Goal: Task Accomplishment & Management: Manage account settings

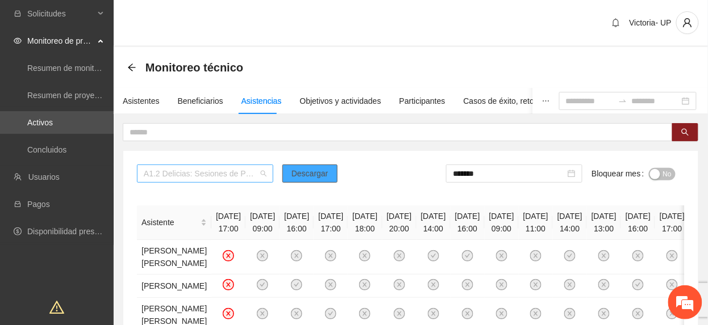
click at [227, 168] on span "A1.2 Delicias: Sesiones de Psicoterapia individual" at bounding box center [205, 173] width 123 height 17
drag, startPoint x: 381, startPoint y: 179, endPoint x: 433, endPoint y: 177, distance: 52.3
click at [398, 179] on div "A1.2 Delicias: Sesiones de Psicoterapia individual Descargar ******* Bloquear m…" at bounding box center [411, 178] width 548 height 27
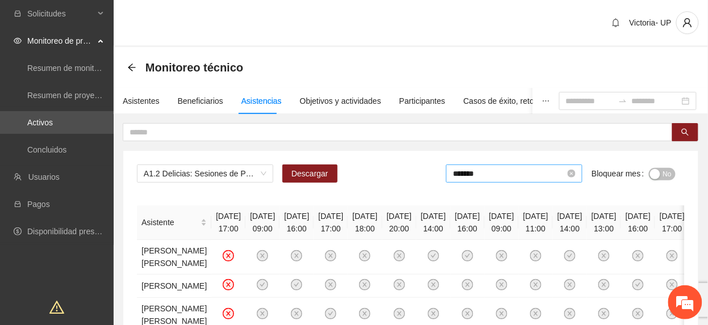
click at [473, 175] on input "*******" at bounding box center [509, 174] width 112 height 12
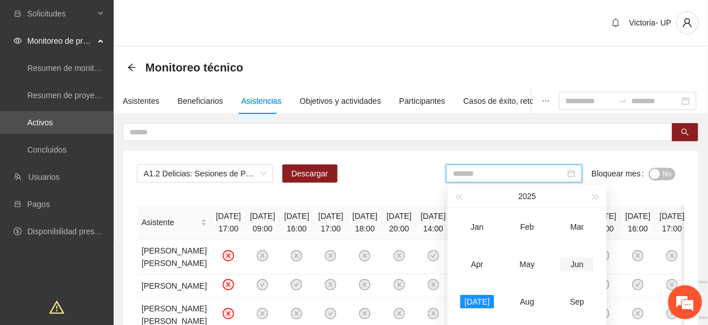
click at [578, 264] on div "Jun" at bounding box center [577, 265] width 34 height 14
type input "*******"
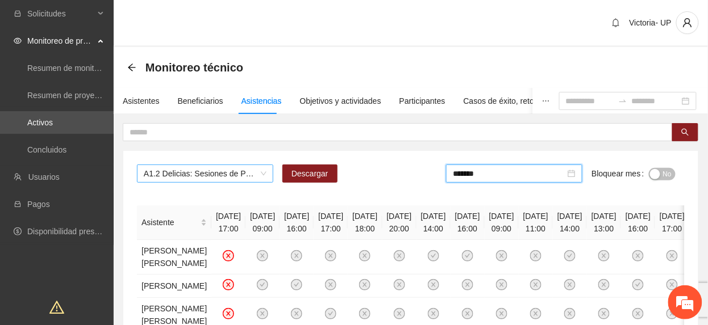
drag, startPoint x: 243, startPoint y: 160, endPoint x: 246, endPoint y: 166, distance: 6.9
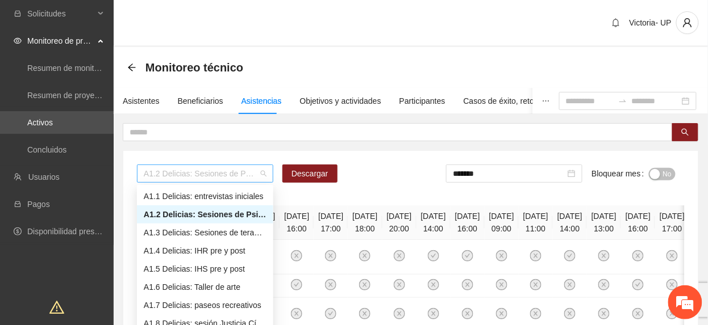
click at [246, 172] on span "A1.2 Delicias: Sesiones de Psicoterapia individual" at bounding box center [205, 173] width 123 height 17
type input "***"
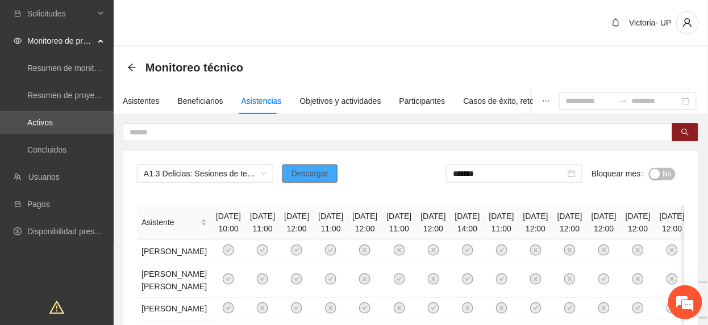
click at [298, 180] on button "Descargar" at bounding box center [309, 174] width 55 height 18
drag, startPoint x: 660, startPoint y: 178, endPoint x: 626, endPoint y: 171, distance: 34.8
click at [662, 178] on button "No" at bounding box center [662, 174] width 27 height 12
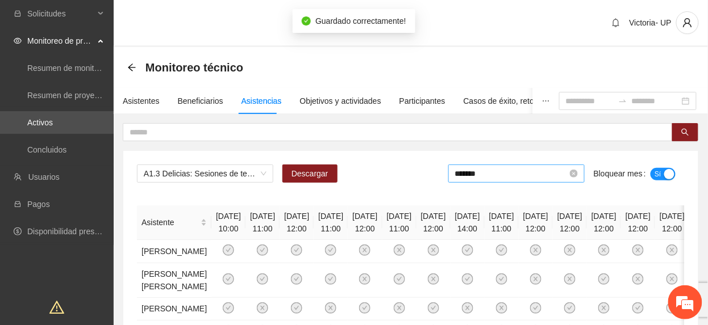
click at [543, 174] on input "*******" at bounding box center [511, 174] width 112 height 12
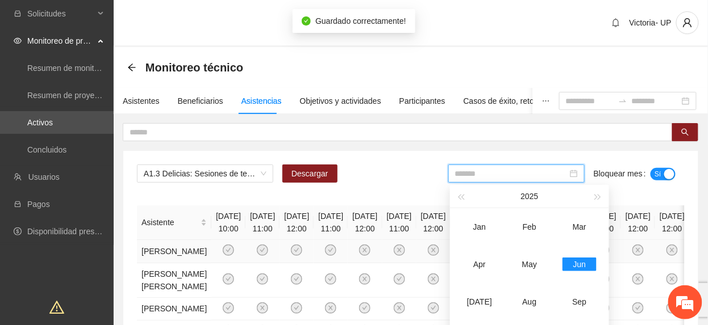
drag, startPoint x: 473, startPoint y: 301, endPoint x: 555, endPoint y: 246, distance: 98.8
click at [474, 302] on div "[DATE]" at bounding box center [479, 302] width 34 height 14
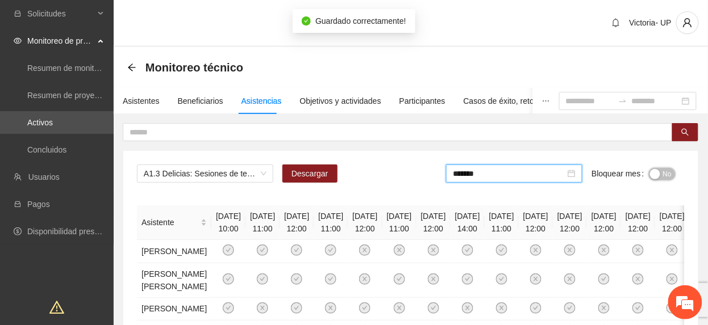
drag, startPoint x: 668, startPoint y: 175, endPoint x: 689, endPoint y: 182, distance: 22.6
click at [677, 177] on form "******* Bloquear mes No" at bounding box center [565, 178] width 239 height 27
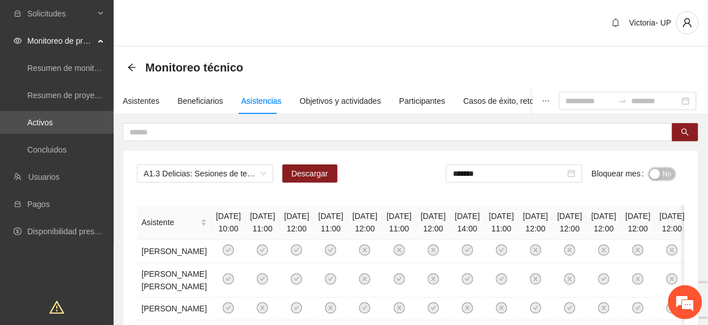
drag, startPoint x: 667, startPoint y: 175, endPoint x: 676, endPoint y: 175, distance: 9.1
click at [668, 175] on span "No" at bounding box center [667, 174] width 9 height 12
click at [521, 172] on input "*******" at bounding box center [511, 174] width 112 height 12
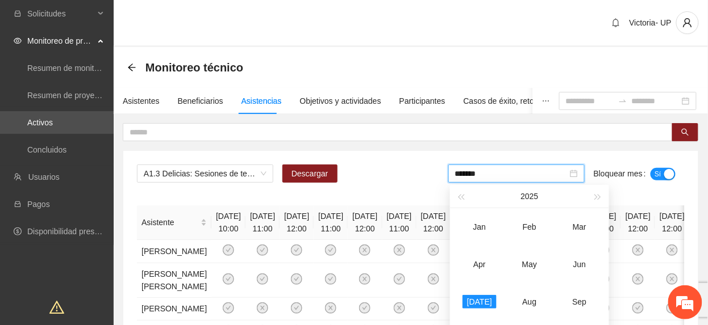
type input "*******"
click at [169, 166] on span "A1.3 Delicias: Sesiones de terapia grupal" at bounding box center [205, 173] width 123 height 17
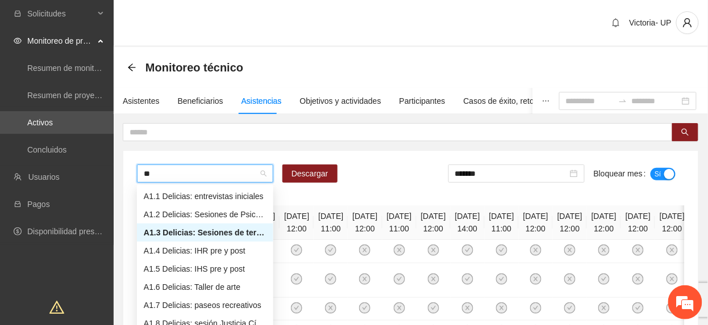
type input "***"
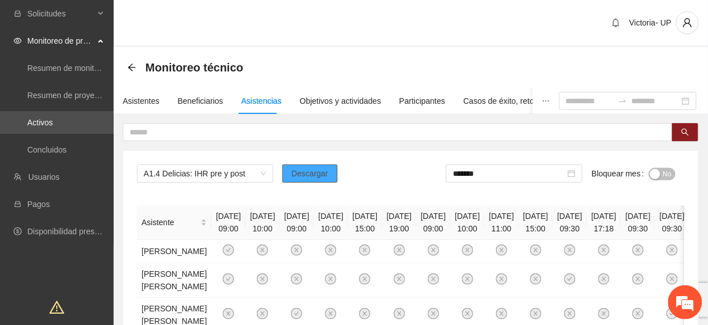
click at [296, 177] on span "Descargar" at bounding box center [309, 174] width 37 height 12
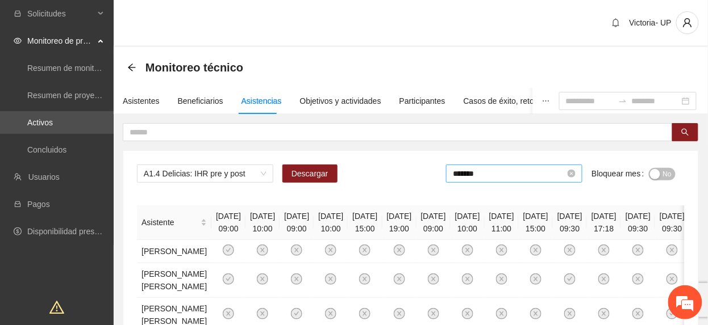
click at [496, 170] on input "*******" at bounding box center [509, 174] width 112 height 12
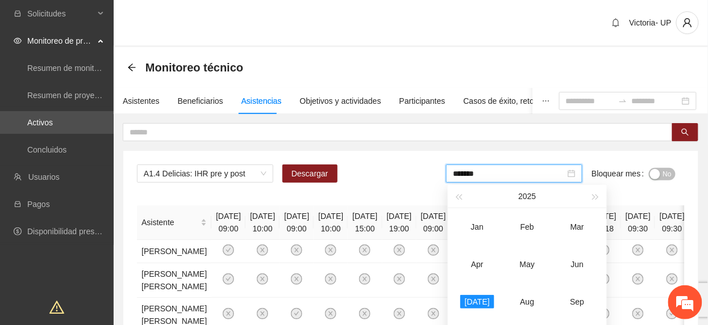
click at [669, 173] on span "No" at bounding box center [667, 174] width 9 height 12
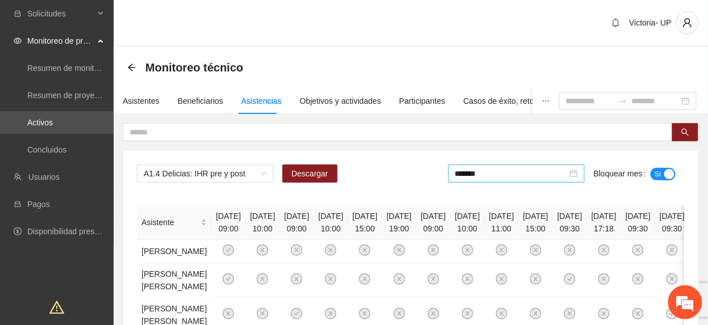
click at [493, 181] on div "*******" at bounding box center [516, 174] width 136 height 18
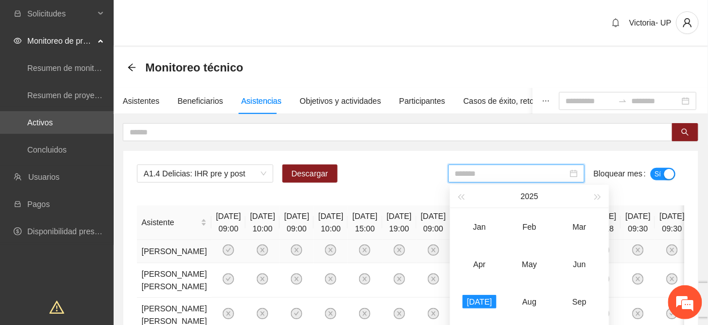
click at [584, 262] on div "Jun" at bounding box center [579, 265] width 34 height 14
type input "*******"
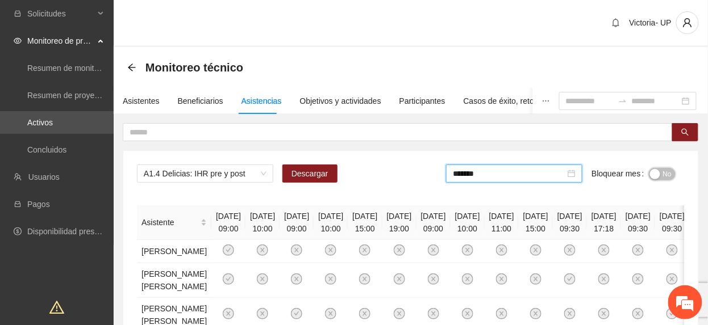
click at [671, 173] on span "No" at bounding box center [667, 174] width 9 height 12
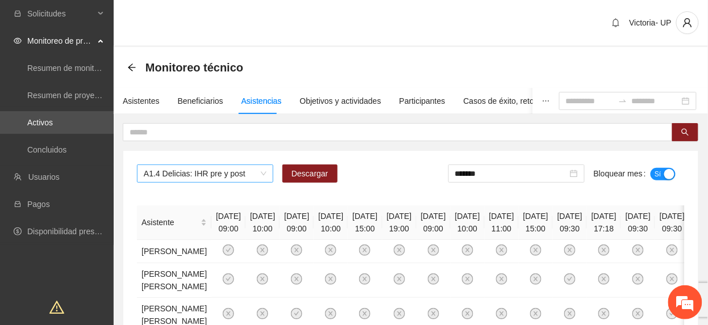
click at [217, 178] on span "A1.4 Delicias: IHR pre y post" at bounding box center [205, 173] width 123 height 17
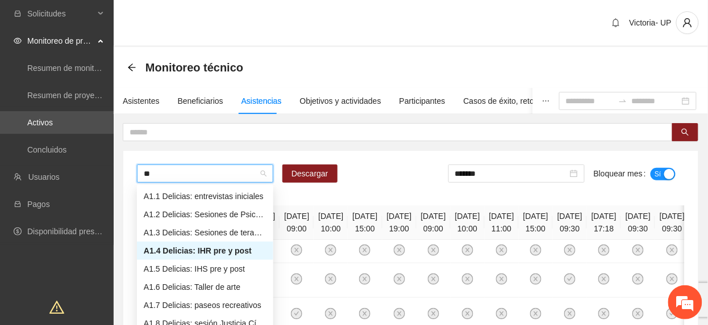
type input "***"
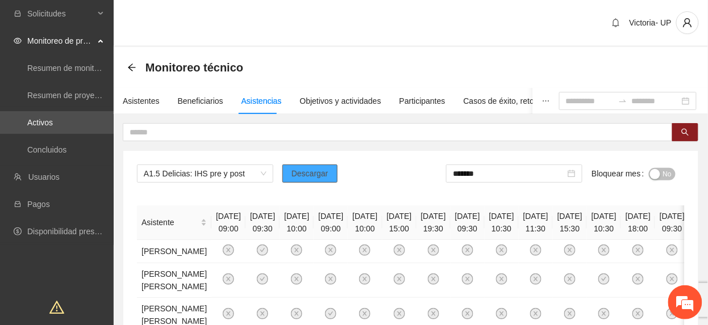
click at [294, 172] on span "Descargar" at bounding box center [309, 174] width 37 height 12
click at [187, 174] on span "A1.5 Delicias: IHS pre y post" at bounding box center [205, 173] width 123 height 17
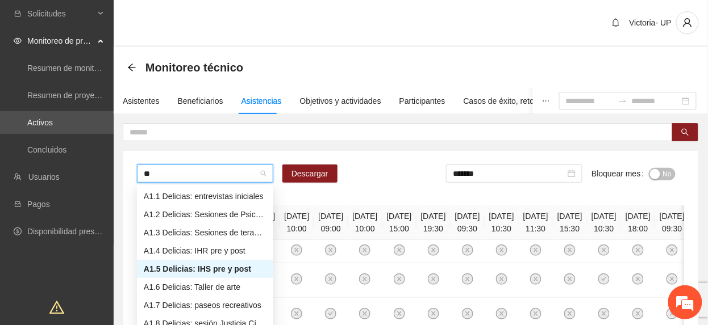
type input "***"
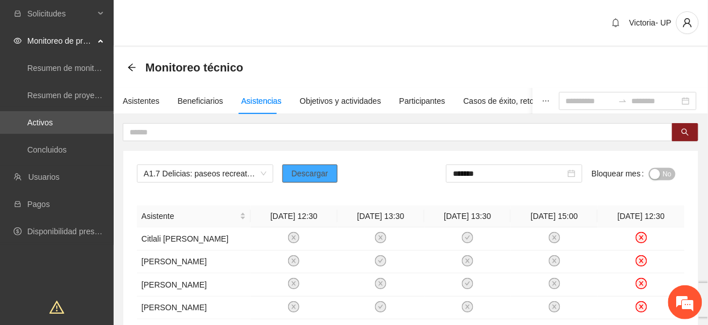
click at [308, 180] on span "Descargar" at bounding box center [309, 174] width 37 height 12
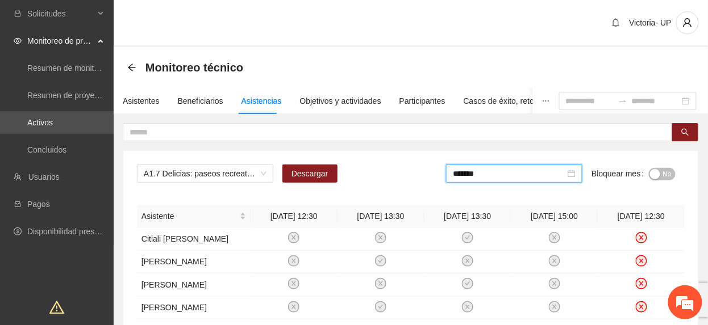
click at [536, 167] on div "*******" at bounding box center [514, 174] width 136 height 18
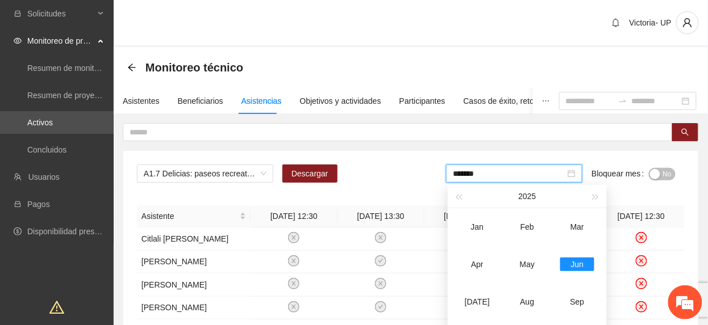
drag, startPoint x: 661, startPoint y: 175, endPoint x: 638, endPoint y: 190, distance: 26.8
click at [661, 176] on button "No" at bounding box center [662, 174] width 27 height 12
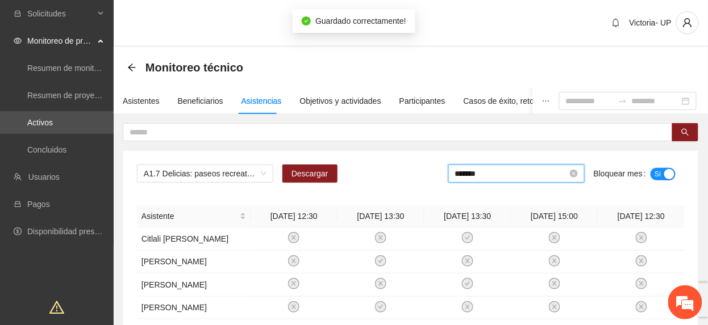
click at [508, 178] on input "*******" at bounding box center [511, 174] width 112 height 12
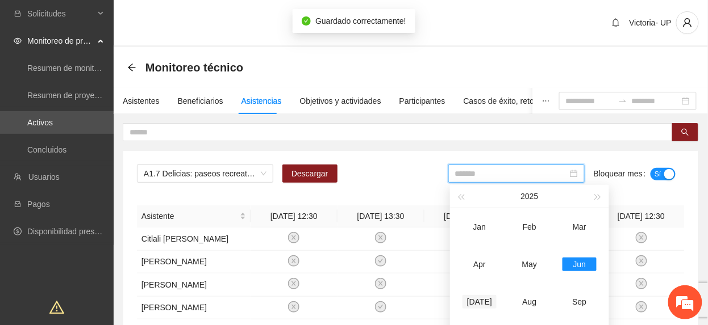
click at [479, 300] on div "[DATE]" at bounding box center [479, 302] width 34 height 14
type input "*******"
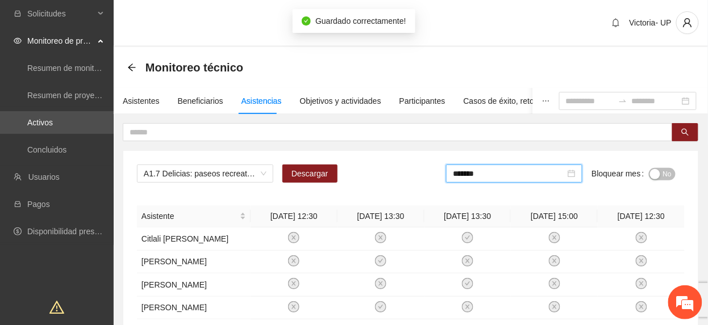
click at [660, 175] on button "No" at bounding box center [662, 174] width 27 height 12
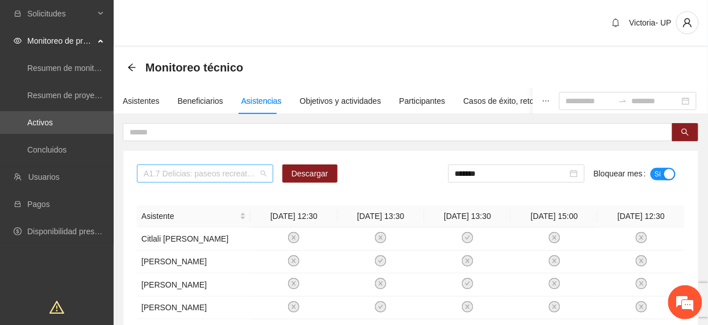
click at [218, 174] on span "A1.7 Delicias: paseos recreativos" at bounding box center [205, 173] width 123 height 17
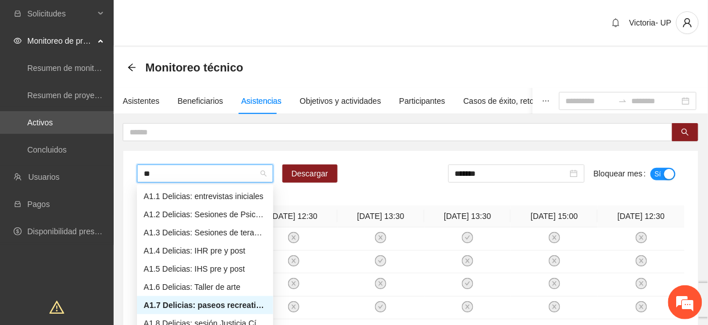
type input "***"
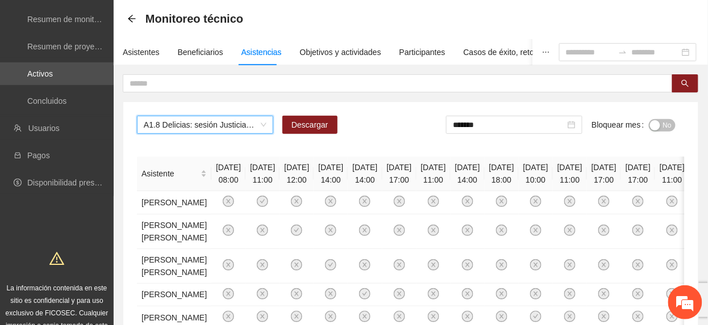
scroll to position [76, 0]
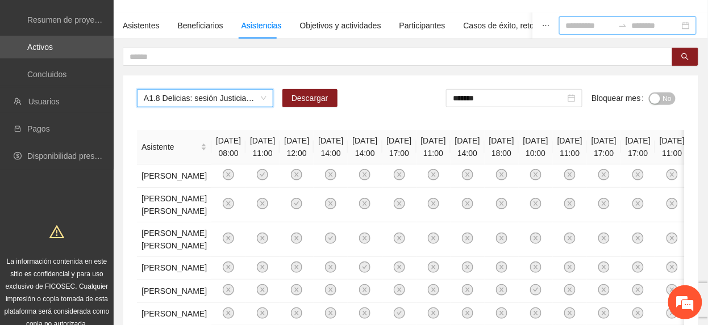
click at [566, 19] on input at bounding box center [590, 25] width 48 height 12
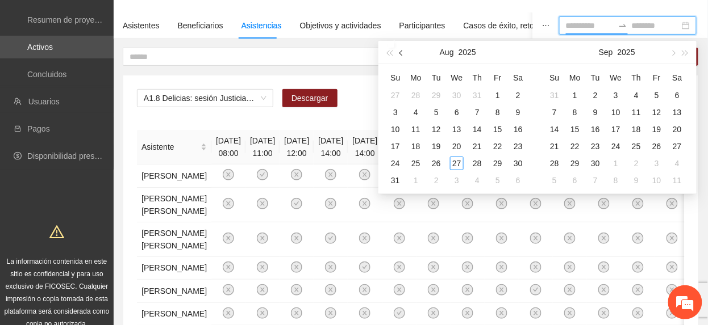
click at [406, 52] on button "button" at bounding box center [401, 52] width 12 height 23
type input "**********"
click at [398, 94] on div "1" at bounding box center [395, 96] width 14 height 14
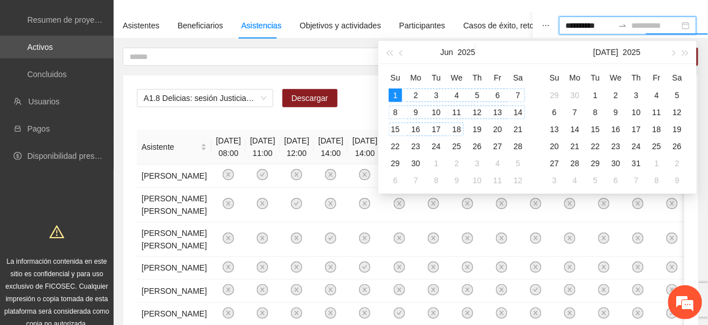
type input "**********"
click at [419, 164] on div "30" at bounding box center [416, 164] width 14 height 14
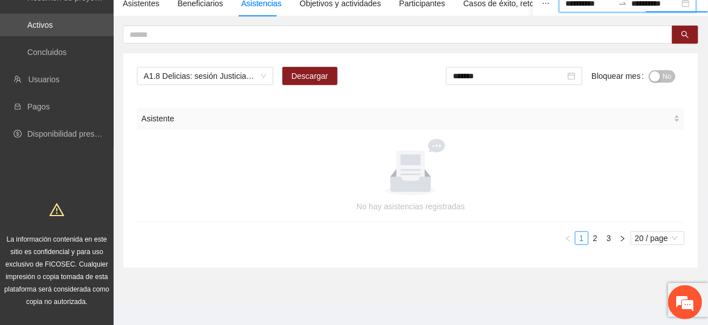
scroll to position [110, 0]
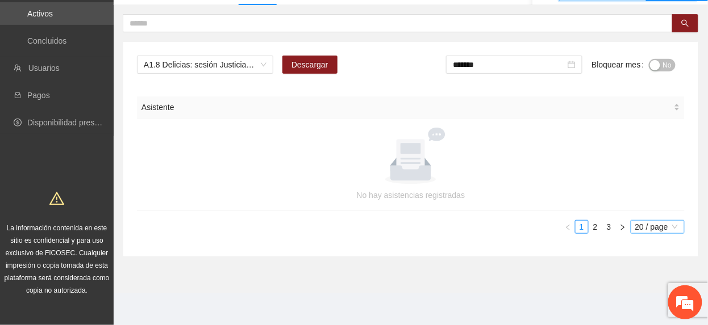
click at [650, 226] on span "20 / page" at bounding box center [657, 227] width 45 height 12
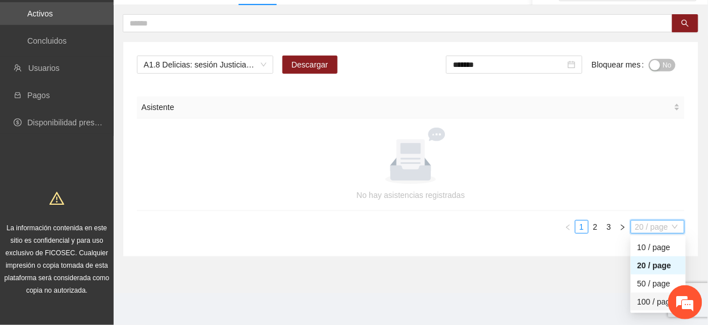
drag, startPoint x: 655, startPoint y: 302, endPoint x: 648, endPoint y: 292, distance: 12.3
click at [655, 303] on div "100 / page" at bounding box center [657, 302] width 41 height 12
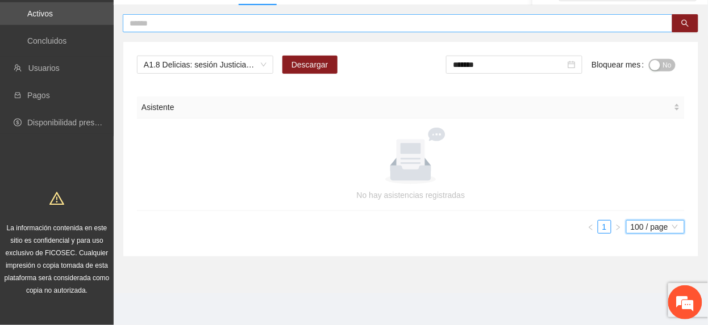
scroll to position [0, 0]
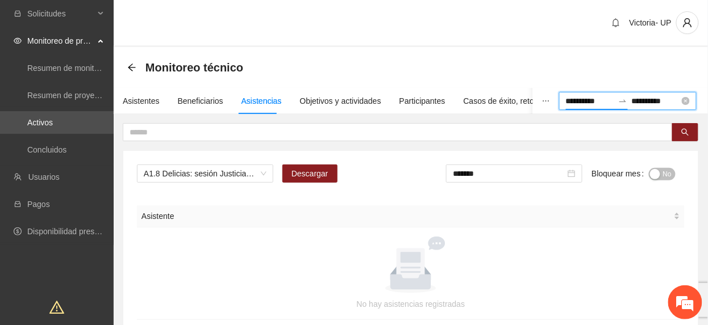
click at [566, 99] on input "**********" at bounding box center [590, 101] width 48 height 12
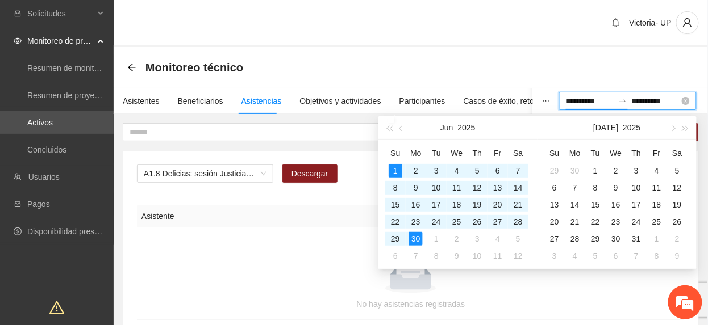
click at [680, 103] on div "**********" at bounding box center [627, 101] width 137 height 18
type input "**********"
click at [591, 171] on div "1" at bounding box center [595, 171] width 14 height 14
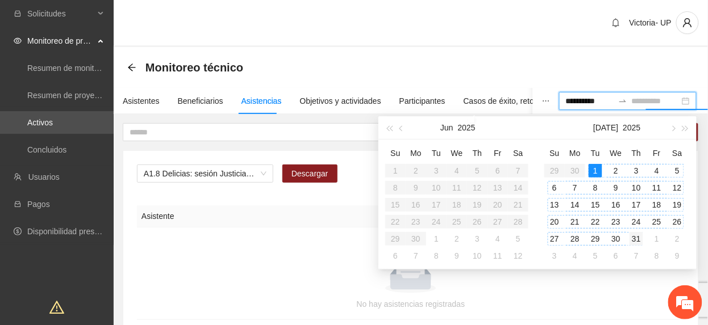
type input "**********"
click at [632, 235] on div "31" at bounding box center [636, 239] width 14 height 14
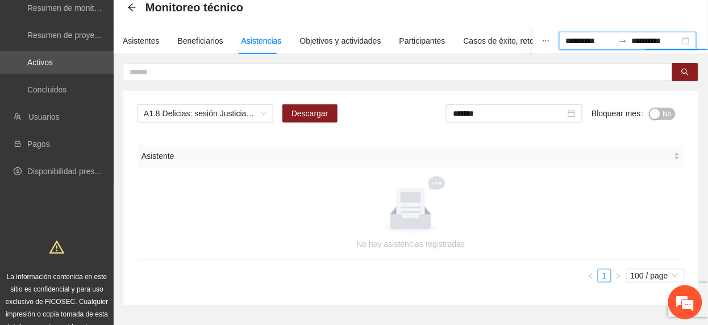
scroll to position [34, 0]
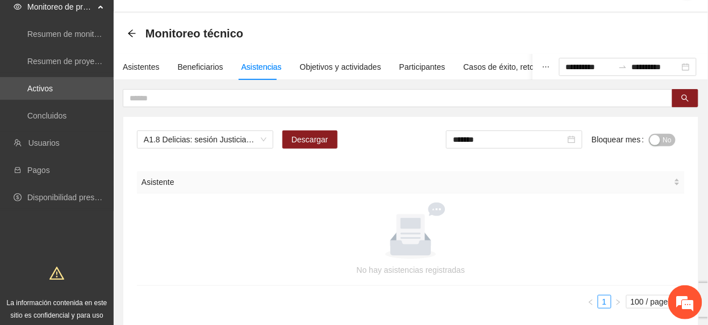
drag, startPoint x: 666, startPoint y: 144, endPoint x: 653, endPoint y: 141, distance: 13.8
click at [666, 144] on span "No" at bounding box center [667, 140] width 9 height 12
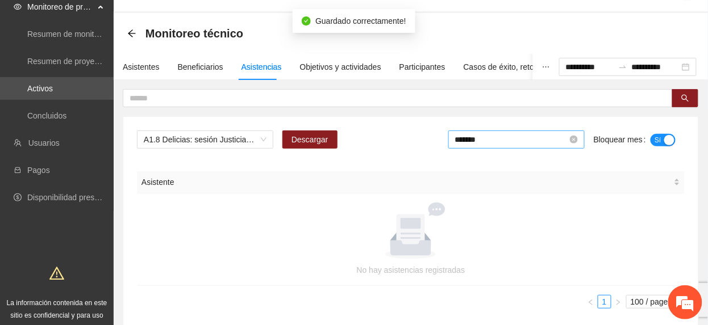
drag, startPoint x: 525, startPoint y: 135, endPoint x: 525, endPoint y: 144, distance: 8.5
click at [524, 139] on input "*******" at bounding box center [511, 139] width 112 height 12
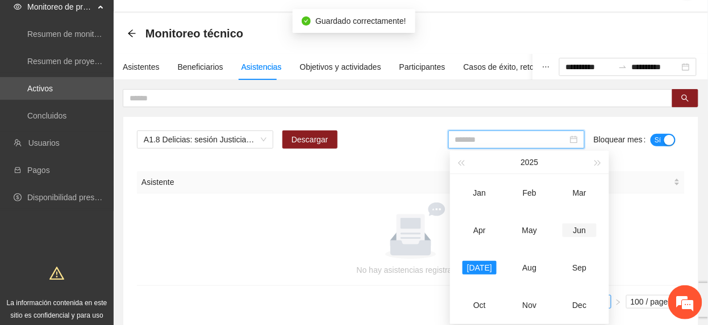
click at [587, 239] on td "Jun" at bounding box center [579, 230] width 50 height 37
type input "*******"
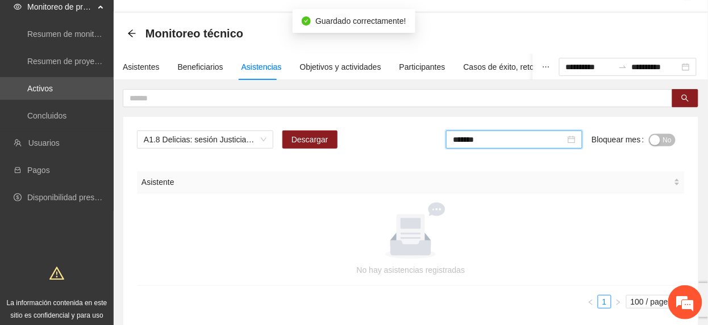
click at [662, 137] on button "No" at bounding box center [662, 140] width 27 height 12
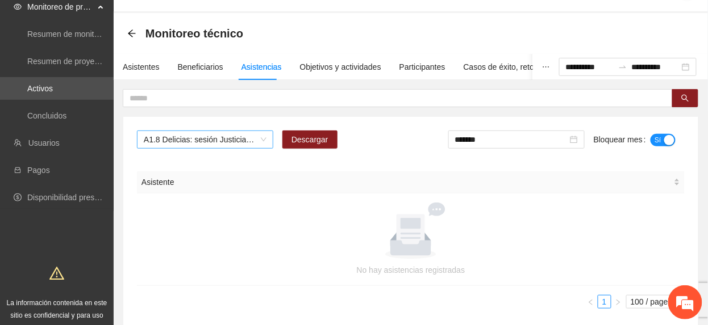
click at [228, 140] on span "A1.8 Delicias: sesión Justicia Cívica" at bounding box center [205, 139] width 123 height 17
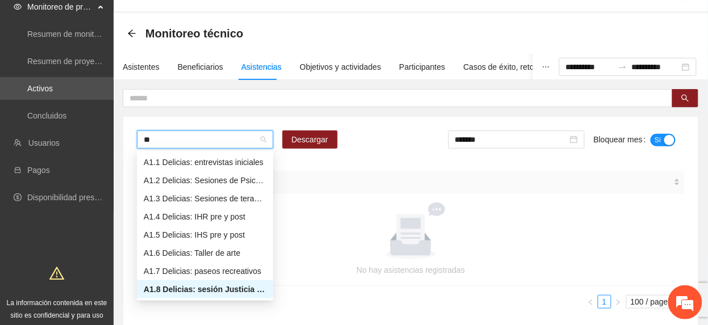
type input "***"
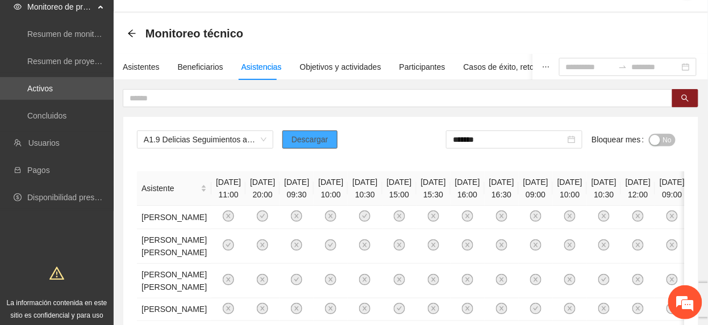
click at [312, 137] on span "Descargar" at bounding box center [309, 139] width 37 height 12
click at [214, 144] on span "A1.9 Delicias Seguimientos a usuarios para programación, seguimiento y canaliza…" at bounding box center [205, 139] width 123 height 17
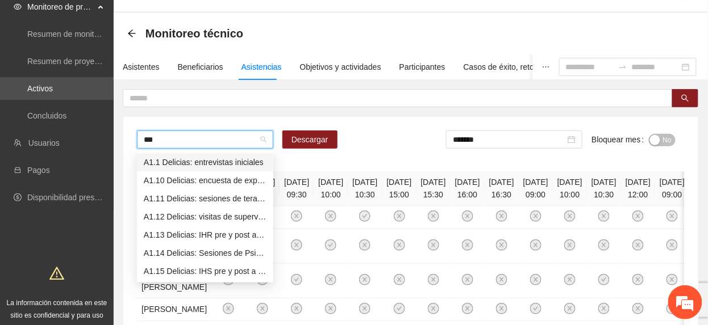
scroll to position [0, 0]
type input "****"
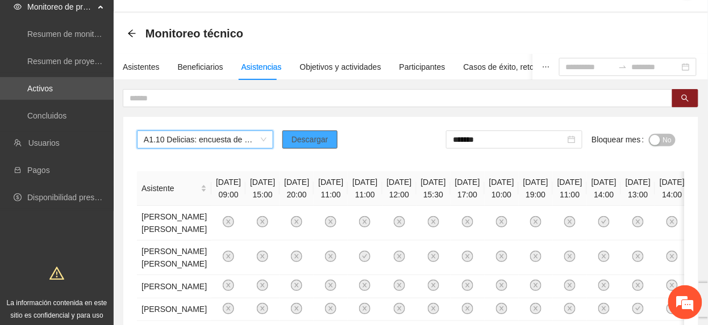
click at [325, 136] on span "Descargar" at bounding box center [309, 139] width 37 height 12
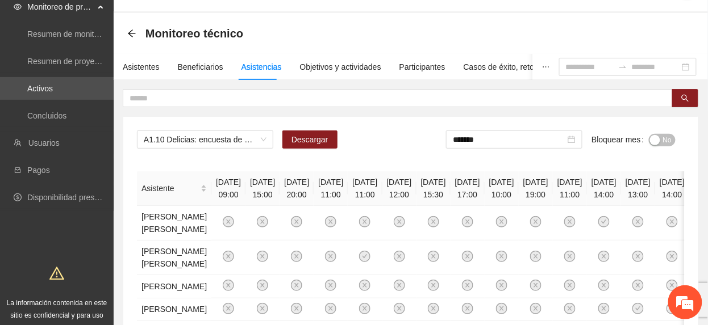
drag, startPoint x: 294, startPoint y: 14, endPoint x: 294, endPoint y: 26, distance: 11.4
click at [294, 17] on div "Monitoreo técnico" at bounding box center [411, 33] width 594 height 41
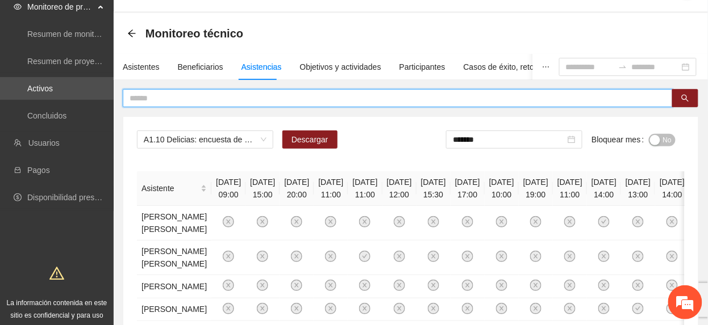
click at [262, 94] on input "text" at bounding box center [392, 98] width 527 height 12
type input "**********"
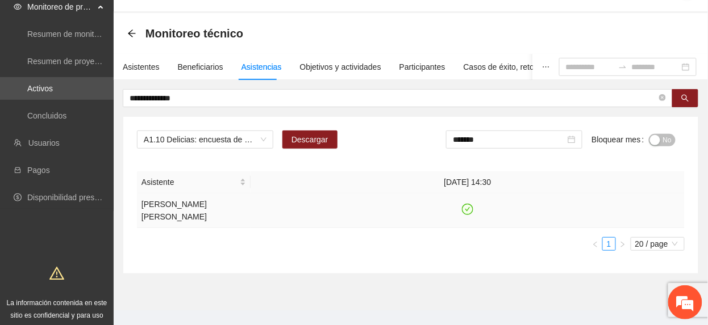
click at [473, 212] on icon "check-circle" at bounding box center [467, 209] width 11 height 11
click at [536, 145] on input "*******" at bounding box center [509, 139] width 112 height 12
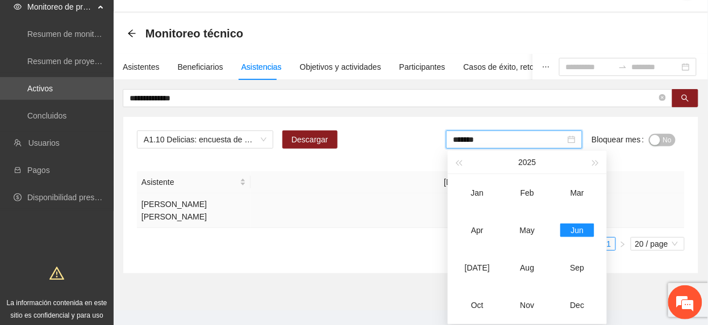
click at [672, 143] on button "No" at bounding box center [662, 140] width 27 height 12
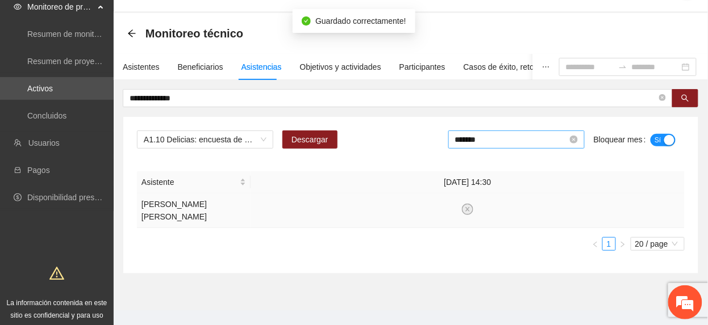
drag, startPoint x: 548, startPoint y: 137, endPoint x: 551, endPoint y: 144, distance: 7.1
click at [550, 141] on input "*******" at bounding box center [511, 139] width 112 height 12
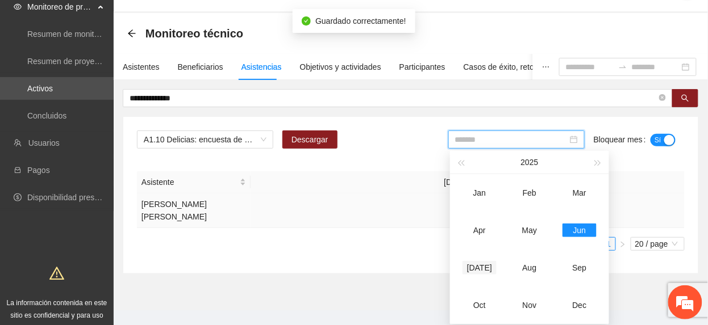
click at [480, 268] on div "[DATE]" at bounding box center [479, 268] width 34 height 14
type input "*******"
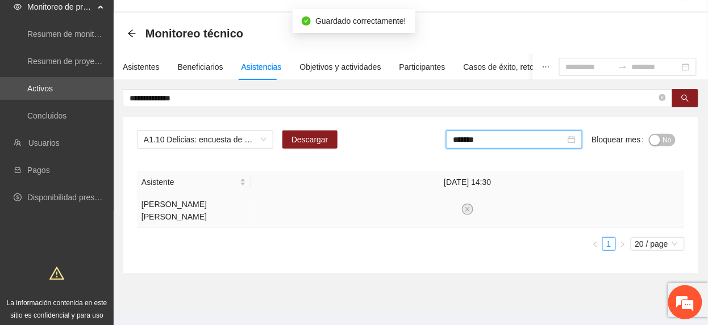
click at [659, 139] on button "No" at bounding box center [662, 140] width 27 height 12
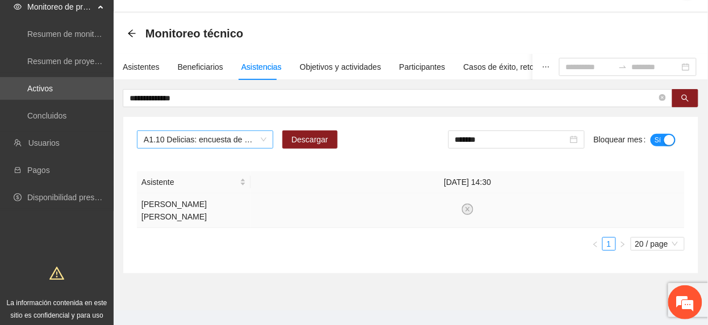
click at [229, 146] on span "A1.10 Delicias: encuesta de experiencia" at bounding box center [205, 139] width 123 height 17
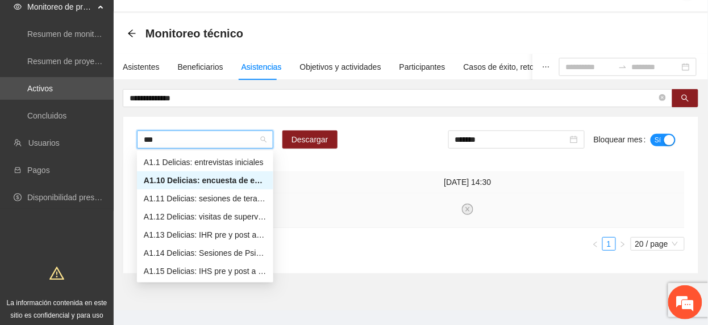
type input "****"
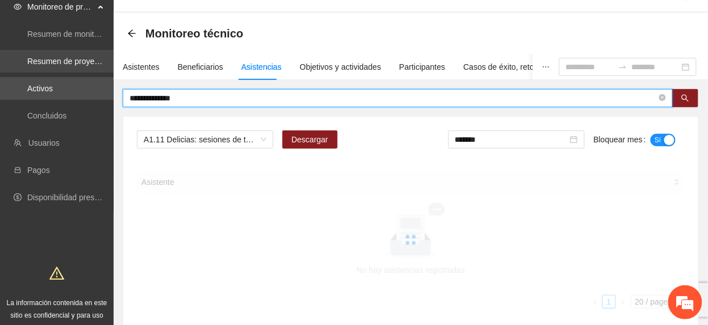
drag, startPoint x: 227, startPoint y: 95, endPoint x: 0, endPoint y: 67, distance: 228.9
click at [0, 65] on html "**********" at bounding box center [354, 128] width 708 height 325
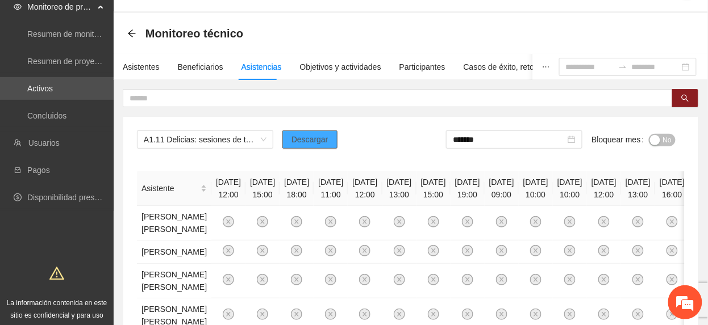
click at [328, 141] on button "Descargar" at bounding box center [309, 140] width 55 height 18
drag, startPoint x: 315, startPoint y: 176, endPoint x: 357, endPoint y: 189, distance: 44.6
click at [314, 178] on th "[DATE] 18:00" at bounding box center [296, 189] width 34 height 35
click at [668, 144] on span "No" at bounding box center [667, 140] width 9 height 12
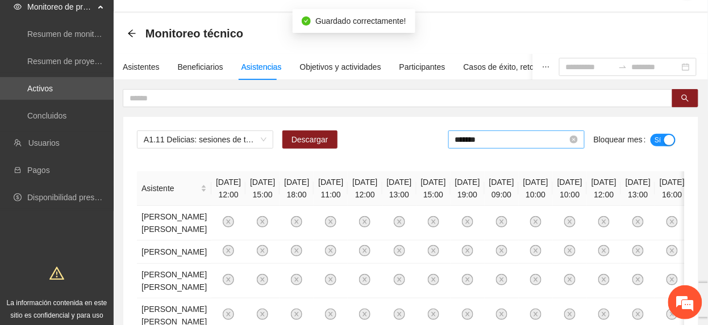
click at [478, 143] on input "*******" at bounding box center [511, 139] width 112 height 12
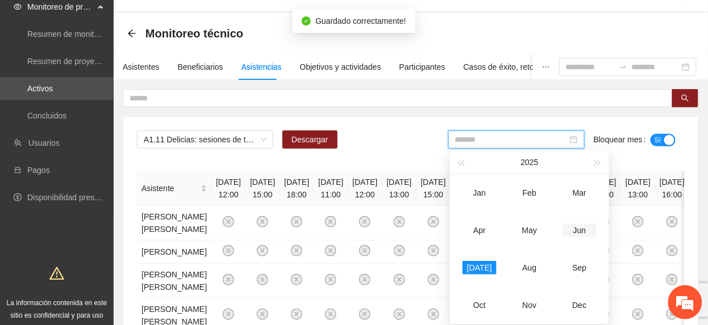
click at [578, 234] on div "Jun" at bounding box center [579, 231] width 34 height 14
type input "*******"
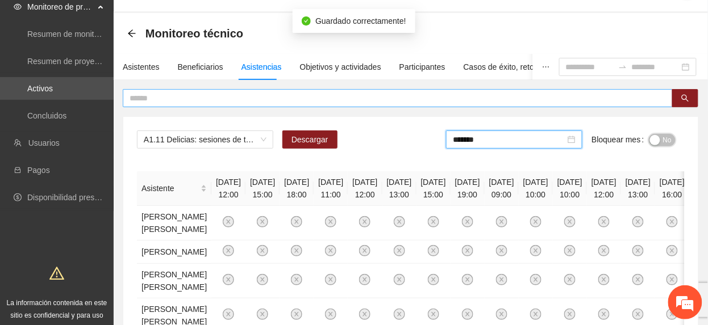
drag, startPoint x: 657, startPoint y: 143, endPoint x: 559, endPoint y: 90, distance: 111.8
click at [659, 143] on div "button" at bounding box center [655, 140] width 10 height 10
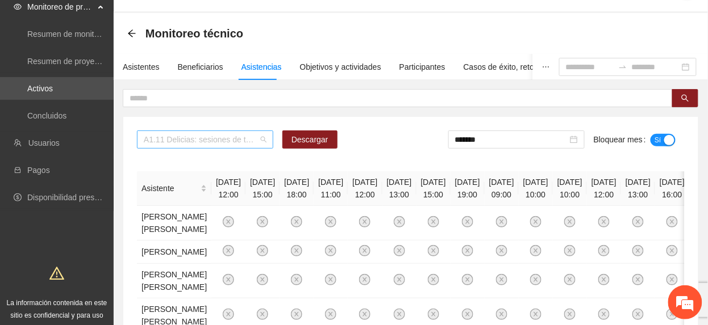
click at [241, 132] on div "A1.11 Delicias: sesiones de terapias postcívicas" at bounding box center [205, 140] width 136 height 18
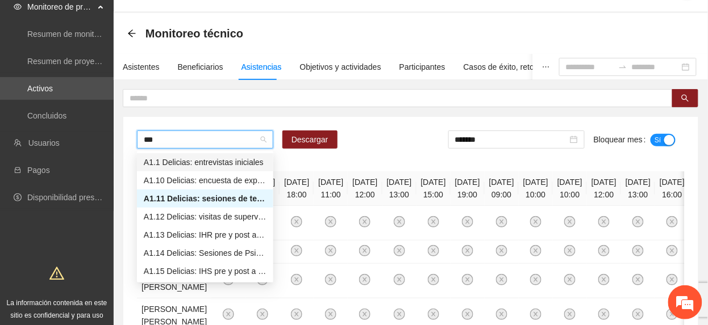
type input "****"
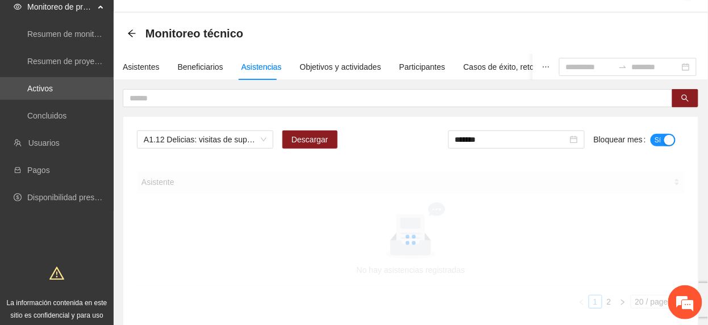
click at [588, 132] on form "******* Bloquear mes Sí" at bounding box center [566, 144] width 236 height 27
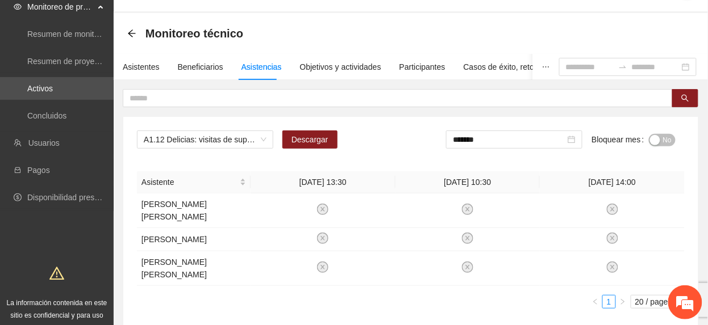
click at [671, 146] on span "No" at bounding box center [667, 140] width 9 height 12
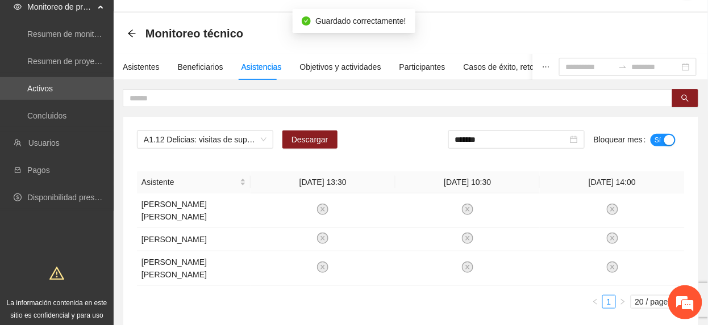
drag, startPoint x: 527, startPoint y: 137, endPoint x: 560, endPoint y: 189, distance: 60.8
click at [527, 139] on input "*******" at bounding box center [511, 139] width 112 height 12
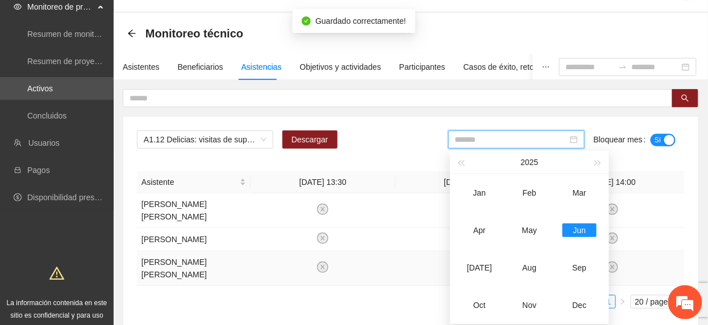
click at [476, 264] on div "[DATE]" at bounding box center [479, 268] width 34 height 14
type input "*******"
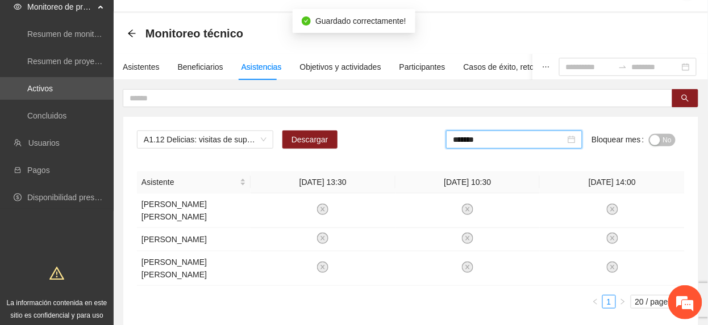
click at [660, 137] on button "No" at bounding box center [662, 140] width 27 height 12
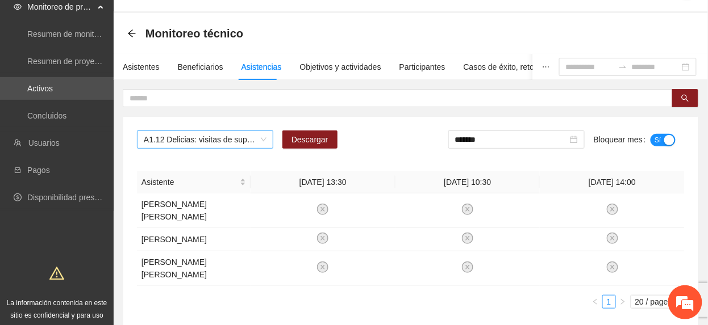
click at [237, 136] on span "A1.12 Delicias: visitas de supervisión" at bounding box center [205, 139] width 123 height 17
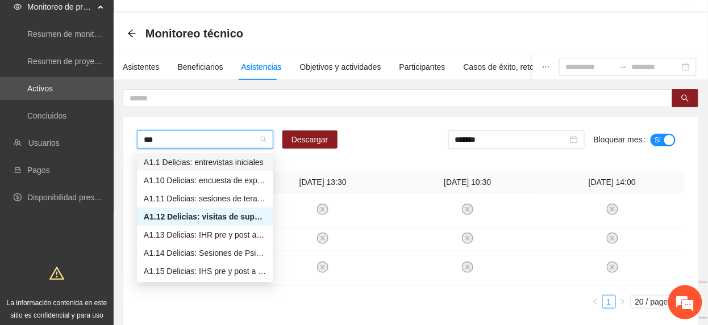
type input "****"
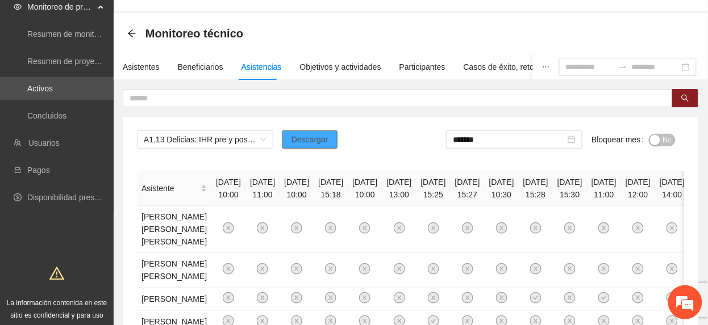
click at [304, 143] on span "Descargar" at bounding box center [309, 139] width 37 height 12
drag, startPoint x: 524, startPoint y: 139, endPoint x: 518, endPoint y: 154, distance: 16.4
click at [523, 140] on input "*******" at bounding box center [509, 139] width 112 height 12
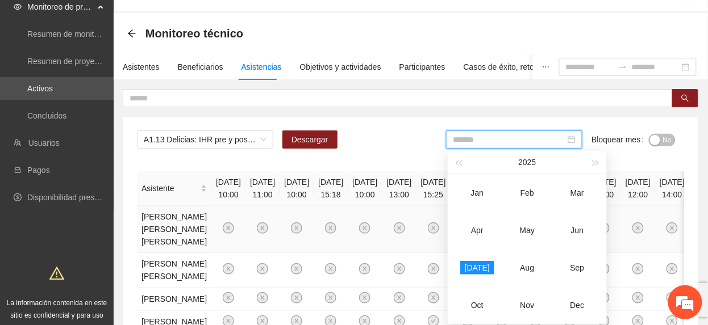
click at [586, 228] on div "Jun" at bounding box center [577, 231] width 34 height 14
type input "*******"
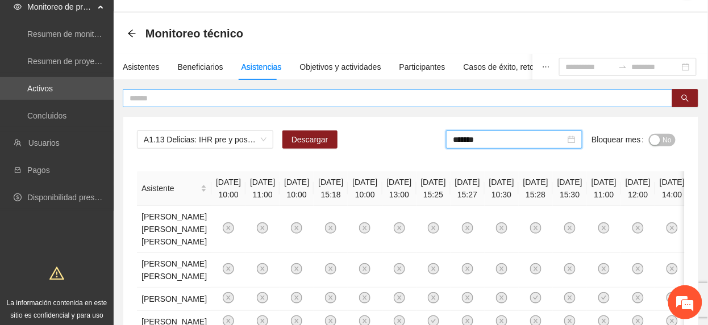
click at [298, 98] on input "text" at bounding box center [392, 98] width 527 height 12
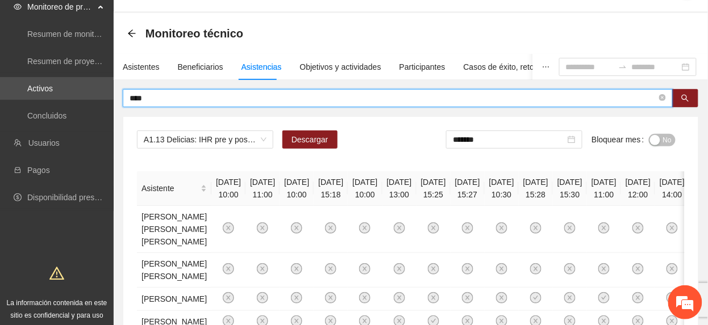
type input "****"
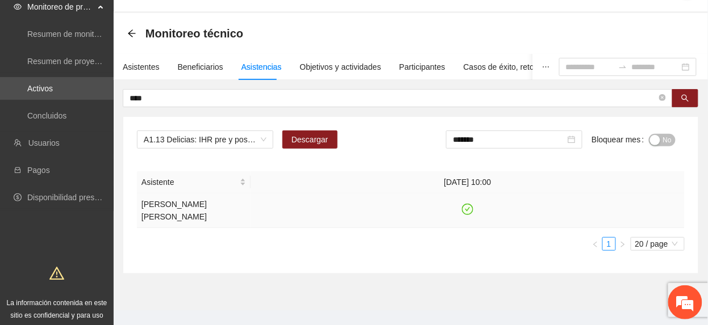
click at [471, 205] on icon "check-circle" at bounding box center [468, 210] width 10 height 10
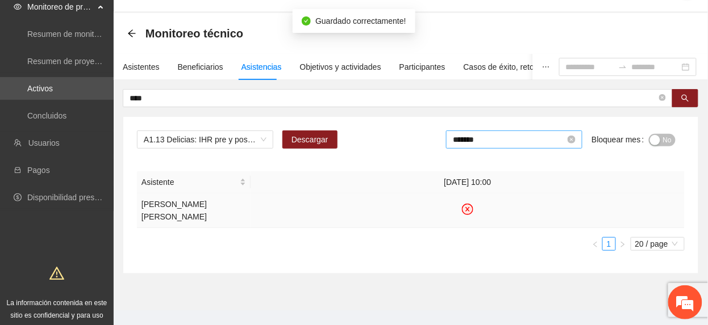
click at [554, 135] on input "*******" at bounding box center [509, 139] width 112 height 12
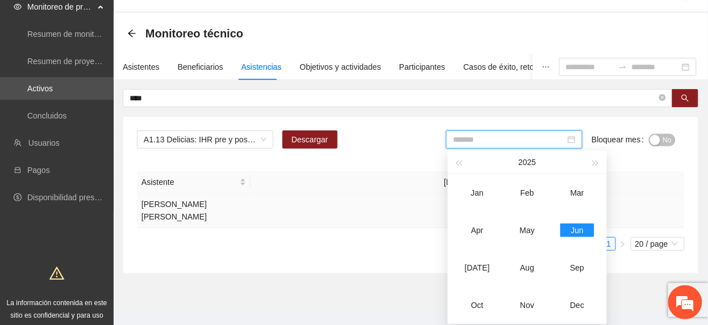
drag, startPoint x: 482, startPoint y: 266, endPoint x: 521, endPoint y: 232, distance: 51.5
click at [484, 264] on div "[DATE]" at bounding box center [477, 268] width 34 height 14
type input "*******"
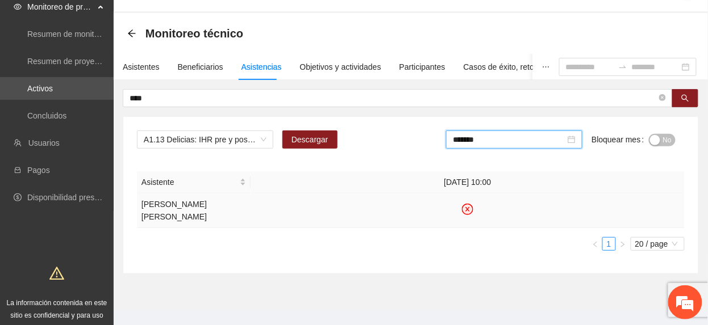
click at [668, 139] on span "No" at bounding box center [667, 140] width 9 height 12
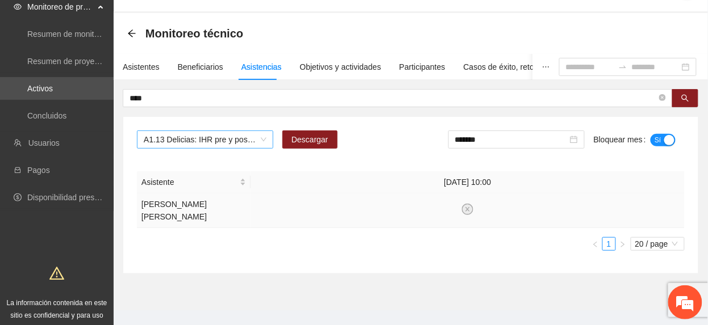
click at [216, 139] on span "A1.13 Delicias: IHR pre y post a Policías" at bounding box center [205, 139] width 123 height 17
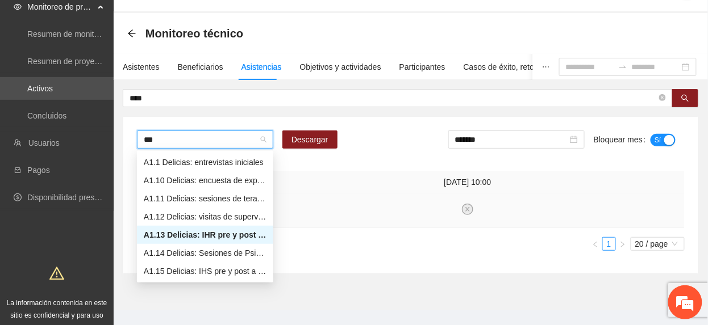
type input "****"
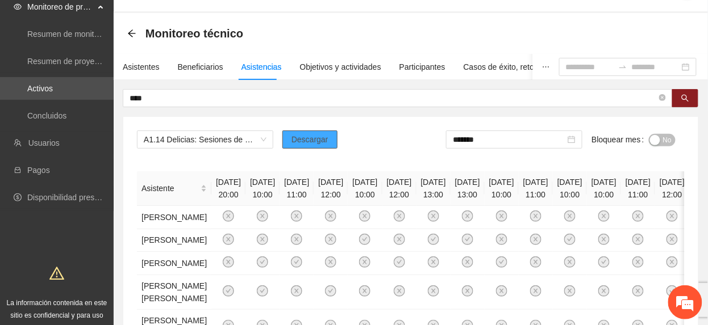
click at [316, 141] on span "Descargar" at bounding box center [309, 139] width 37 height 12
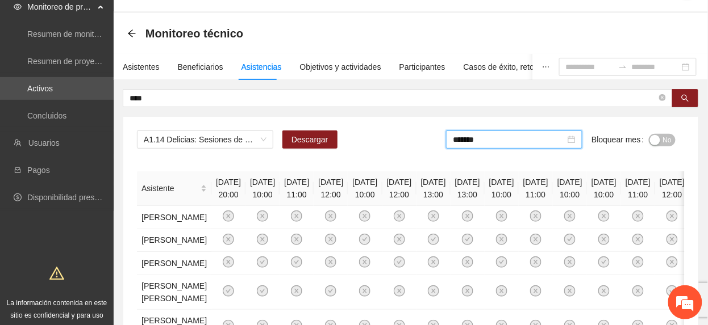
drag, startPoint x: 557, startPoint y: 142, endPoint x: 582, endPoint y: 154, distance: 27.9
click at [557, 144] on input "*******" at bounding box center [509, 139] width 112 height 12
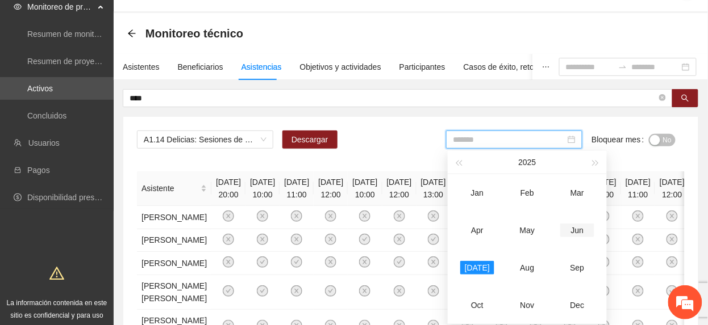
drag, startPoint x: 574, startPoint y: 225, endPoint x: 546, endPoint y: 182, distance: 50.6
click at [573, 224] on div "Jun" at bounding box center [577, 231] width 34 height 14
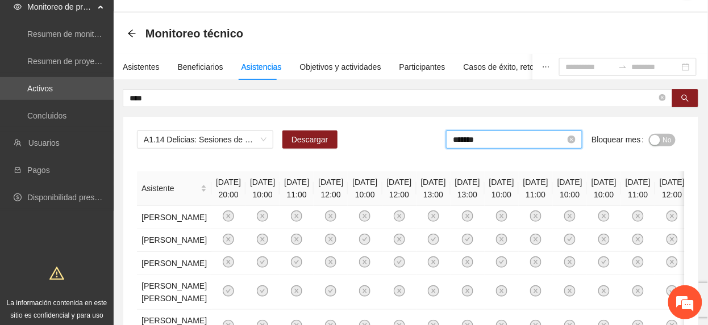
click at [525, 144] on input "*******" at bounding box center [509, 139] width 112 height 12
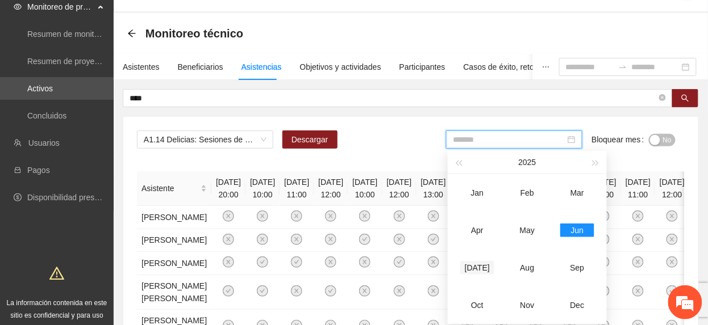
click at [471, 266] on div "[DATE]" at bounding box center [477, 268] width 34 height 14
type input "*******"
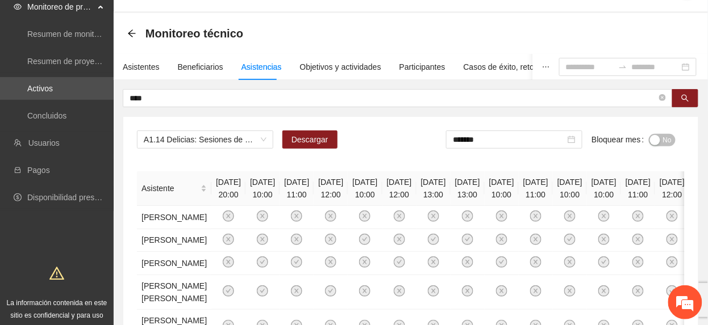
click at [663, 141] on span "No" at bounding box center [667, 140] width 9 height 12
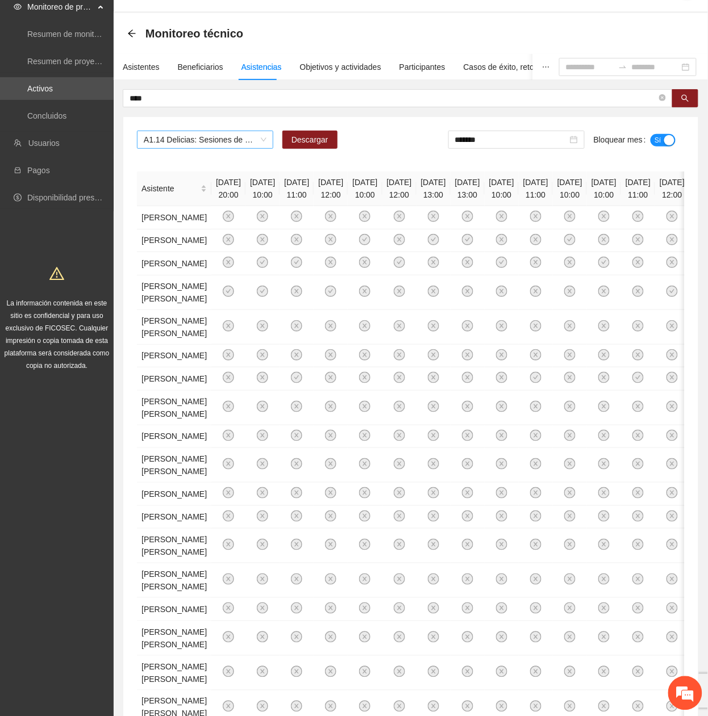
click at [211, 141] on span "A1.14 Delicias: Sesiones de Psicoterapia individual a Policías" at bounding box center [205, 139] width 123 height 17
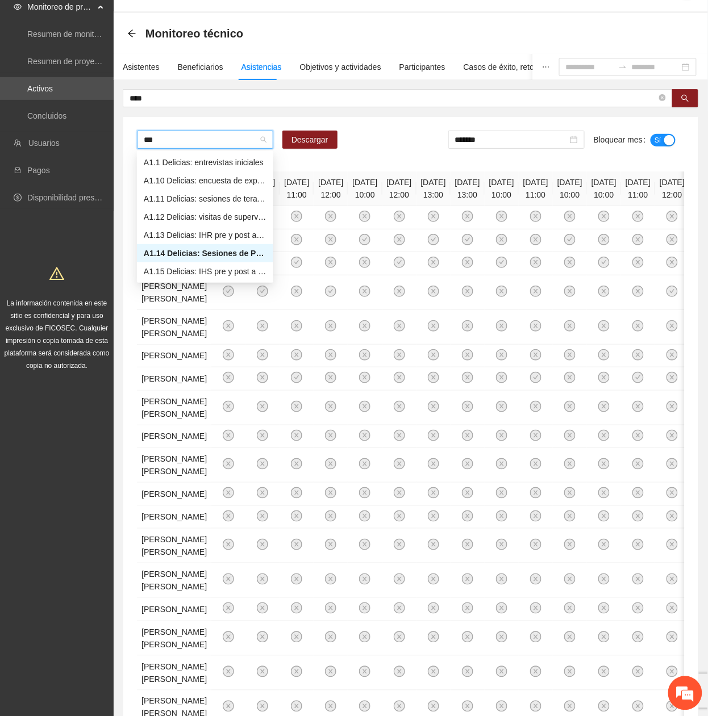
type input "****"
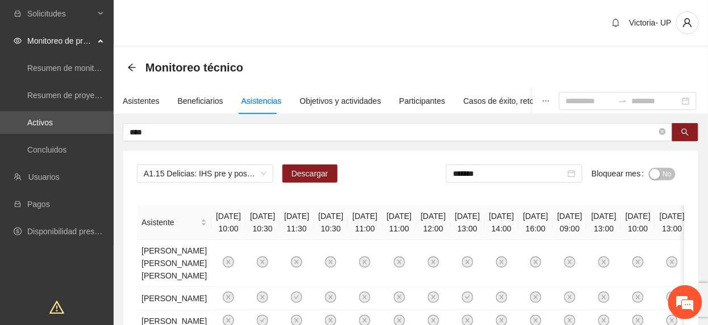
drag, startPoint x: 440, startPoint y: 62, endPoint x: 453, endPoint y: 91, distance: 32.5
click at [440, 62] on div "Monitoreo técnico" at bounding box center [410, 67] width 567 height 23
click at [326, 175] on span "Descargar" at bounding box center [309, 174] width 37 height 12
drag, startPoint x: 544, startPoint y: 179, endPoint x: 554, endPoint y: 235, distance: 56.1
click at [543, 179] on input "*******" at bounding box center [509, 174] width 112 height 12
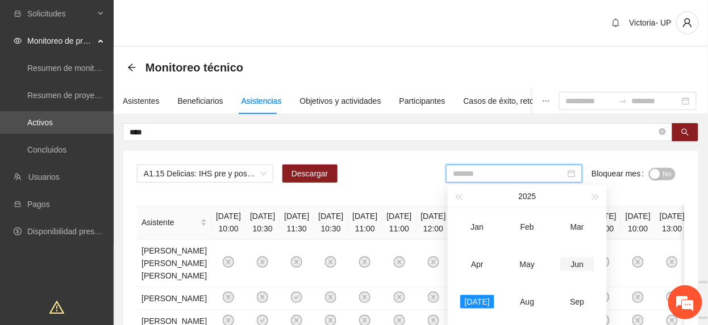
drag, startPoint x: 582, startPoint y: 266, endPoint x: 588, endPoint y: 325, distance: 59.4
click at [582, 266] on div "Jun" at bounding box center [577, 265] width 34 height 14
type input "*******"
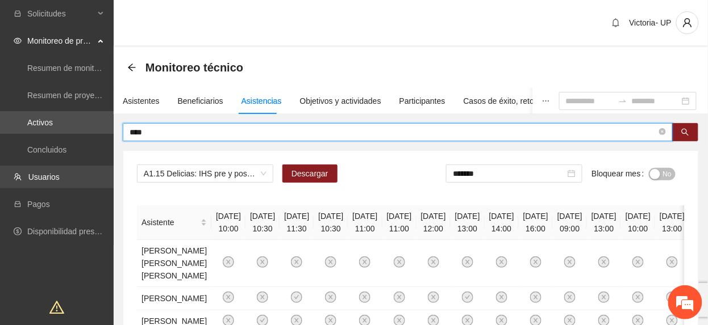
drag, startPoint x: 235, startPoint y: 137, endPoint x: 37, endPoint y: 167, distance: 200.4
type input "*********"
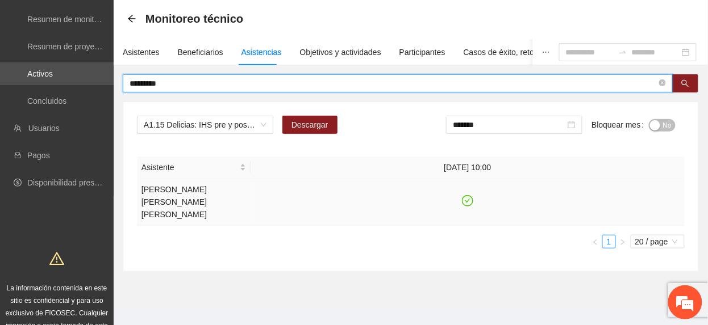
scroll to position [76, 0]
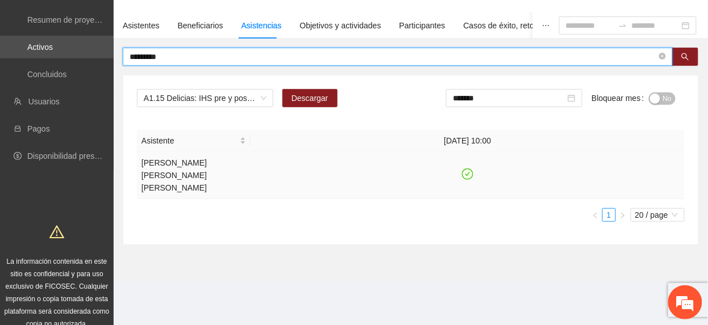
click at [461, 165] on td at bounding box center [467, 175] width 434 height 47
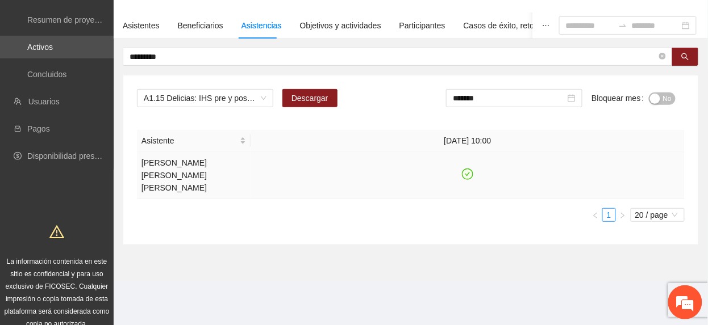
click at [468, 170] on icon "check-circle" at bounding box center [468, 175] width 10 height 10
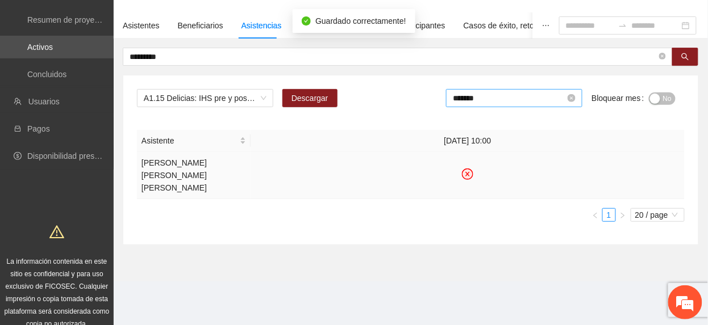
click at [525, 101] on input "*******" at bounding box center [509, 98] width 112 height 12
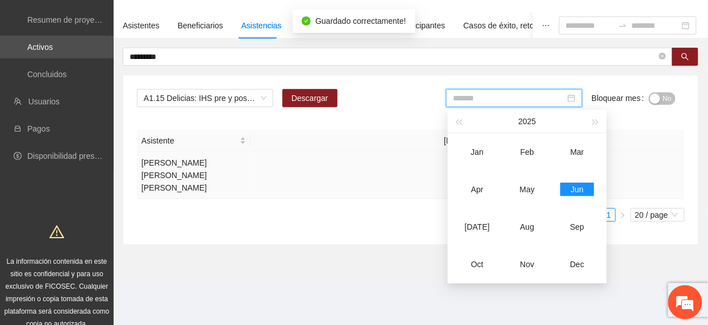
drag, startPoint x: 476, startPoint y: 224, endPoint x: 697, endPoint y: 98, distance: 254.9
click at [480, 222] on div "[DATE]" at bounding box center [477, 227] width 34 height 14
type input "*******"
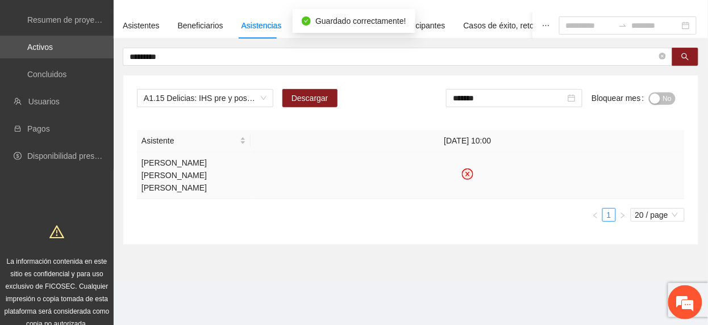
click at [663, 101] on span "No" at bounding box center [667, 99] width 9 height 12
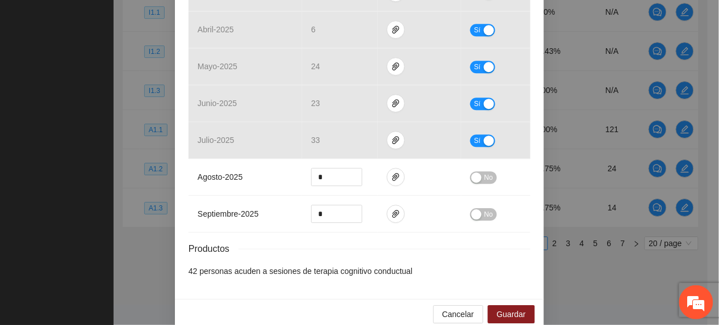
scroll to position [757, 0]
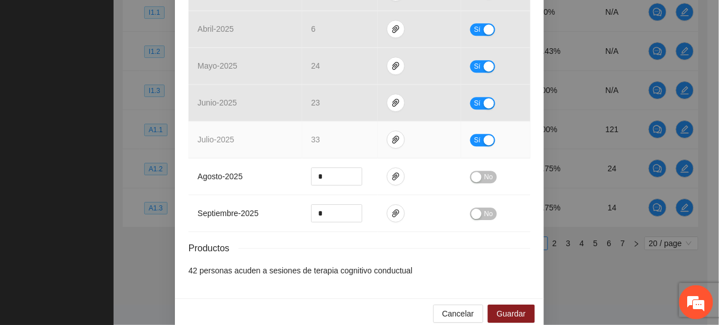
click at [473, 134] on button "Sí" at bounding box center [482, 140] width 25 height 12
click at [512, 308] on span "Guardar" at bounding box center [511, 314] width 29 height 12
click at [517, 308] on span "Guardar" at bounding box center [511, 314] width 29 height 12
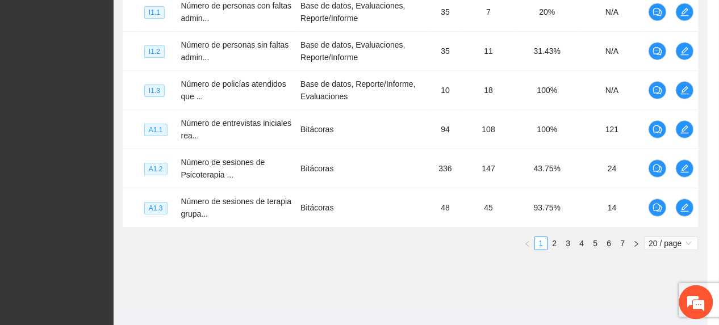
scroll to position [709, 0]
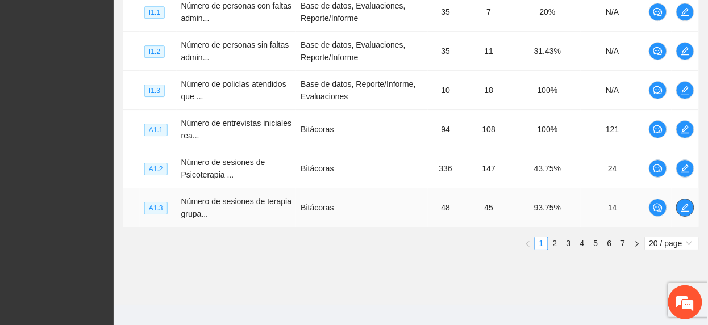
click at [687, 212] on icon "edit" at bounding box center [684, 207] width 9 height 9
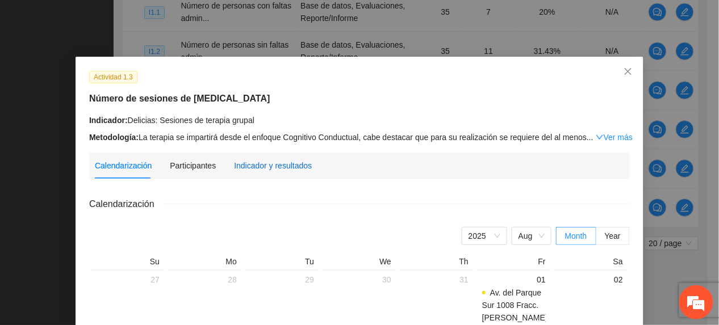
click at [260, 169] on div "Indicador y resultados" at bounding box center [273, 166] width 78 height 12
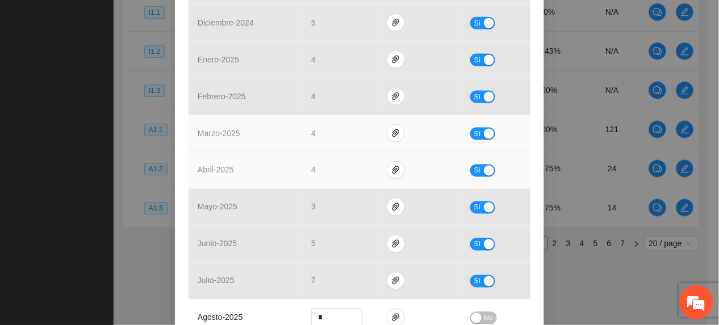
scroll to position [530, 0]
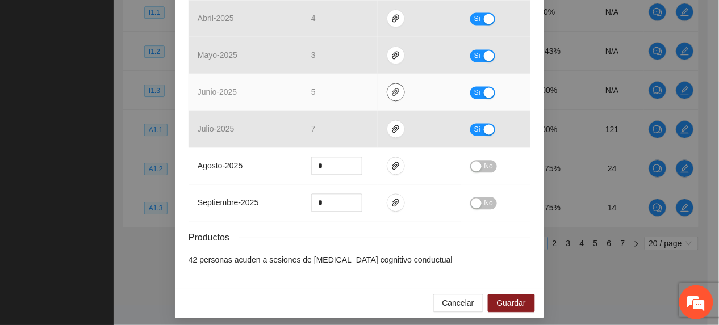
click at [392, 92] on icon "paper-clip" at bounding box center [395, 92] width 9 height 9
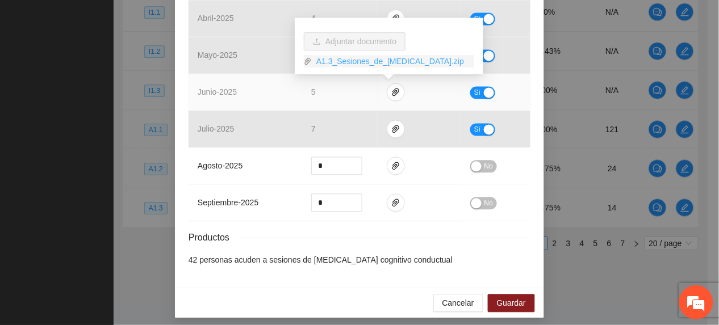
click at [344, 62] on link "A1.3_Sesiones_de_terapia_grupal.zip" at bounding box center [393, 61] width 162 height 12
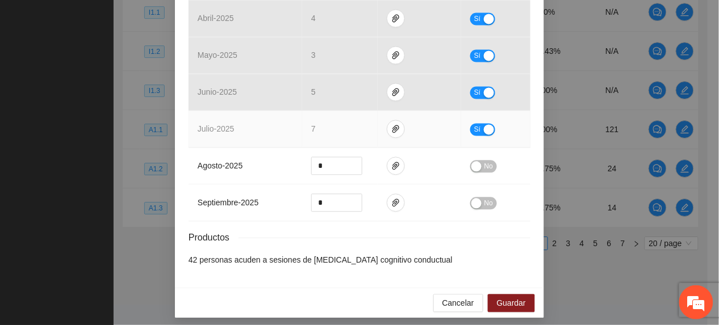
drag, startPoint x: 350, startPoint y: 130, endPoint x: 371, endPoint y: 134, distance: 21.9
click at [350, 130] on td "7" at bounding box center [340, 129] width 76 height 37
click at [391, 131] on icon "paper-clip" at bounding box center [395, 129] width 9 height 9
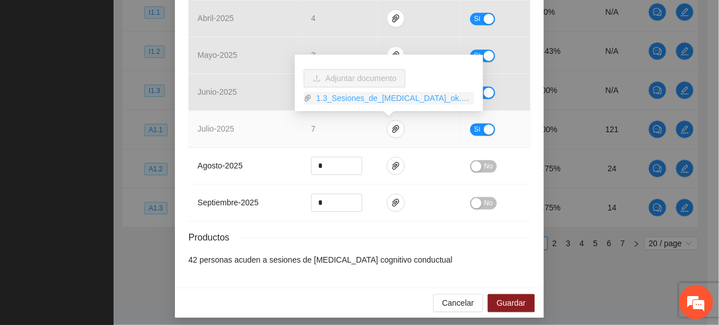
click at [350, 103] on link "1.3_Sesiones_de_Terapia_Grupal_ok.zip" at bounding box center [393, 98] width 162 height 12
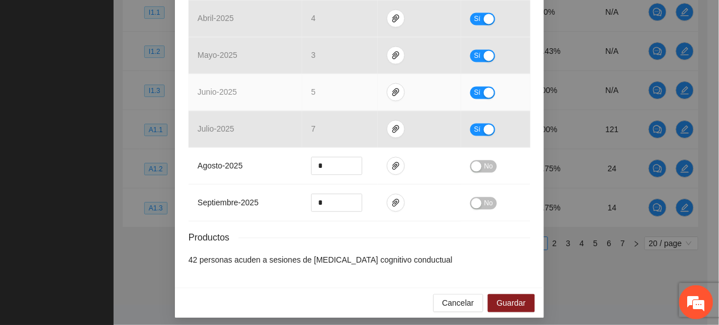
click at [228, 95] on span "junio - 2025" at bounding box center [217, 92] width 39 height 9
click at [392, 94] on icon "paper-clip" at bounding box center [395, 93] width 7 height 8
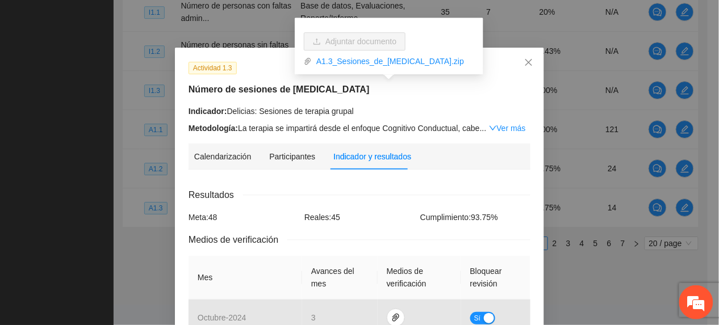
scroll to position [0, 0]
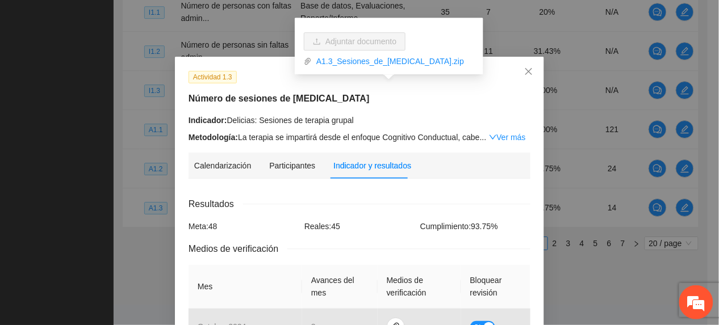
click at [256, 109] on div "Actividad 1.3 Número de sesiones de terapia grupal Indicador: Delicias: Sesione…" at bounding box center [360, 106] width 350 height 73
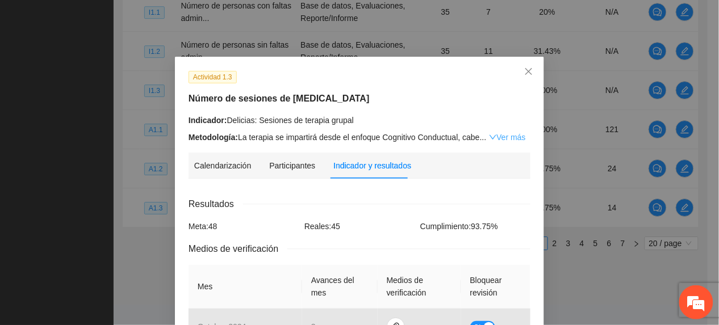
drag, startPoint x: 507, startPoint y: 131, endPoint x: 511, endPoint y: 137, distance: 7.9
click at [507, 132] on div "Metodología: La terapia se impartirá desde el enfoque Cognitivo Conductual, cab…" at bounding box center [360, 137] width 342 height 12
click at [505, 135] on link "Ver más" at bounding box center [507, 137] width 37 height 9
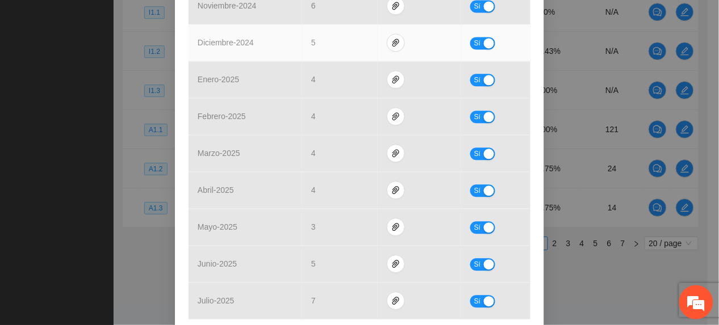
scroll to position [757, 0]
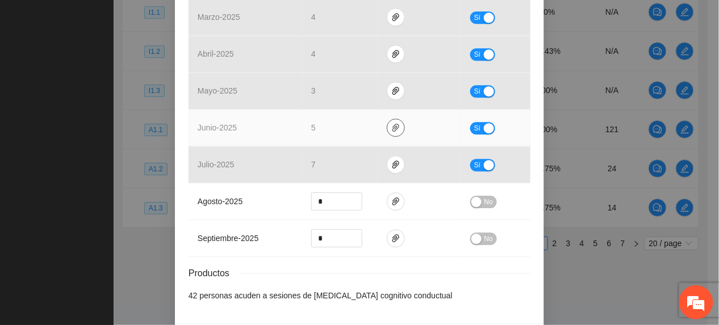
click at [391, 129] on icon "paper-clip" at bounding box center [395, 127] width 9 height 9
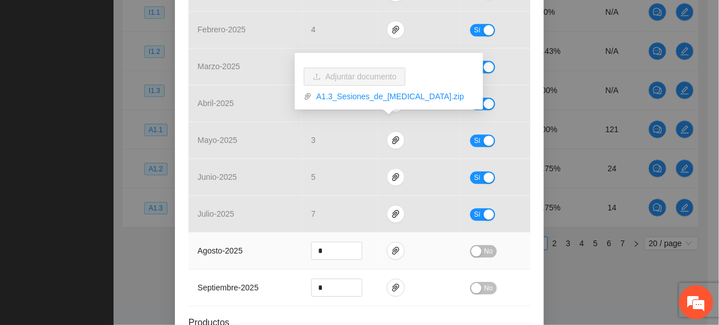
scroll to position [682, 0]
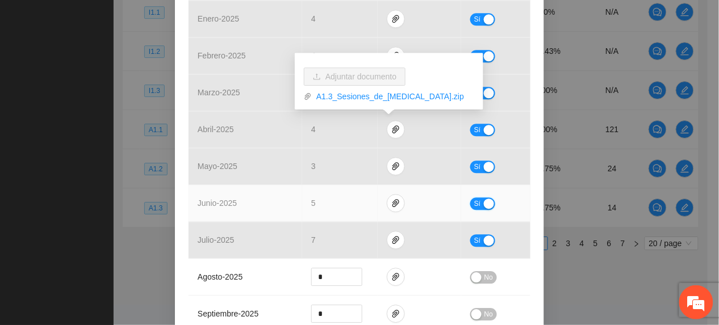
drag, startPoint x: 469, startPoint y: 203, endPoint x: 461, endPoint y: 203, distance: 8.0
click at [474, 203] on span "Sí" at bounding box center [477, 204] width 7 height 12
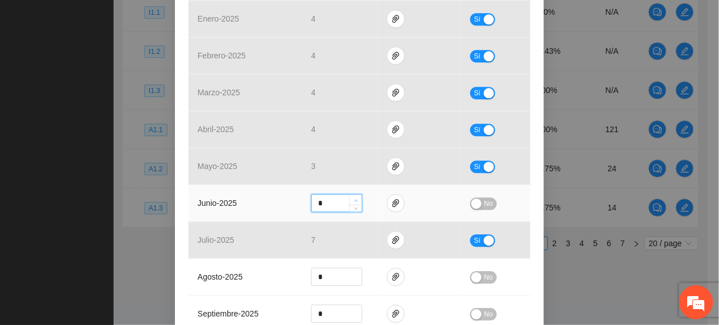
click at [349, 197] on span "Increase Value" at bounding box center [355, 200] width 12 height 10
type input "*"
drag, startPoint x: 346, startPoint y: 197, endPoint x: 459, endPoint y: 205, distance: 113.3
click at [351, 198] on span "Increase Value" at bounding box center [355, 199] width 12 height 9
click at [476, 208] on button "No" at bounding box center [483, 204] width 27 height 12
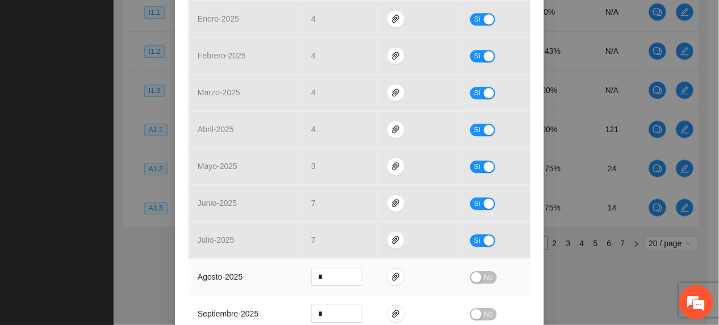
scroll to position [803, 0]
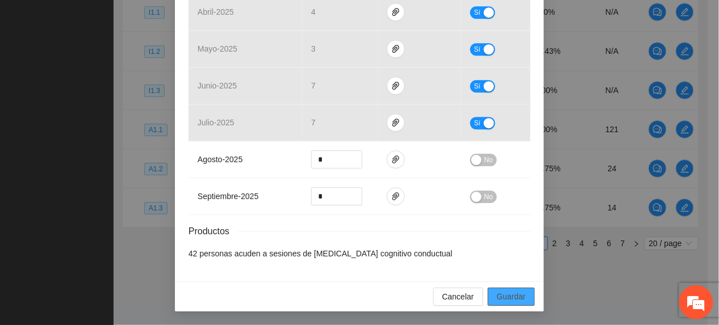
click at [507, 295] on span "Guardar" at bounding box center [511, 297] width 29 height 12
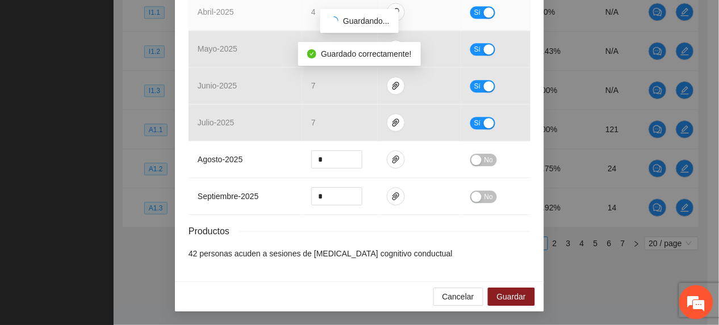
scroll to position [746, 0]
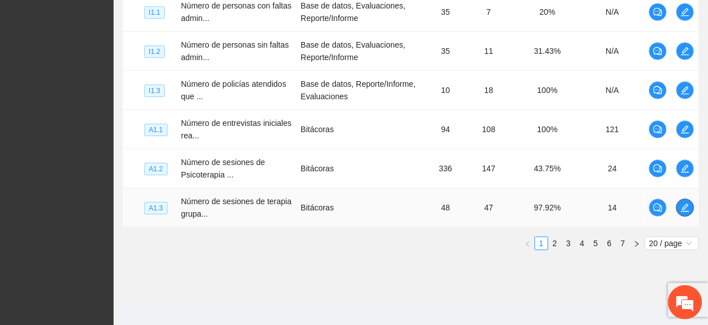
click at [682, 212] on icon "edit" at bounding box center [684, 207] width 9 height 9
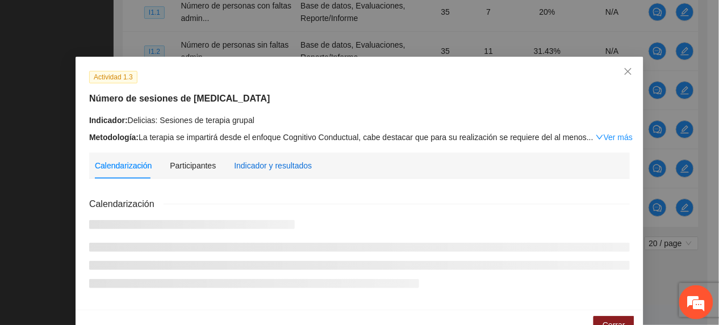
click at [270, 162] on div "Indicador y resultados" at bounding box center [273, 166] width 78 height 12
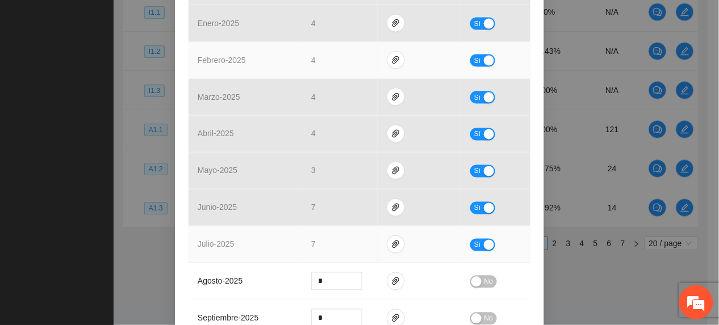
scroll to position [540, 0]
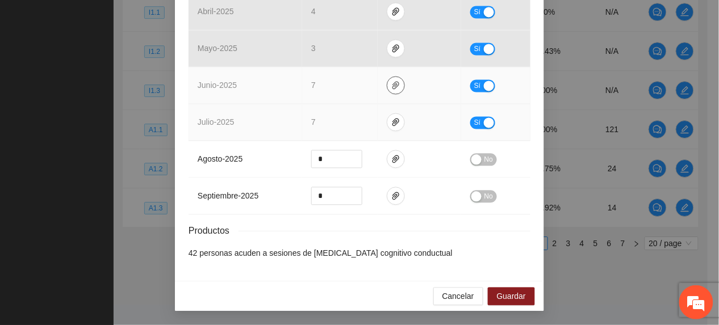
drag, startPoint x: 387, startPoint y: 82, endPoint x: 388, endPoint y: 108, distance: 25.6
click at [391, 85] on icon "paper-clip" at bounding box center [395, 85] width 9 height 9
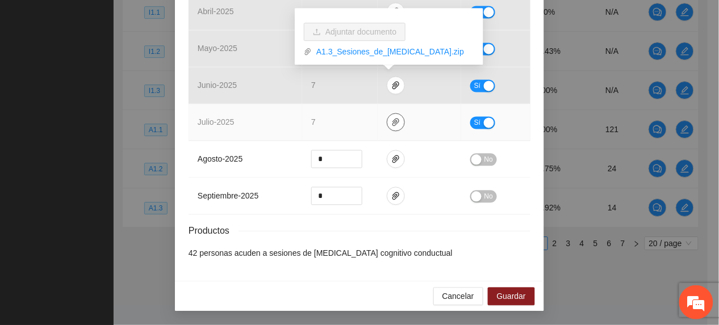
drag, startPoint x: 389, startPoint y: 118, endPoint x: 375, endPoint y: 118, distance: 14.2
click at [391, 119] on icon "paper-clip" at bounding box center [395, 122] width 9 height 9
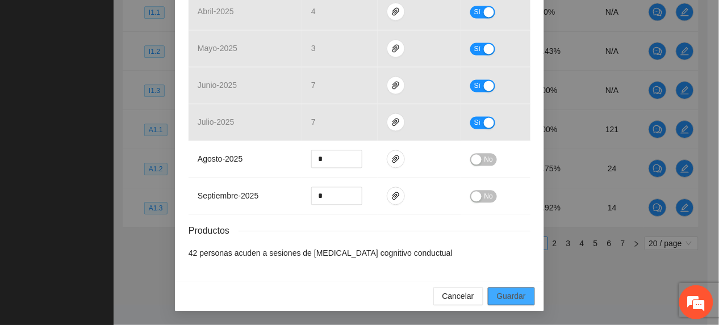
click at [498, 303] on span "Guardar" at bounding box center [511, 297] width 29 height 12
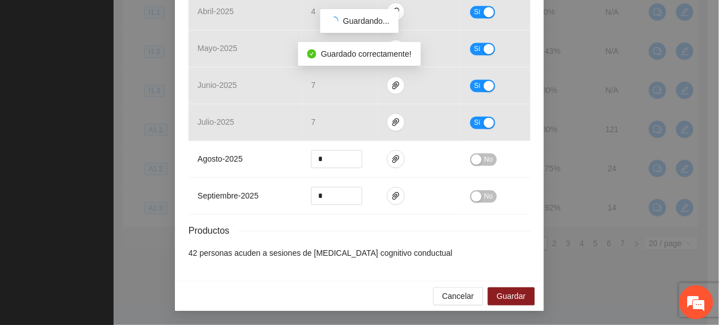
scroll to position [483, 0]
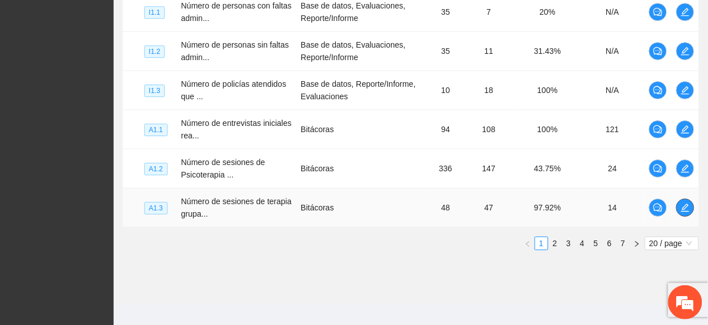
click at [689, 210] on icon "edit" at bounding box center [684, 207] width 9 height 9
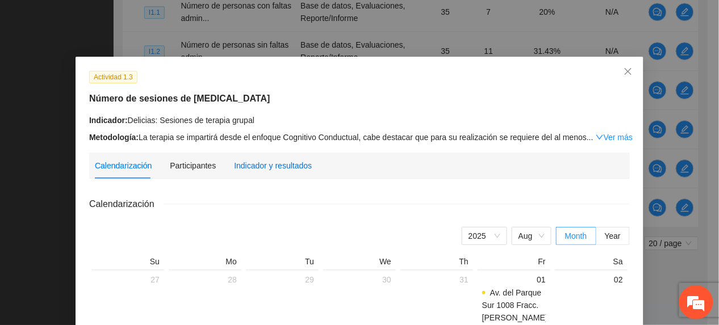
click at [261, 169] on div "Indicador y resultados" at bounding box center [273, 166] width 78 height 12
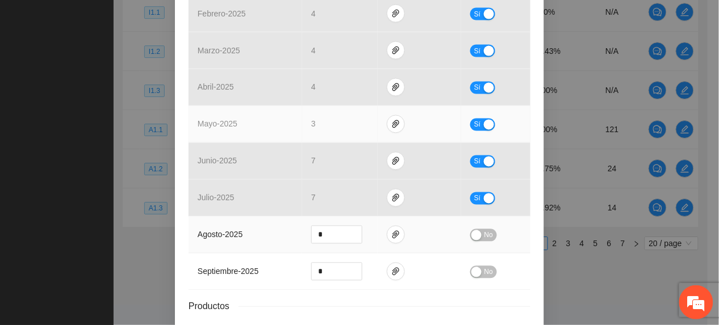
scroll to position [540, 0]
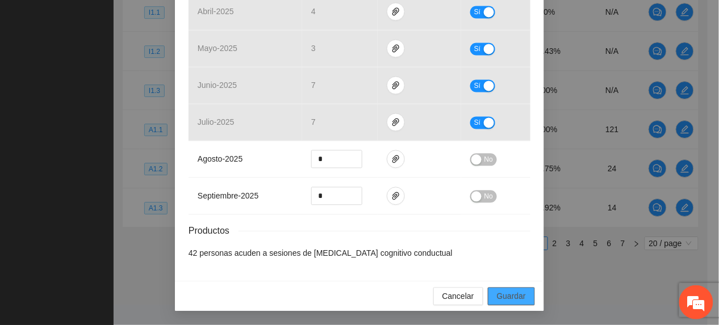
drag, startPoint x: 505, startPoint y: 294, endPoint x: 454, endPoint y: 242, distance: 73.1
click at [505, 294] on span "Guardar" at bounding box center [511, 297] width 29 height 12
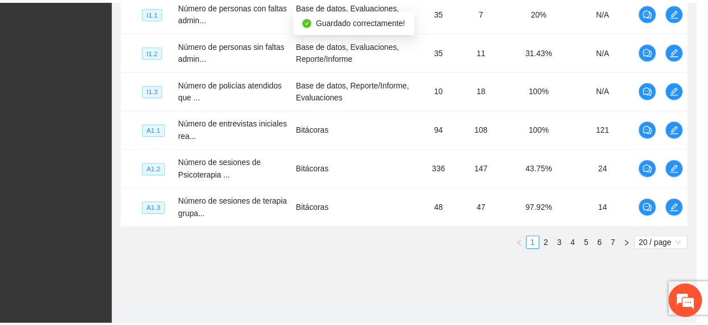
scroll to position [483, 0]
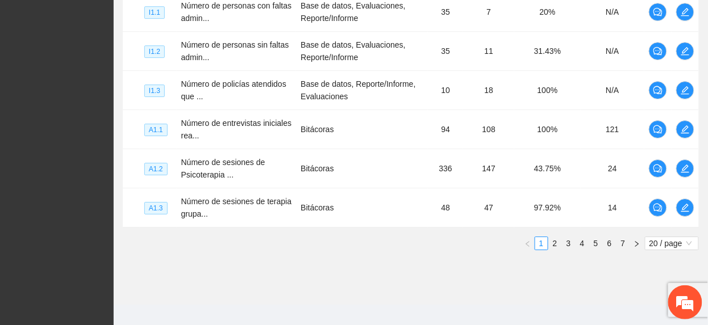
click at [554, 249] on link "2" at bounding box center [555, 243] width 12 height 12
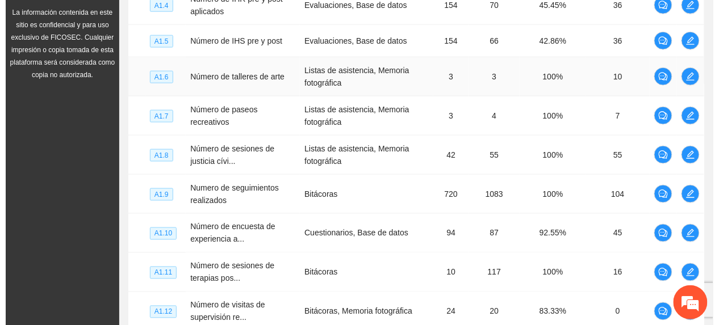
scroll to position [185, 0]
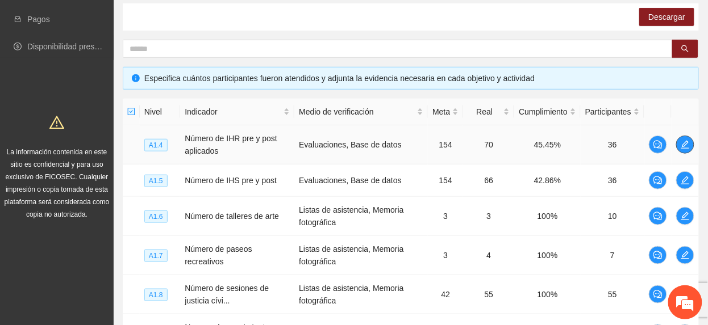
click at [684, 144] on icon "edit" at bounding box center [685, 145] width 8 height 8
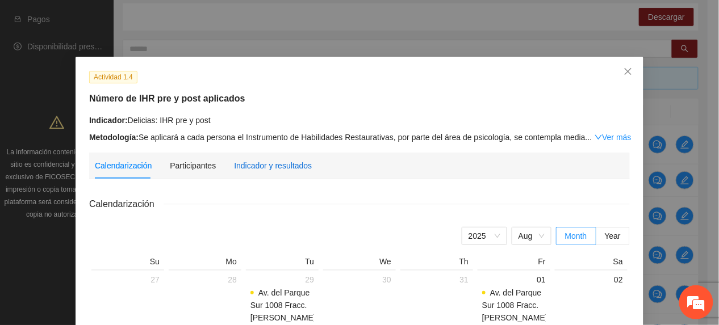
click at [286, 160] on div "Indicador y resultados" at bounding box center [273, 166] width 78 height 12
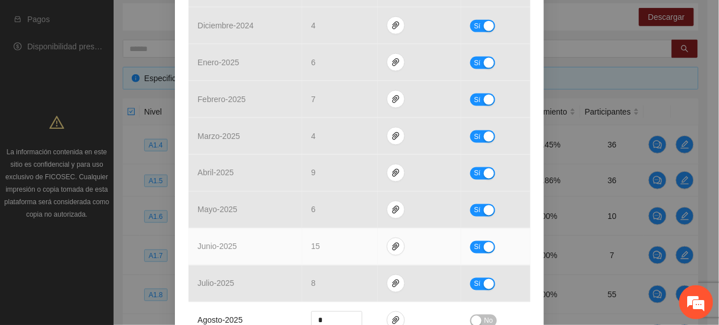
scroll to position [378, 0]
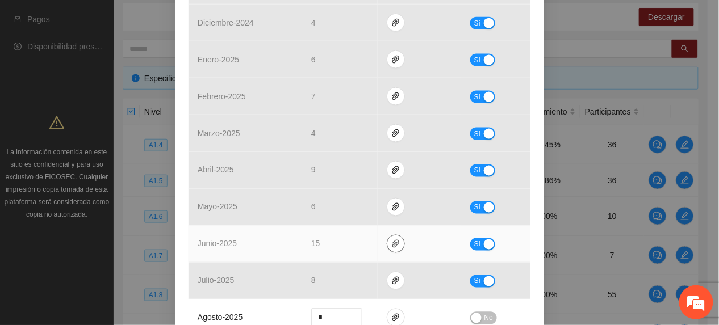
click at [392, 248] on icon "paper-clip" at bounding box center [395, 244] width 7 height 8
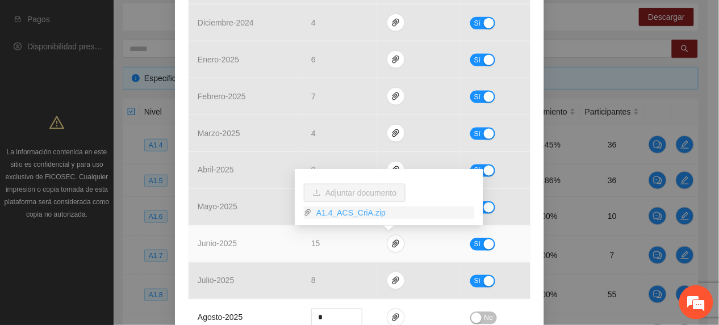
click at [353, 215] on link "A1.4_ACS_CriA.zip" at bounding box center [393, 213] width 162 height 12
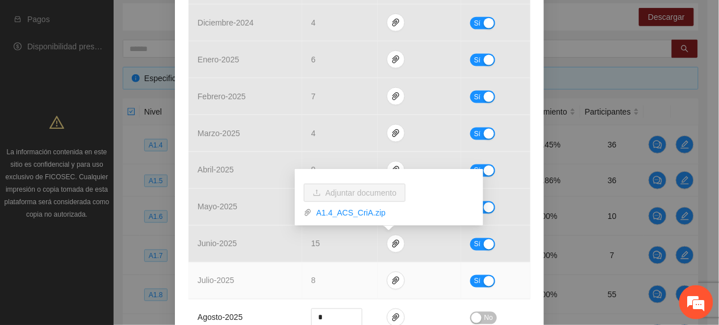
click at [357, 277] on td "8" at bounding box center [340, 281] width 76 height 37
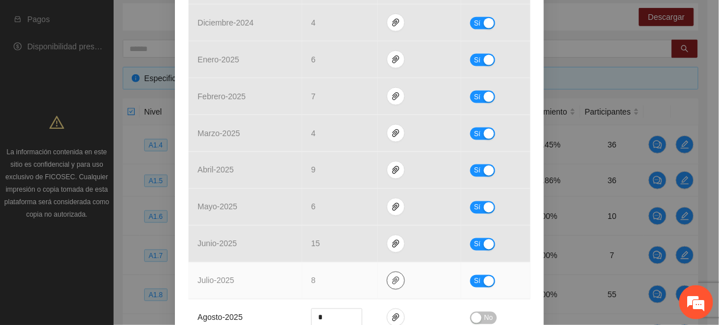
click at [391, 278] on icon "paper-clip" at bounding box center [395, 281] width 9 height 9
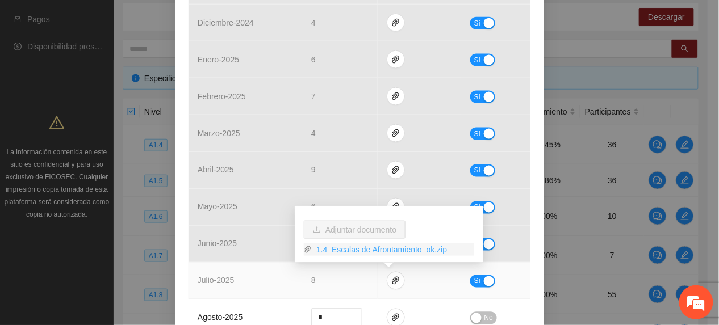
click at [360, 249] on link "1.4_Escalas de Afrontamiento_ok.zip" at bounding box center [393, 250] width 162 height 12
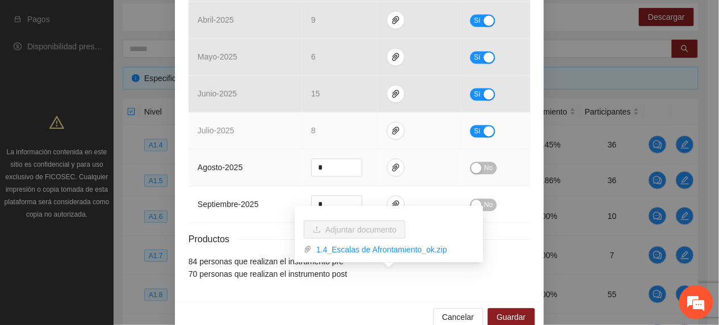
scroll to position [530, 0]
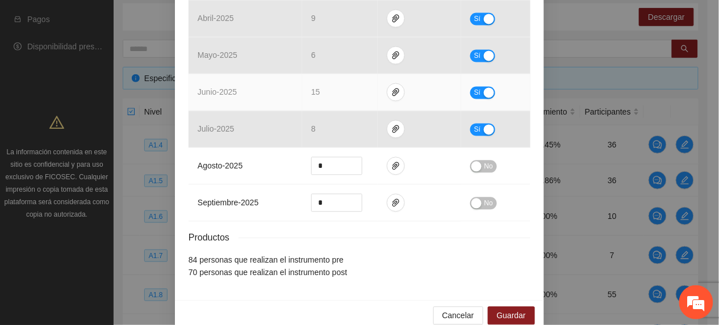
drag, startPoint x: 473, startPoint y: 92, endPoint x: 412, endPoint y: 98, distance: 61.1
click at [474, 92] on span "Sí" at bounding box center [477, 93] width 7 height 12
type input "**"
click at [353, 97] on span "down" at bounding box center [356, 96] width 7 height 7
click at [484, 96] on span "No" at bounding box center [488, 93] width 9 height 12
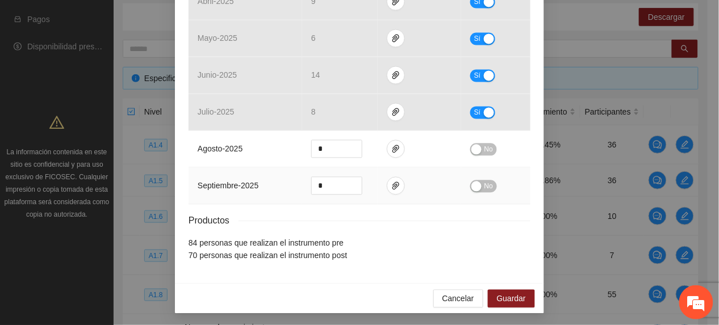
scroll to position [553, 0]
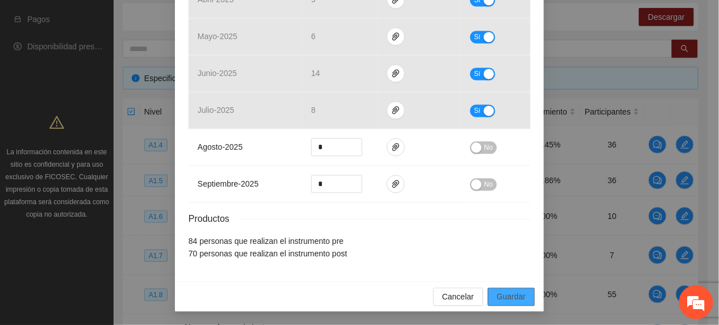
click at [510, 299] on span "Guardar" at bounding box center [511, 297] width 29 height 12
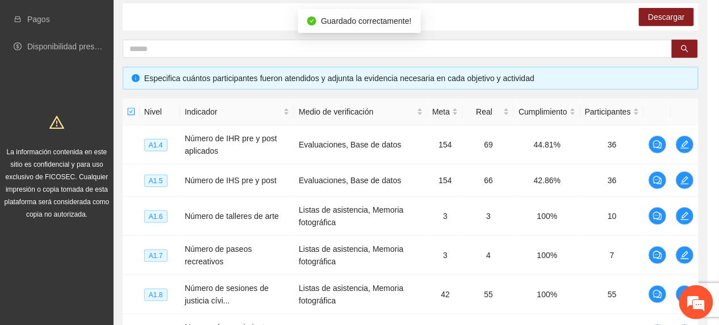
scroll to position [0, 0]
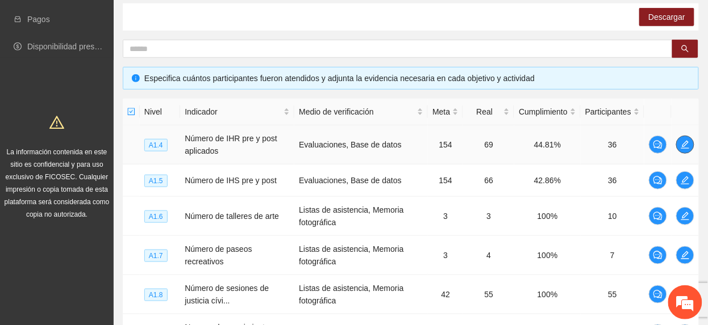
click at [684, 149] on button "button" at bounding box center [685, 145] width 18 height 18
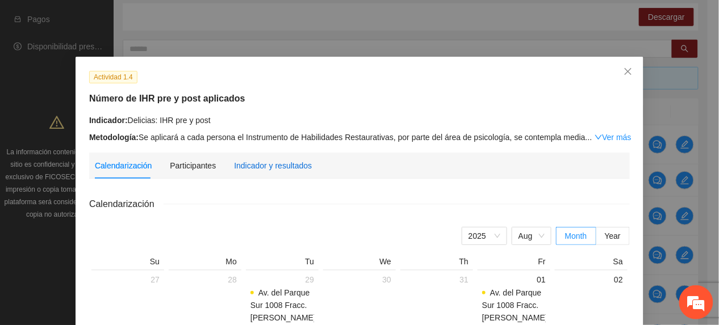
click at [291, 171] on div "Indicador y resultados" at bounding box center [273, 166] width 78 height 12
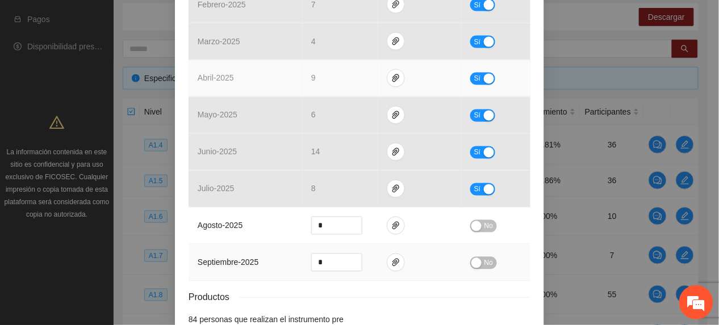
scroll to position [553, 0]
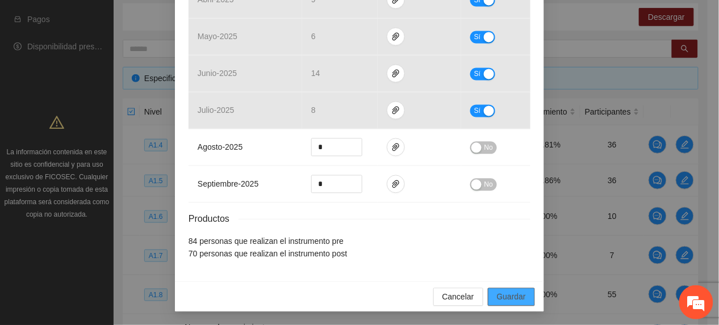
click at [504, 290] on button "Guardar" at bounding box center [511, 297] width 47 height 18
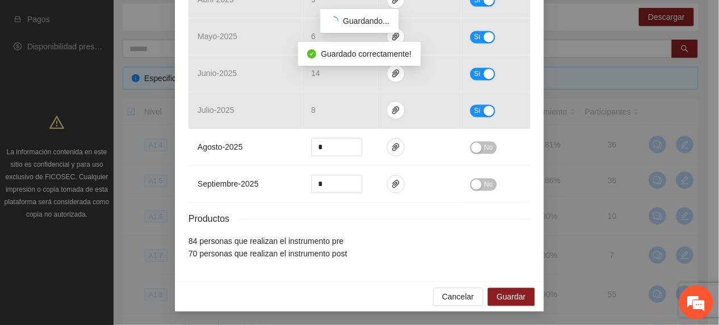
scroll to position [496, 0]
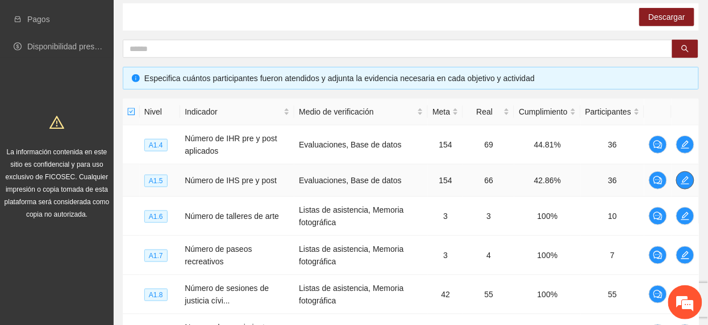
click at [684, 175] on button "button" at bounding box center [685, 181] width 18 height 18
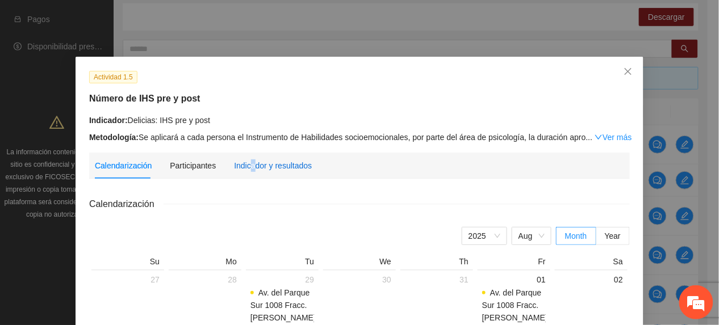
click at [245, 164] on div "Indicador y resultados" at bounding box center [273, 166] width 78 height 12
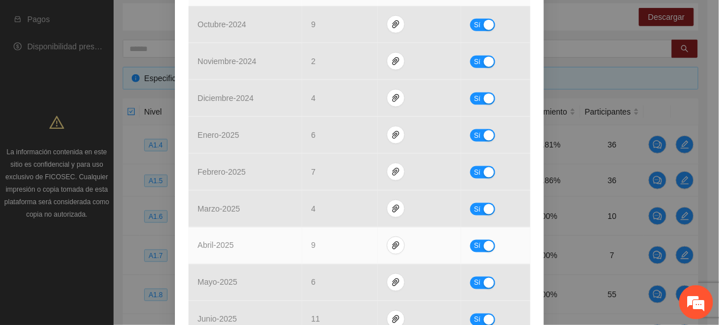
scroll to position [454, 0]
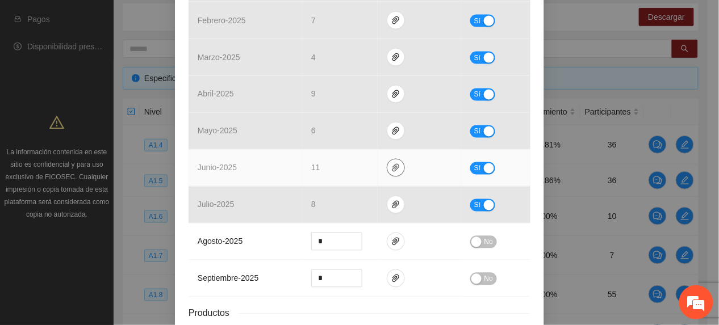
click at [387, 170] on span "paper-clip" at bounding box center [395, 168] width 17 height 9
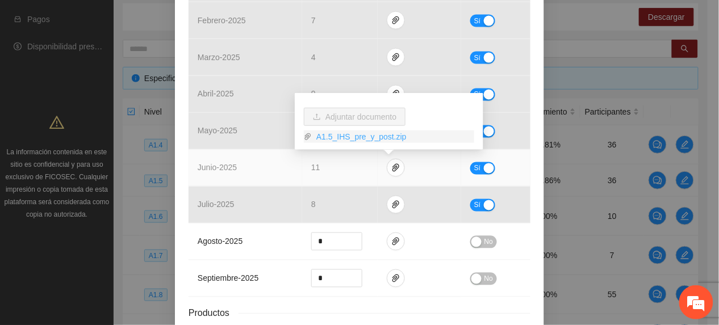
click at [340, 139] on link "A1.5_IHS_pre_y_post.zip" at bounding box center [393, 137] width 162 height 12
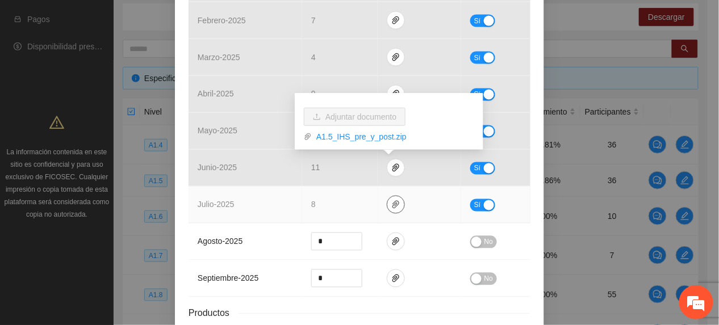
click at [392, 207] on icon "paper-clip" at bounding box center [395, 205] width 7 height 8
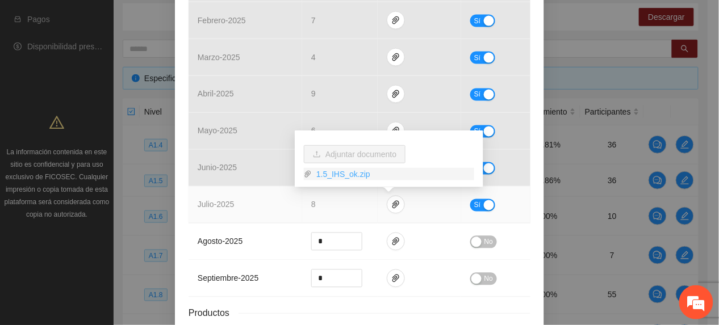
click at [342, 174] on link "1.5_IHS_ok.zip" at bounding box center [393, 174] width 162 height 12
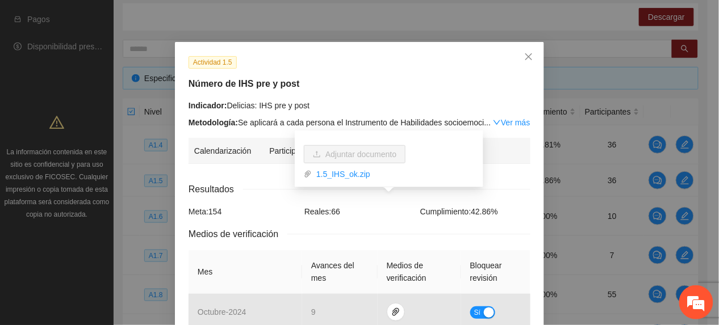
scroll to position [0, 0]
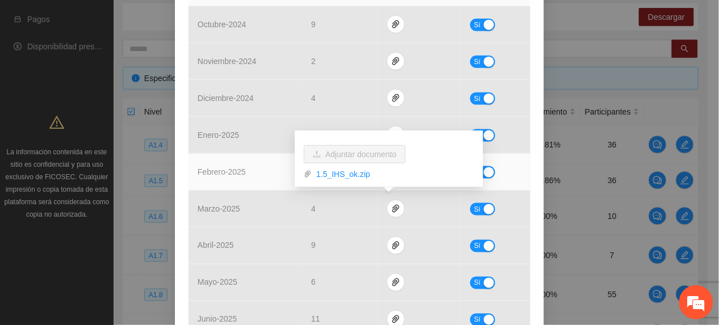
click at [245, 171] on td "febrero - 2025" at bounding box center [246, 172] width 114 height 37
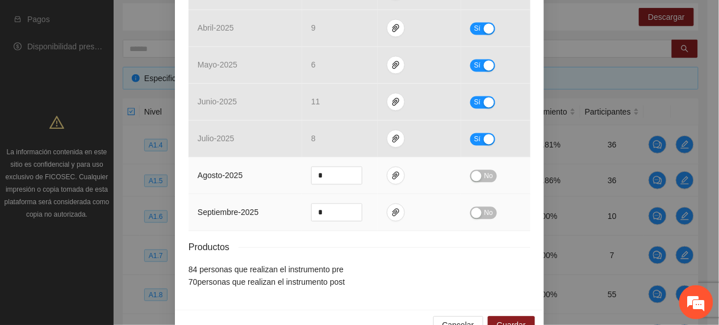
scroll to position [530, 0]
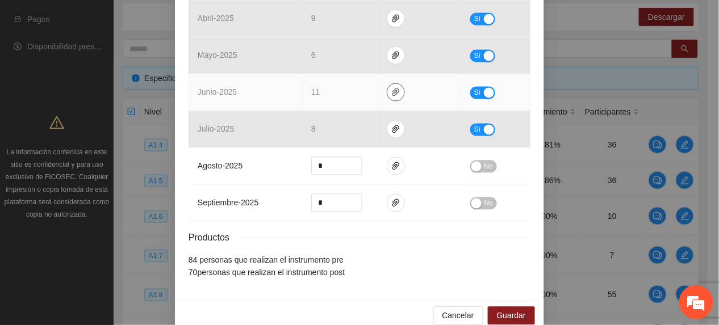
click at [387, 87] on button "button" at bounding box center [396, 92] width 18 height 18
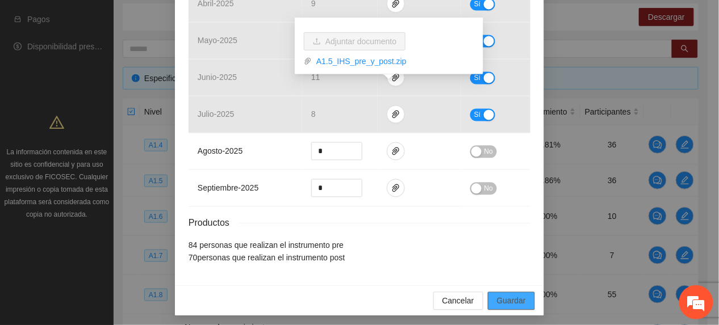
scroll to position [553, 0]
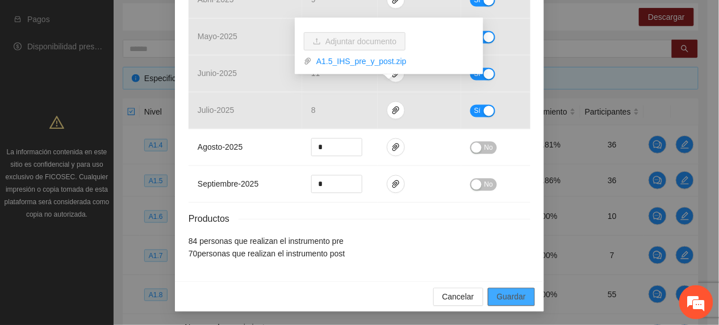
click at [514, 298] on span "Guardar" at bounding box center [511, 297] width 29 height 12
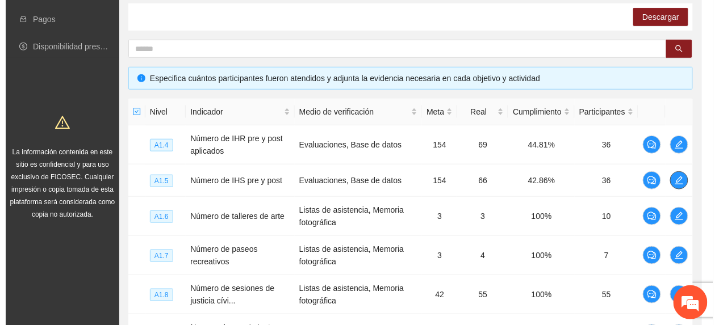
scroll to position [0, 0]
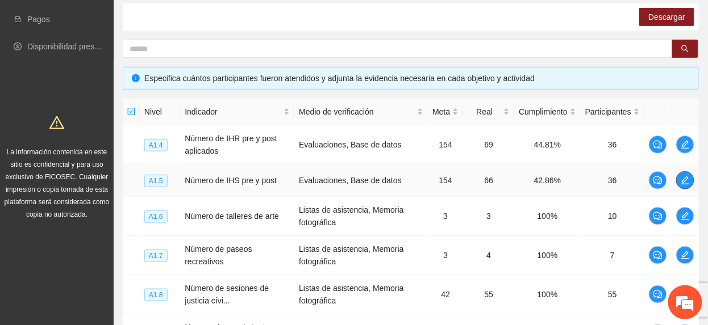
click at [687, 181] on icon "edit" at bounding box center [685, 181] width 8 height 8
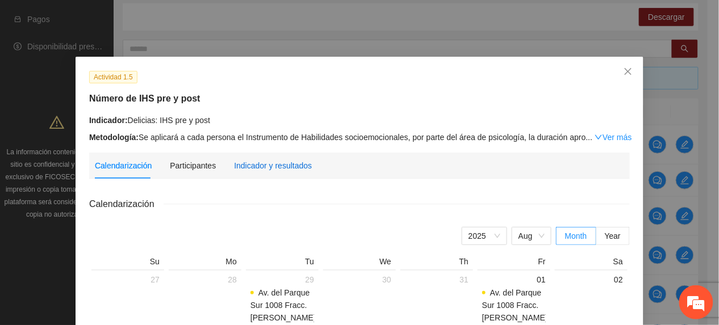
click at [273, 167] on div "Indicador y resultados" at bounding box center [273, 166] width 78 height 12
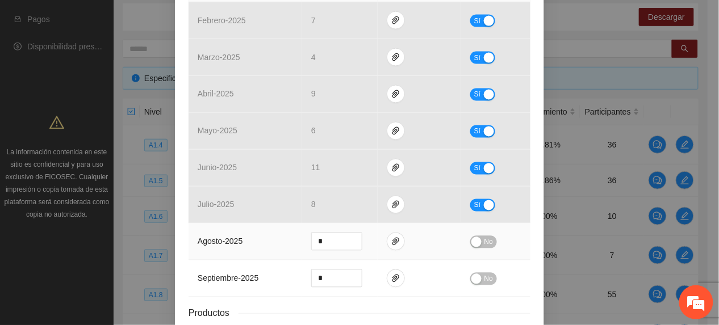
scroll to position [553, 0]
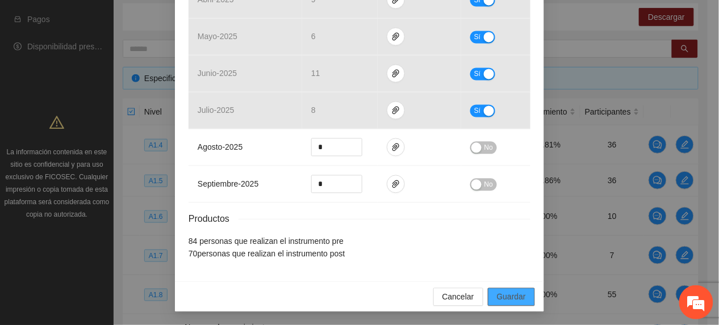
click at [501, 299] on span "Guardar" at bounding box center [511, 297] width 29 height 12
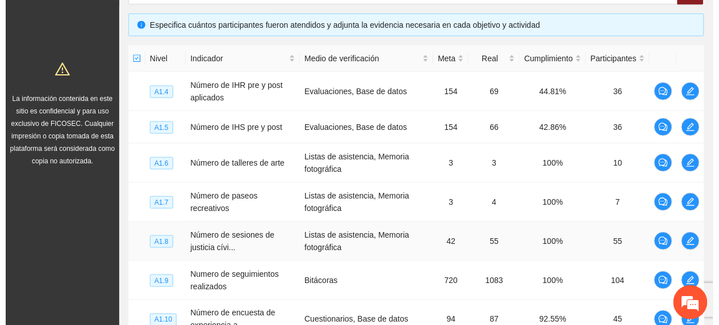
scroll to position [261, 0]
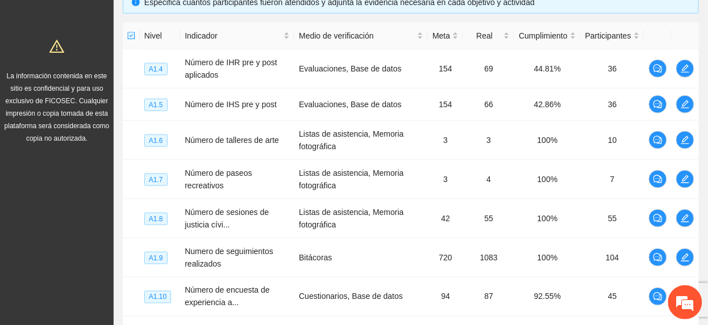
click at [691, 141] on span "edit" at bounding box center [684, 140] width 17 height 9
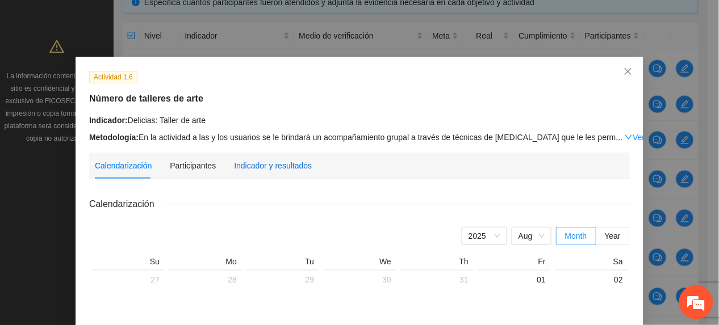
click at [273, 160] on div "Indicador y resultados" at bounding box center [273, 166] width 78 height 12
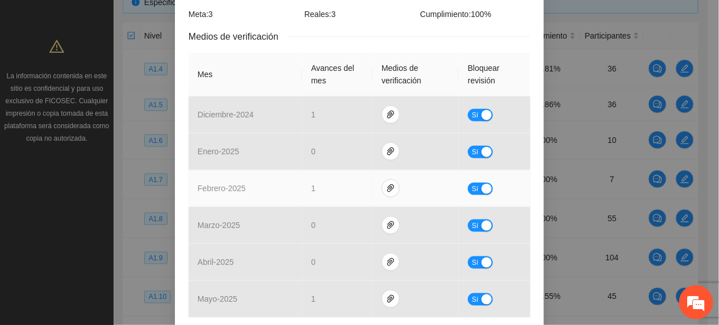
scroll to position [227, 0]
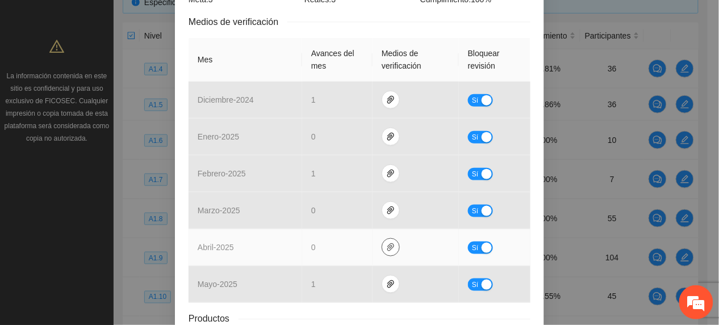
click at [389, 244] on span "paper-clip" at bounding box center [390, 247] width 17 height 9
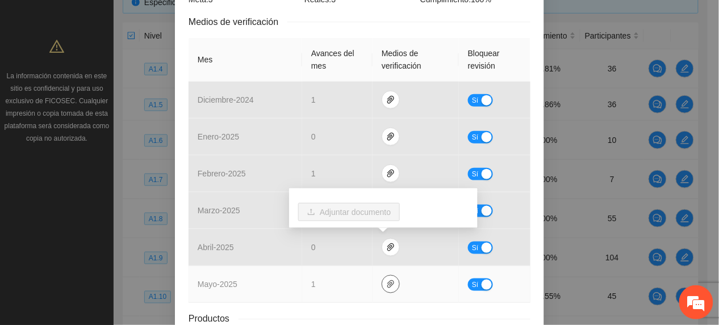
click at [390, 282] on span "paper-clip" at bounding box center [390, 284] width 17 height 9
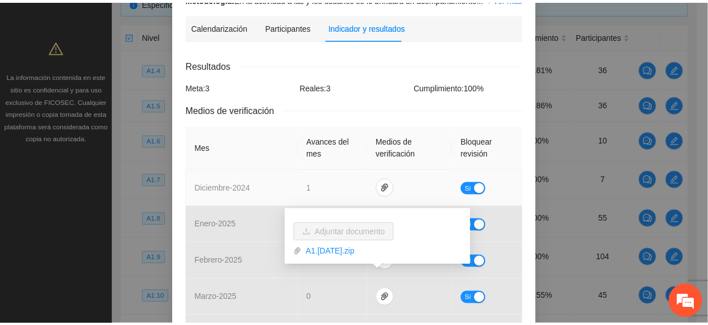
scroll to position [0, 0]
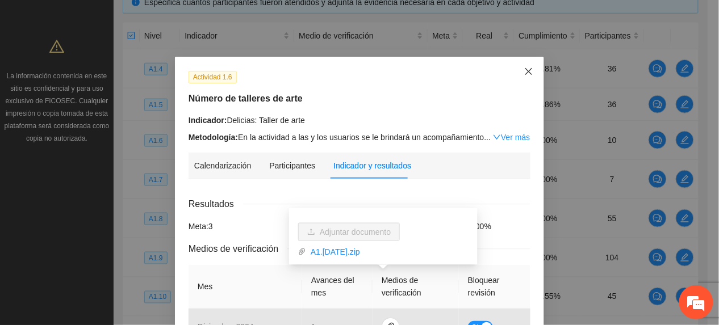
click at [525, 78] on span "Close" at bounding box center [528, 72] width 31 height 31
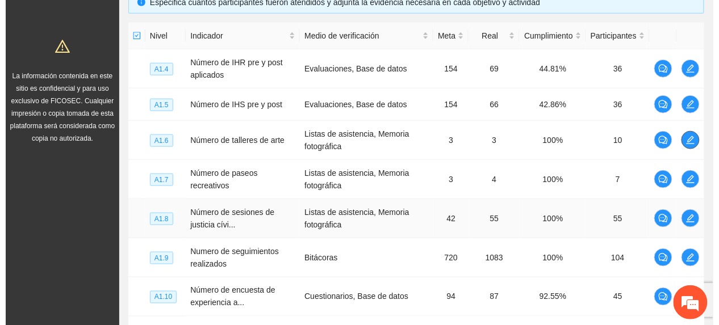
scroll to position [337, 0]
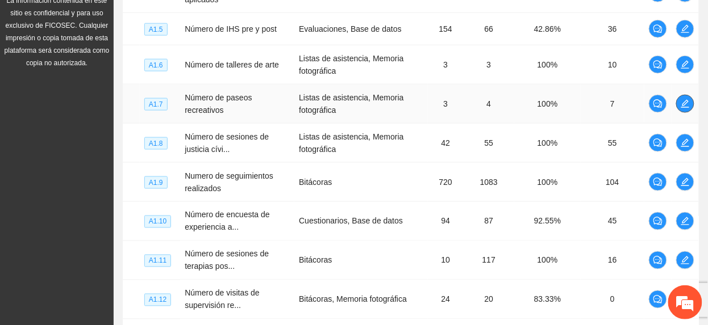
click at [676, 96] on td at bounding box center [684, 104] width 27 height 39
click at [683, 108] on icon "edit" at bounding box center [685, 104] width 8 height 8
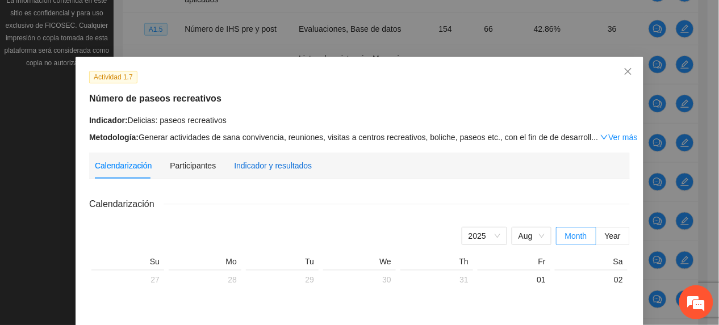
drag, startPoint x: 257, startPoint y: 164, endPoint x: 275, endPoint y: 185, distance: 28.2
click at [257, 165] on div "Indicador y resultados" at bounding box center [273, 166] width 78 height 12
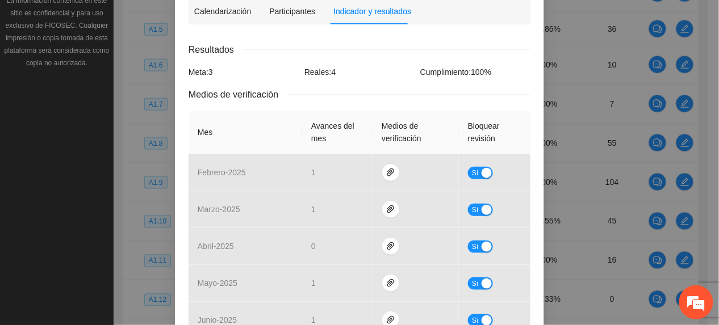
scroll to position [279, 0]
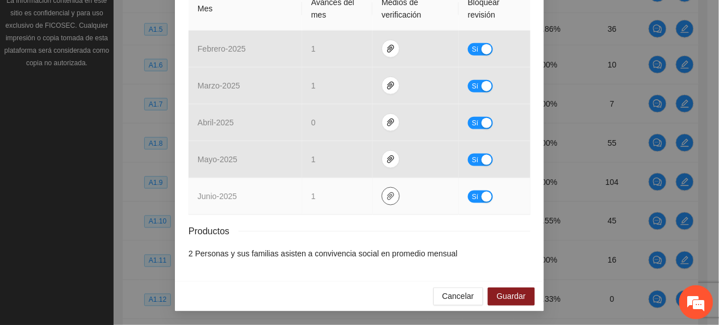
click at [388, 194] on span "paper-clip" at bounding box center [390, 196] width 17 height 9
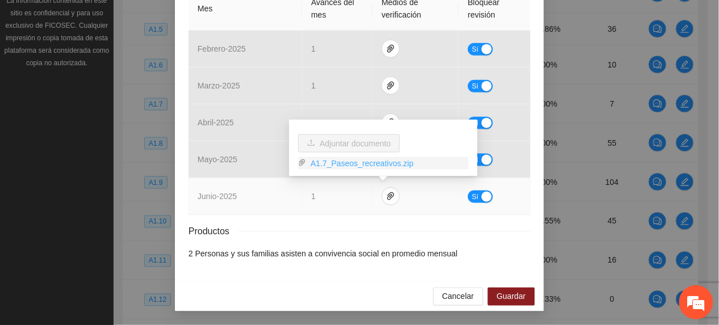
click at [340, 162] on link "A1.7_Paseos_recreativos.zip" at bounding box center [387, 163] width 162 height 12
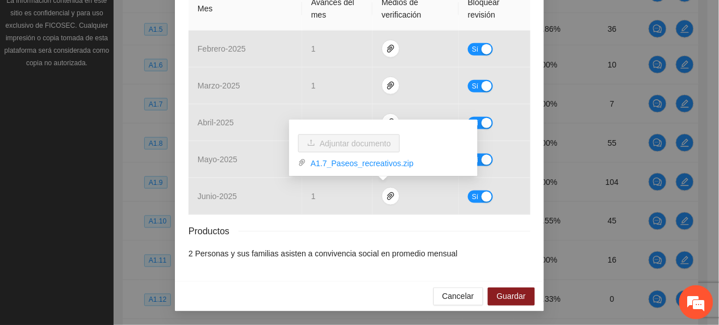
click at [246, 235] on div "Productos" at bounding box center [360, 231] width 342 height 14
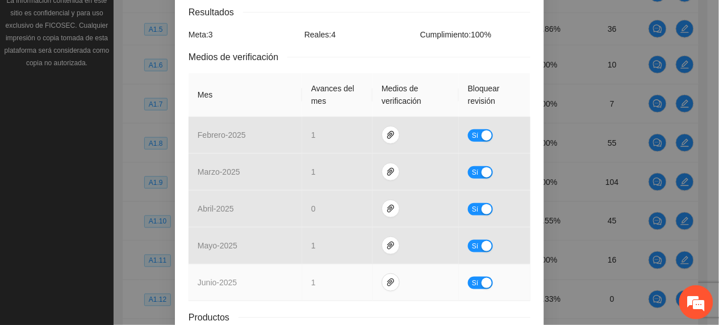
scroll to position [0, 0]
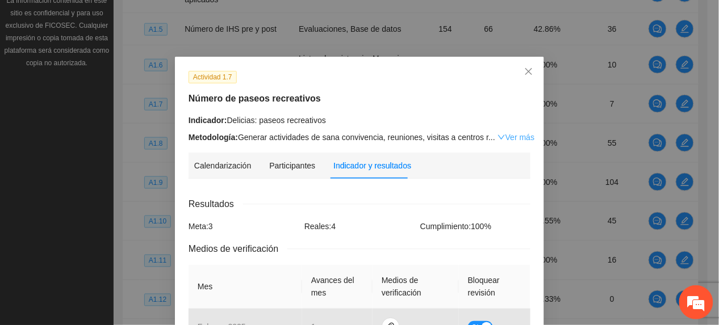
click at [498, 139] on link "Ver más" at bounding box center [516, 137] width 37 height 9
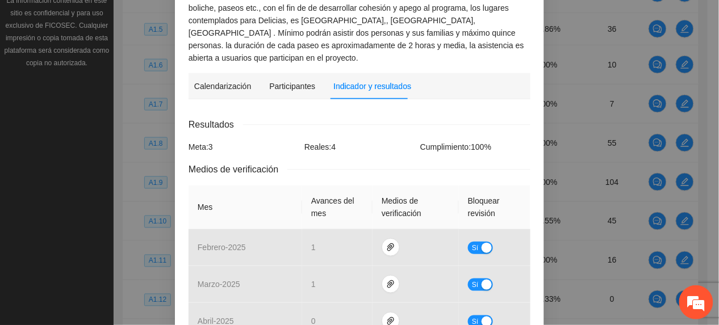
scroll to position [342, 0]
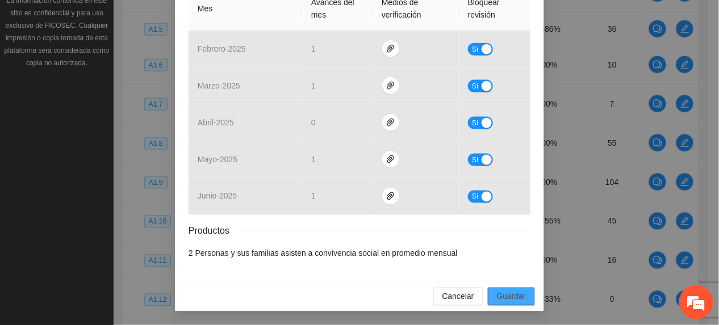
click at [512, 299] on span "Guardar" at bounding box center [511, 297] width 29 height 12
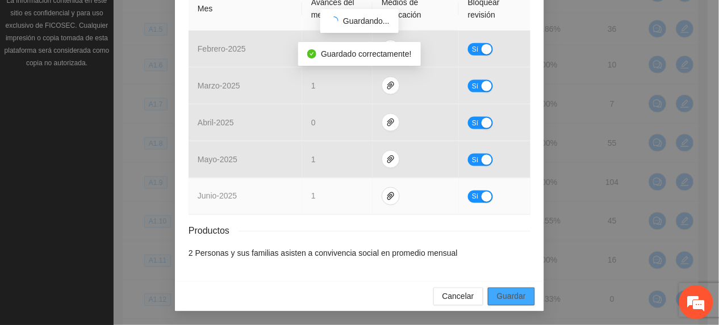
scroll to position [285, 0]
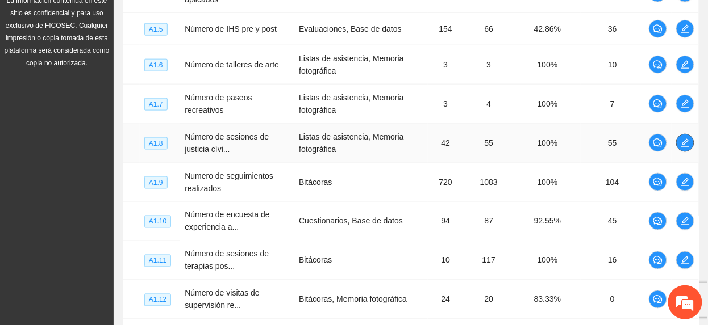
click at [693, 144] on button "button" at bounding box center [685, 143] width 18 height 18
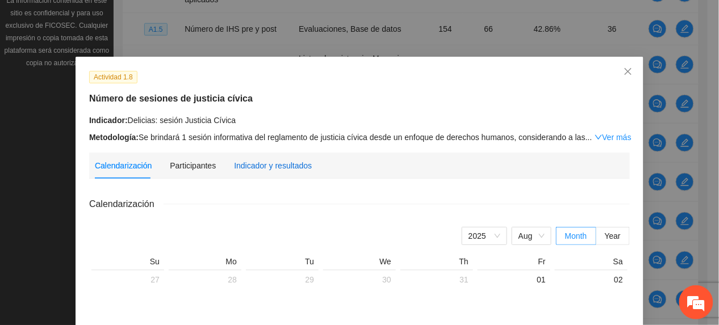
click at [278, 169] on div "Indicador y resultados" at bounding box center [273, 166] width 78 height 12
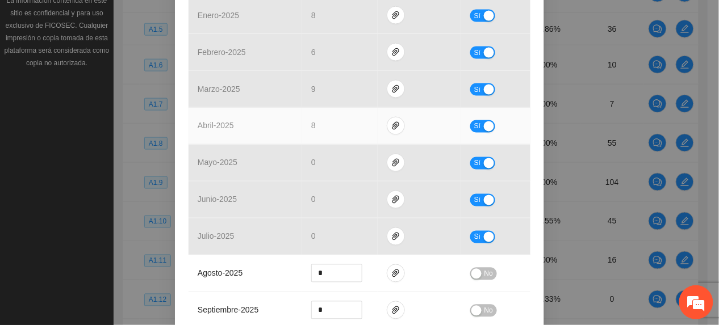
scroll to position [454, 0]
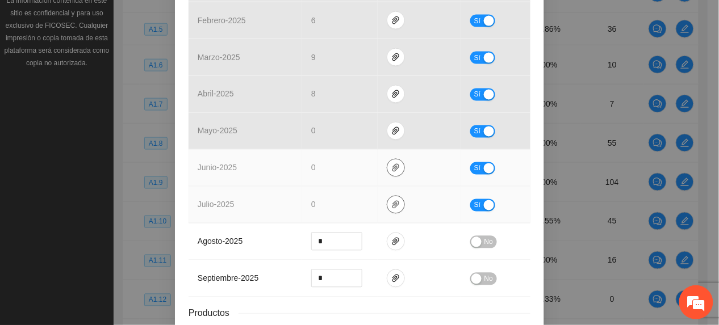
drag, startPoint x: 388, startPoint y: 168, endPoint x: 390, endPoint y: 199, distance: 30.7
click at [391, 168] on icon "paper-clip" at bounding box center [395, 168] width 9 height 9
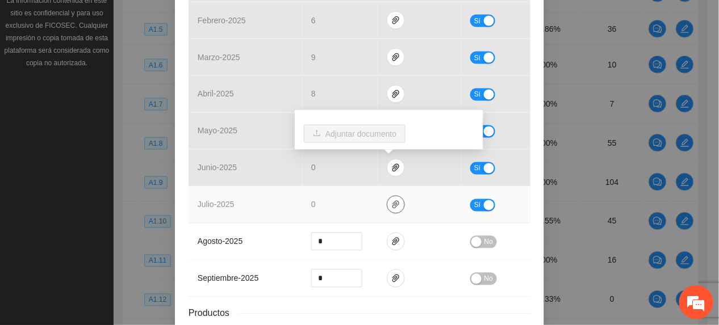
click at [394, 210] on span "paper-clip" at bounding box center [395, 204] width 17 height 9
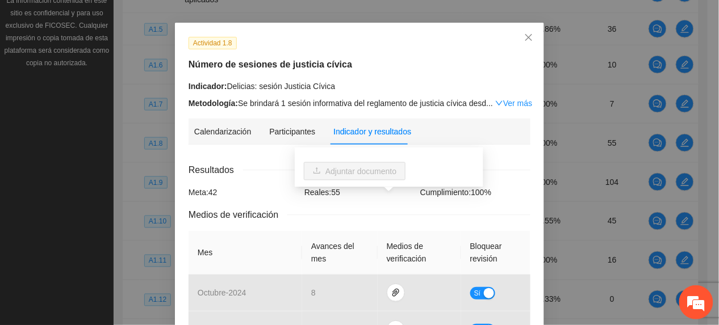
scroll to position [0, 0]
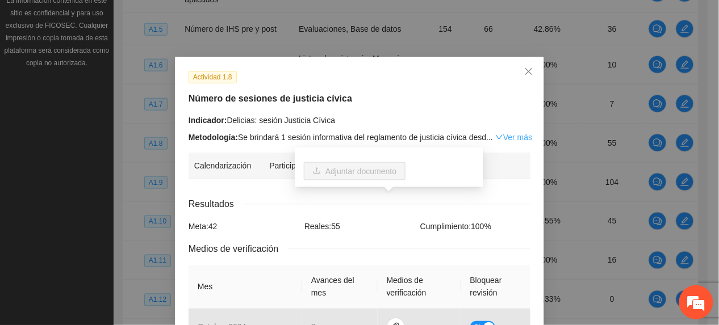
click at [505, 134] on link "Ver más" at bounding box center [513, 137] width 37 height 9
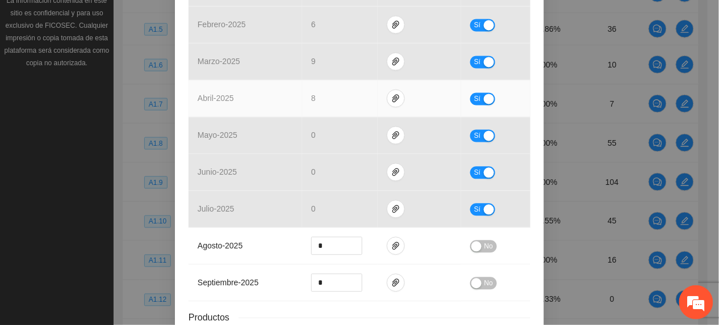
scroll to position [615, 0]
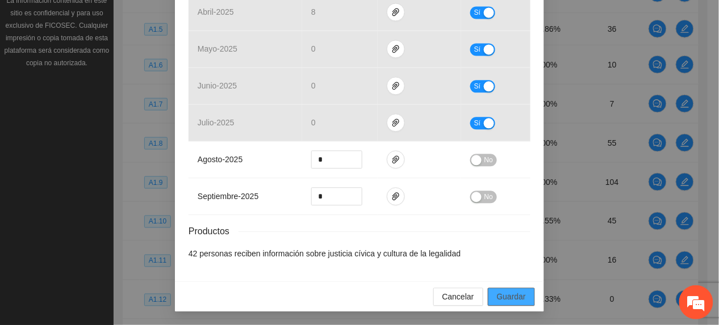
drag, startPoint x: 515, startPoint y: 289, endPoint x: 509, endPoint y: 295, distance: 8.9
click at [514, 289] on button "Guardar" at bounding box center [511, 297] width 47 height 18
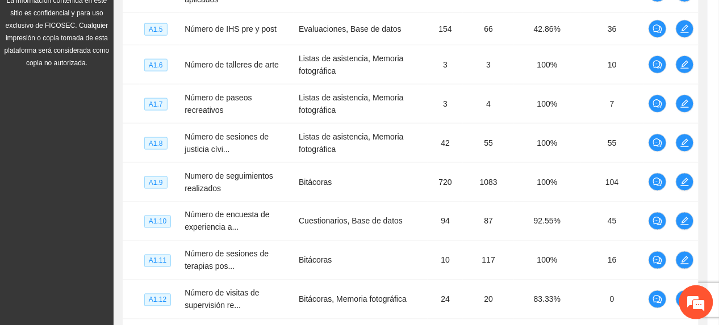
scroll to position [0, 0]
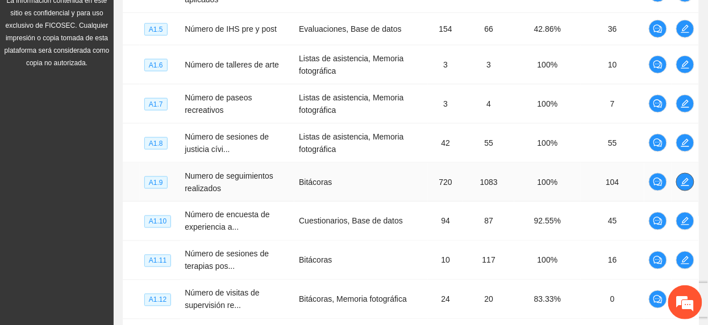
click at [682, 185] on icon "edit" at bounding box center [684, 182] width 9 height 9
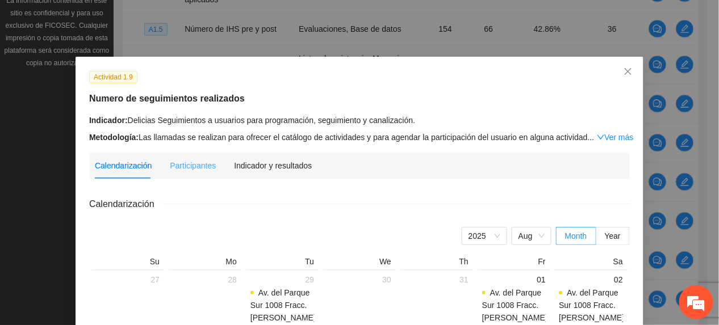
click at [280, 160] on div "Indicador y resultados" at bounding box center [273, 166] width 78 height 26
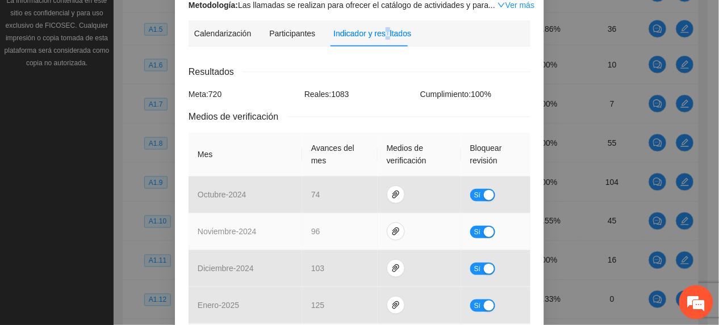
scroll to position [530, 0]
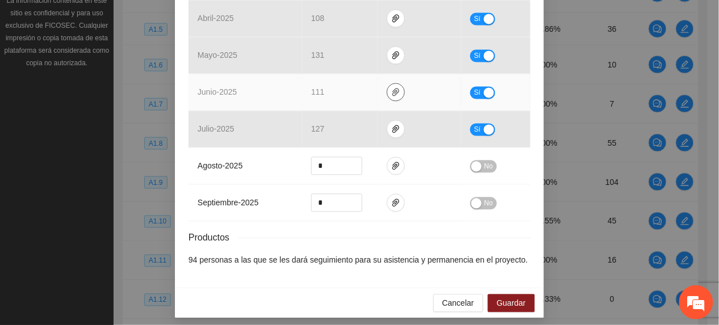
drag, startPoint x: 387, startPoint y: 87, endPoint x: 391, endPoint y: 98, distance: 11.5
click at [387, 89] on button "button" at bounding box center [396, 92] width 18 height 18
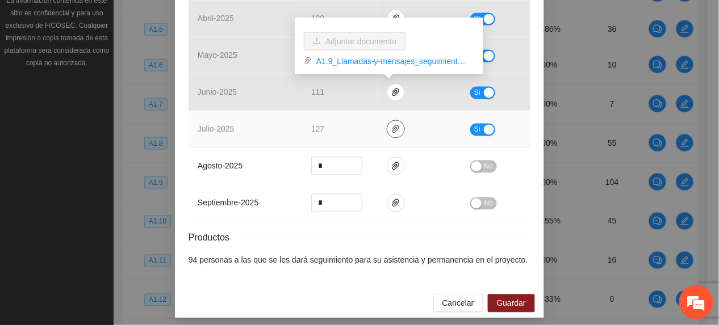
click at [391, 131] on icon "paper-clip" at bounding box center [395, 129] width 9 height 9
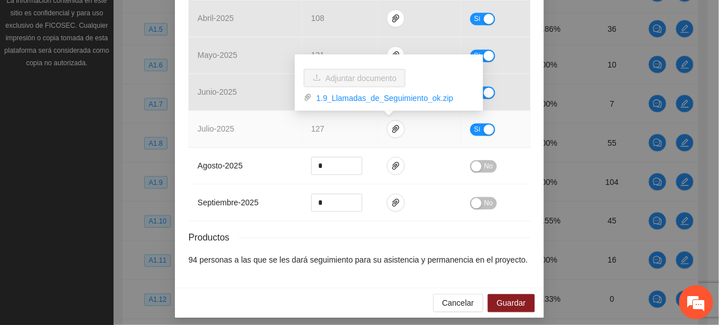
click at [214, 116] on td "julio - 2025" at bounding box center [246, 129] width 114 height 37
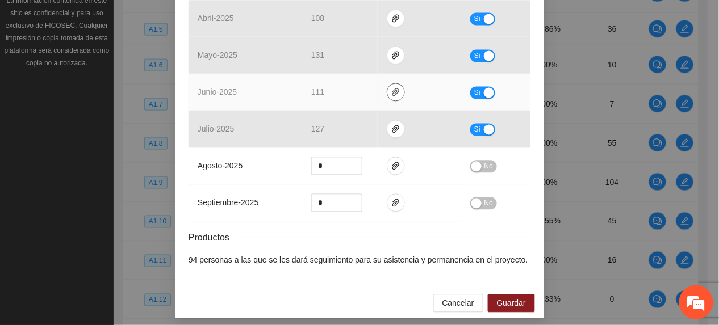
click at [392, 91] on icon "paper-clip" at bounding box center [395, 93] width 7 height 8
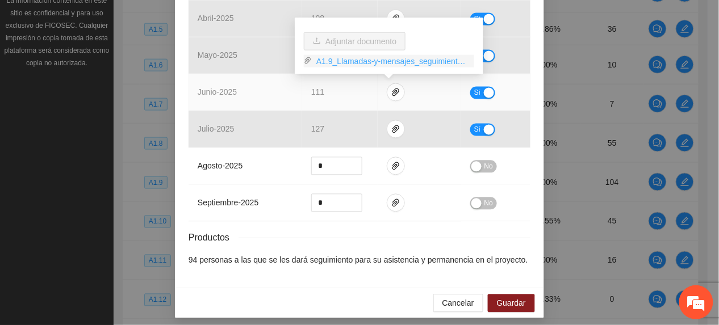
click at [346, 58] on link "A1.9_Llamadas-y-mensajes_seguimiento.zip" at bounding box center [393, 61] width 162 height 12
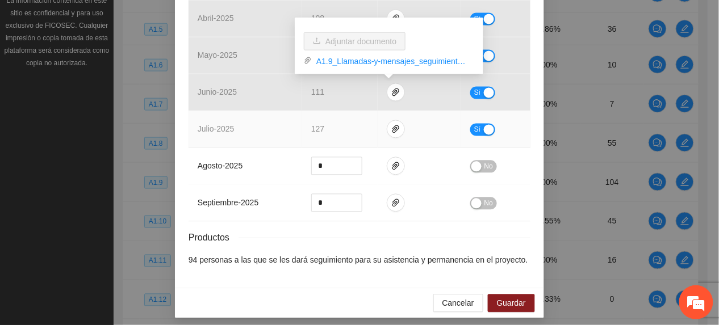
drag, startPoint x: 341, startPoint y: 128, endPoint x: 350, endPoint y: 132, distance: 9.9
click at [345, 132] on td "127" at bounding box center [340, 129] width 76 height 37
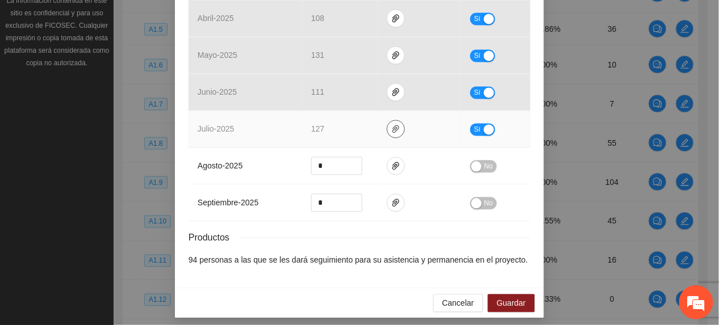
click at [391, 134] on icon "paper-clip" at bounding box center [395, 129] width 9 height 9
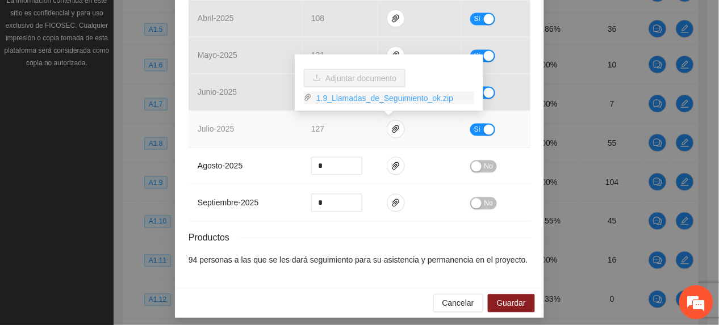
click at [349, 98] on link "1.9_Llamadas_de_Seguimiento_ok.zip" at bounding box center [393, 98] width 162 height 12
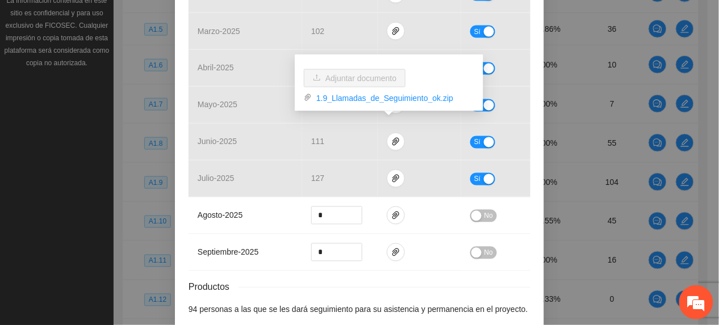
scroll to position [454, 0]
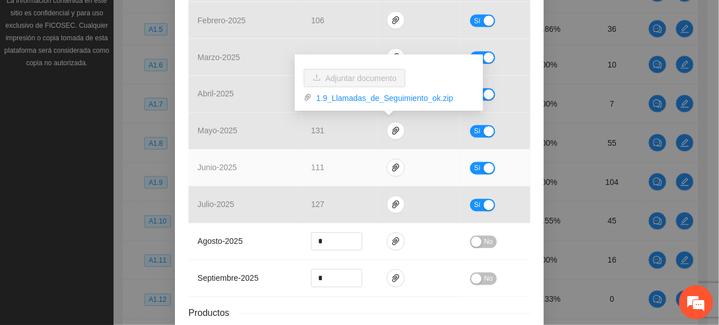
drag, startPoint x: 469, startPoint y: 168, endPoint x: 451, endPoint y: 170, distance: 17.8
click at [474, 169] on span "Sí" at bounding box center [477, 168] width 7 height 12
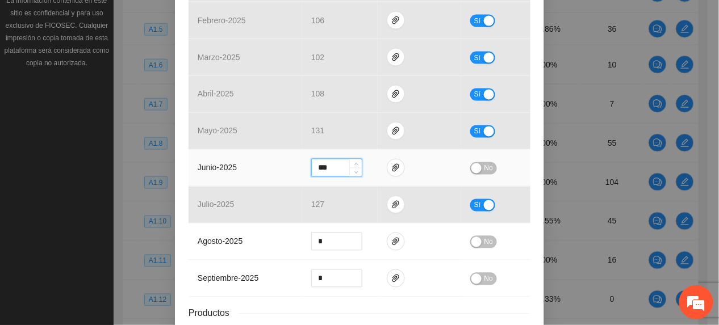
drag, startPoint x: 338, startPoint y: 169, endPoint x: 206, endPoint y: 171, distance: 132.9
click at [219, 175] on tr "junio - 2025 *** No" at bounding box center [360, 168] width 342 height 37
type input "***"
drag, startPoint x: 478, startPoint y: 166, endPoint x: 473, endPoint y: 182, distance: 17.2
click at [478, 166] on button "No" at bounding box center [483, 168] width 27 height 12
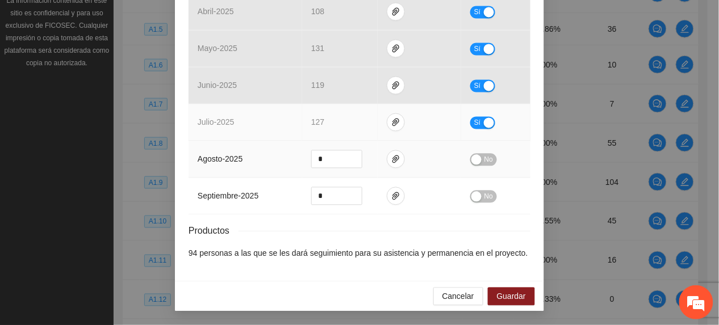
scroll to position [540, 0]
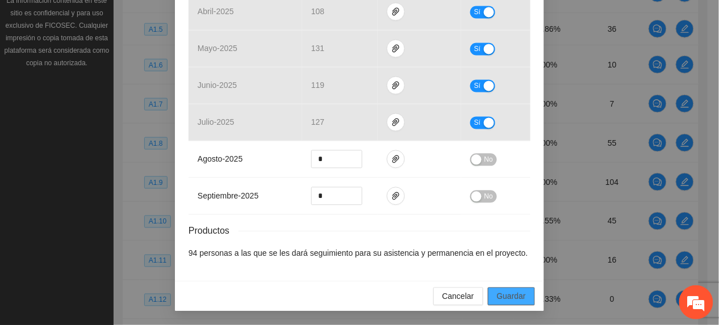
click at [507, 299] on span "Guardar" at bounding box center [511, 297] width 29 height 12
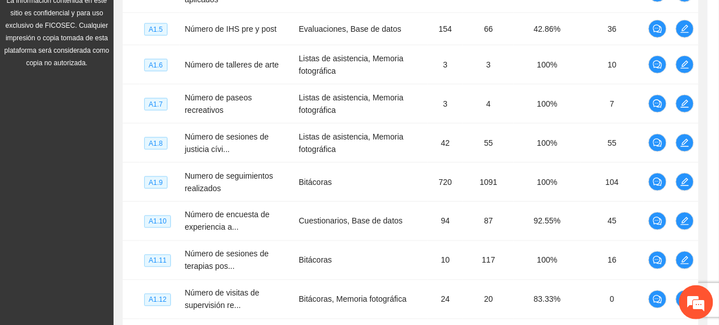
scroll to position [483, 0]
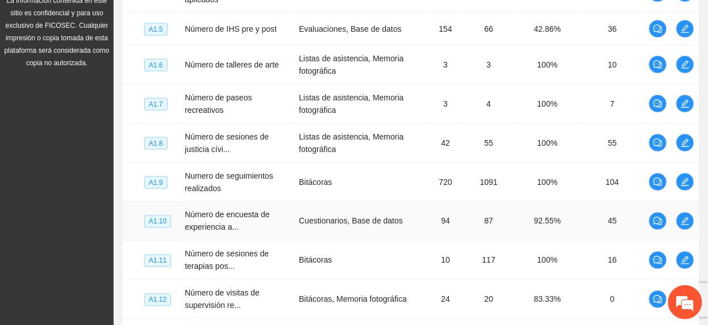
click at [674, 218] on td at bounding box center [684, 221] width 27 height 39
click at [682, 229] on button "button" at bounding box center [685, 221] width 18 height 18
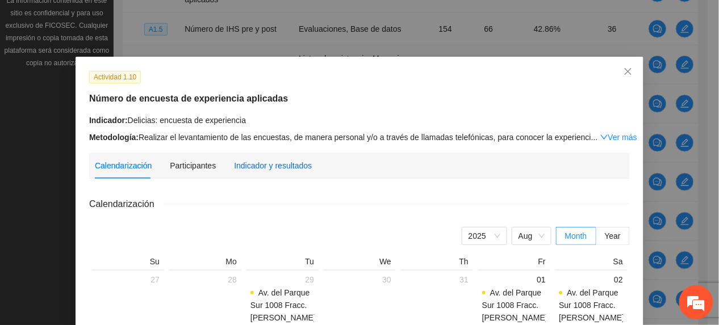
click at [234, 164] on div "Indicador y resultados" at bounding box center [273, 166] width 78 height 12
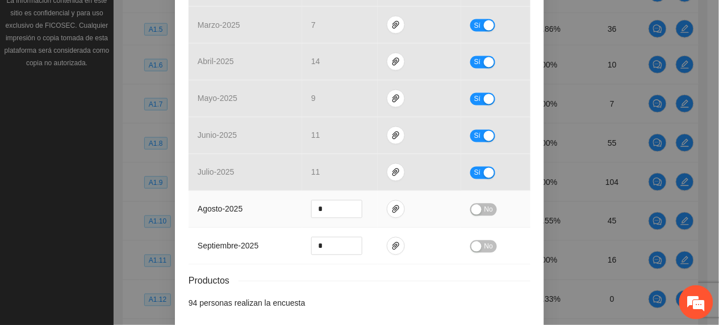
scroll to position [540, 0]
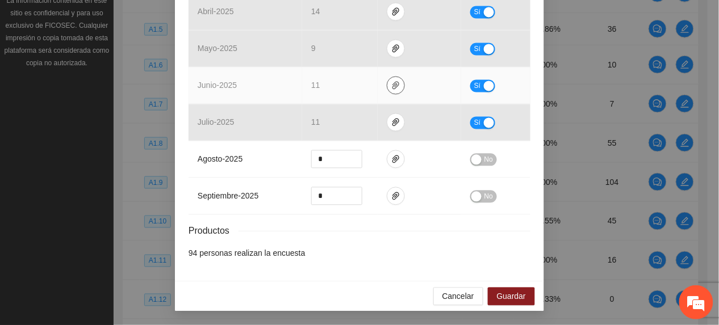
click at [392, 85] on icon "paper-clip" at bounding box center [395, 86] width 7 height 8
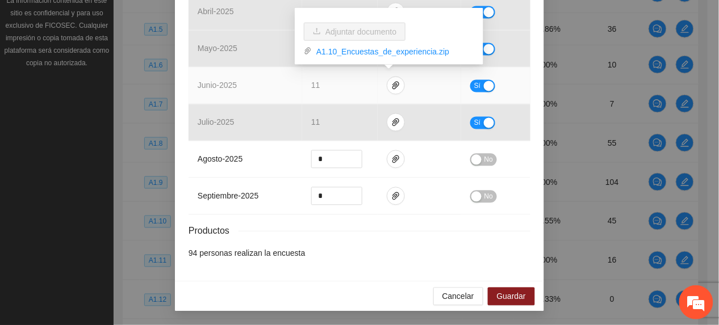
drag, startPoint x: 341, startPoint y: 55, endPoint x: 344, endPoint y: 62, distance: 7.9
click at [341, 55] on link "A1.10_Encuestas_de_experiencia.zip" at bounding box center [393, 51] width 162 height 12
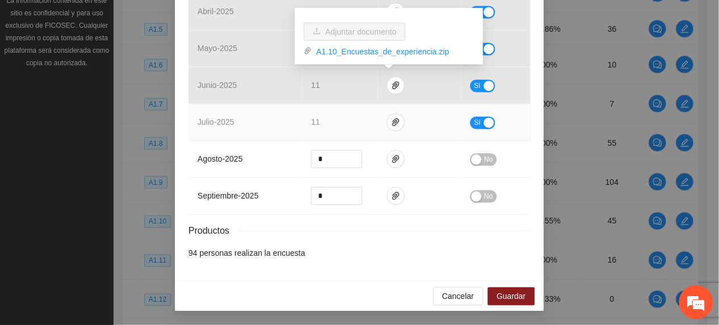
click at [335, 115] on td "11" at bounding box center [340, 123] width 76 height 37
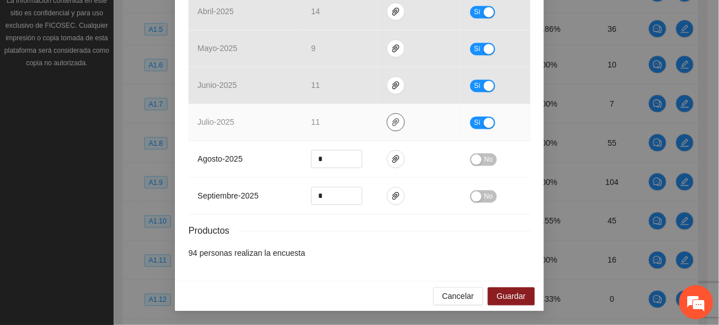
click at [392, 121] on icon "paper-clip" at bounding box center [395, 123] width 7 height 8
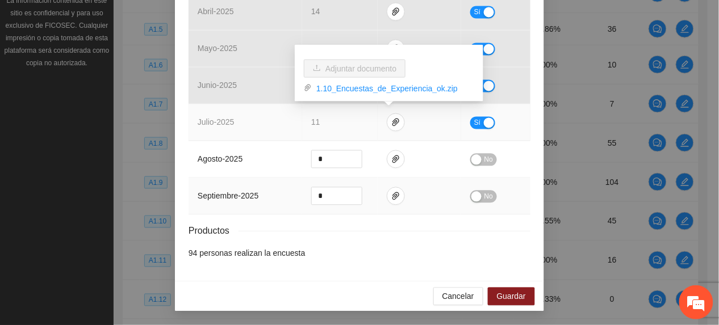
drag, startPoint x: 341, startPoint y: 89, endPoint x: 391, endPoint y: 179, distance: 102.9
click at [341, 90] on link "1.10_Encuestas_de_Experiencia_ok.zip" at bounding box center [393, 88] width 162 height 12
click at [252, 125] on td "julio - 2025" at bounding box center [246, 123] width 114 height 37
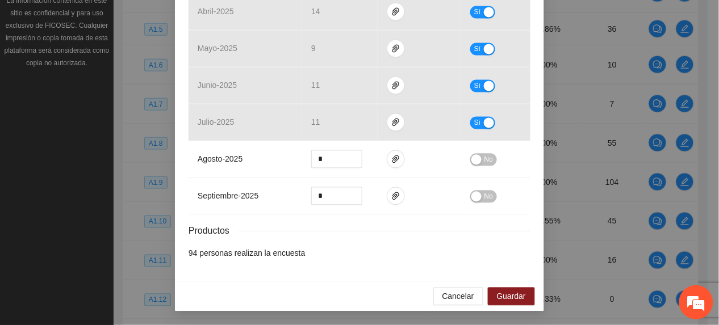
click at [512, 307] on div "Cancelar Guardar" at bounding box center [359, 297] width 369 height 30
click at [512, 301] on span "Guardar" at bounding box center [511, 297] width 29 height 12
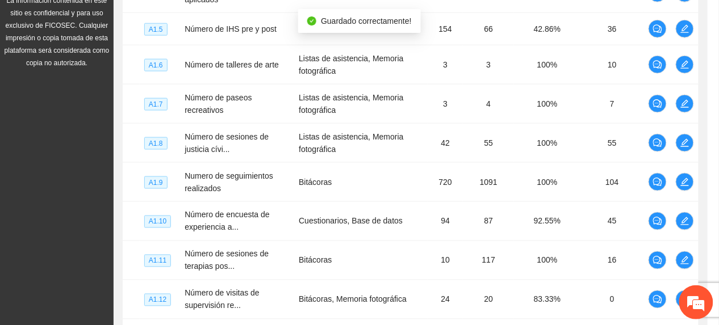
scroll to position [0, 0]
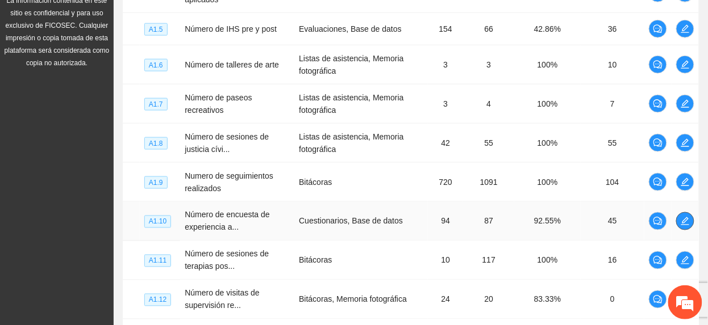
click at [684, 217] on button "button" at bounding box center [685, 221] width 18 height 18
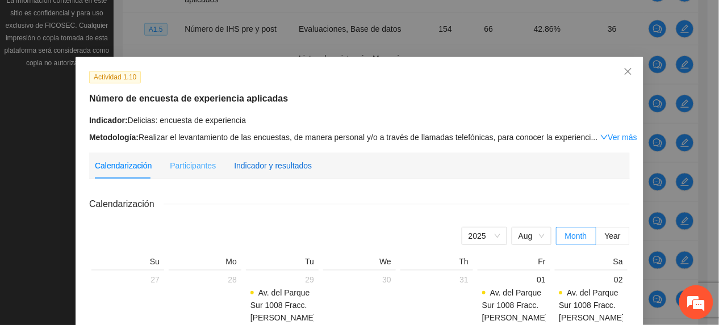
drag, startPoint x: 269, startPoint y: 162, endPoint x: 275, endPoint y: 178, distance: 17.1
click at [269, 162] on div "Indicador y resultados" at bounding box center [273, 166] width 78 height 12
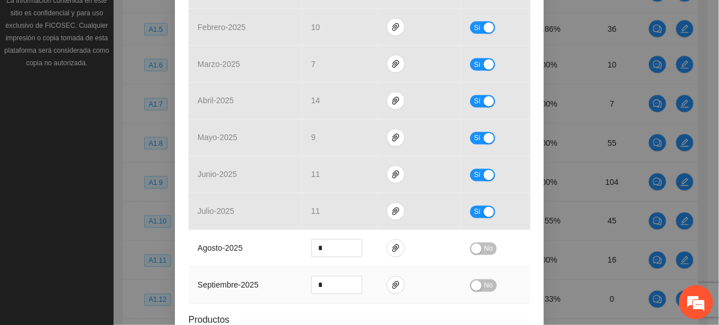
scroll to position [530, 0]
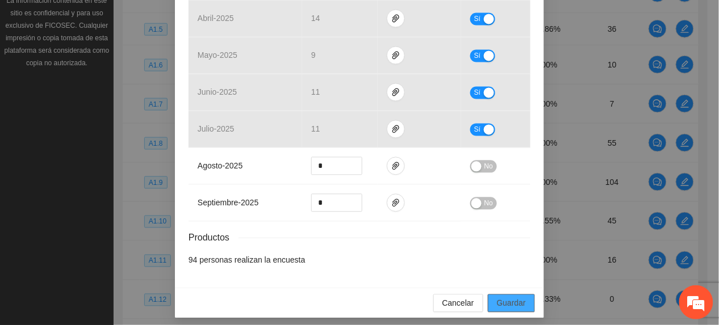
click at [516, 300] on button "Guardar" at bounding box center [511, 304] width 47 height 18
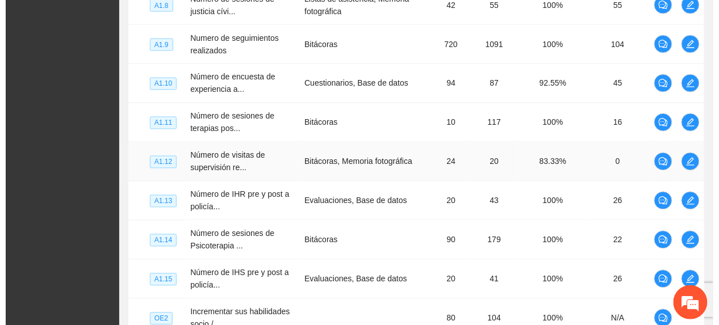
scroll to position [564, 0]
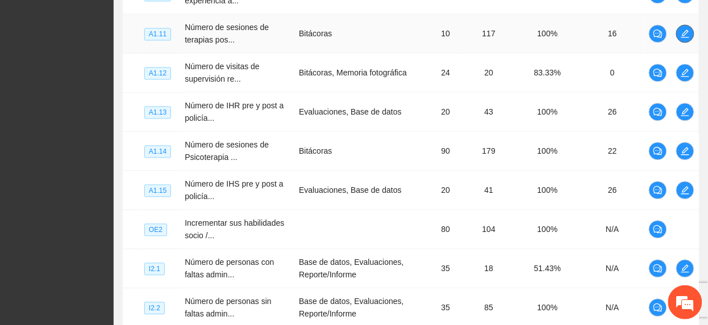
click at [691, 33] on span "edit" at bounding box center [684, 33] width 17 height 9
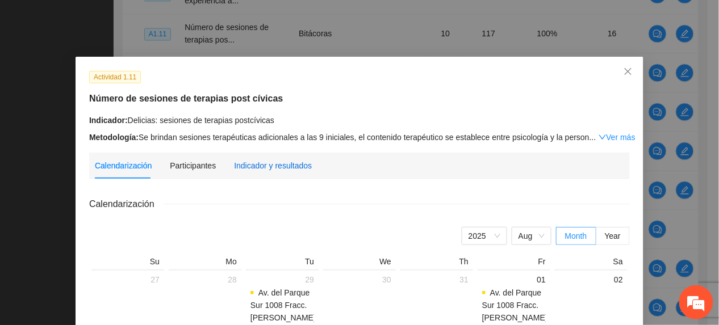
click at [266, 160] on div "Indicador y resultados" at bounding box center [273, 166] width 78 height 12
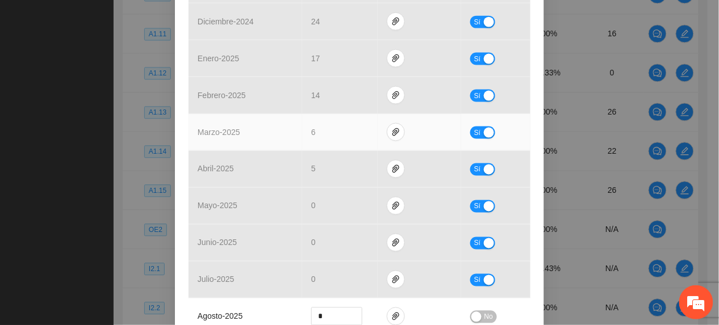
scroll to position [454, 0]
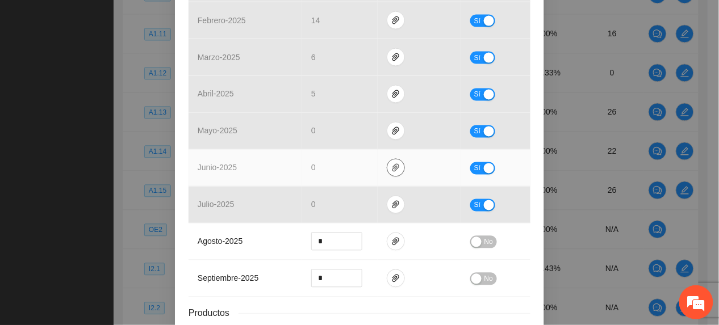
drag, startPoint x: 383, startPoint y: 175, endPoint x: 402, endPoint y: 185, distance: 21.6
click at [387, 177] on button "button" at bounding box center [396, 168] width 18 height 18
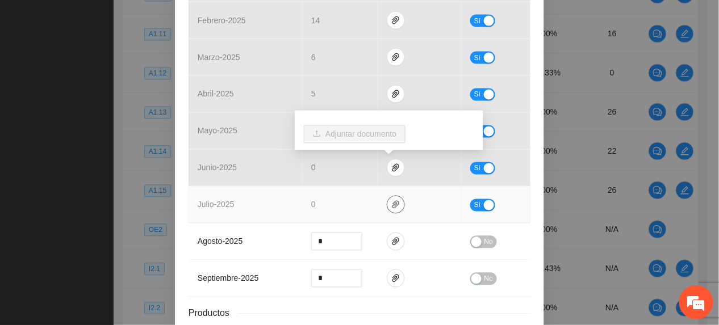
drag, startPoint x: 388, startPoint y: 212, endPoint x: 413, endPoint y: 200, distance: 27.5
click at [388, 212] on button "button" at bounding box center [396, 205] width 18 height 18
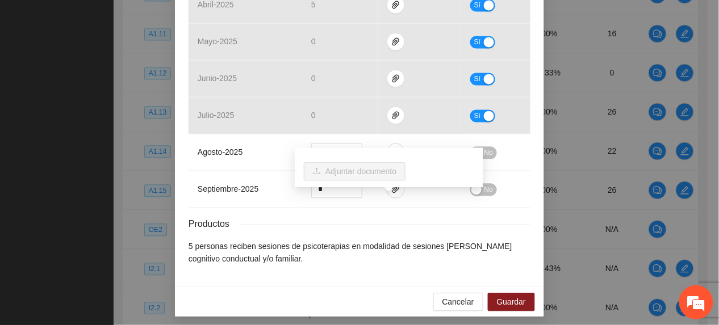
scroll to position [553, 0]
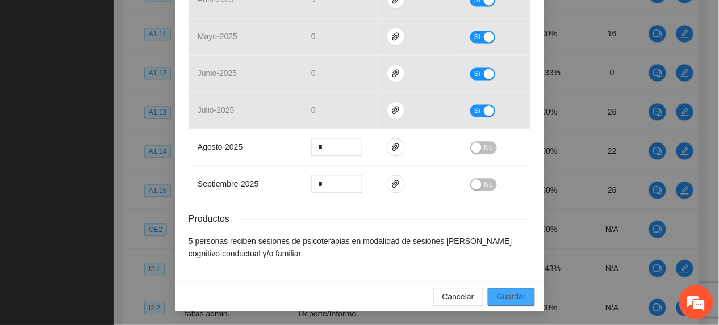
click at [516, 291] on span "Guardar" at bounding box center [511, 297] width 29 height 12
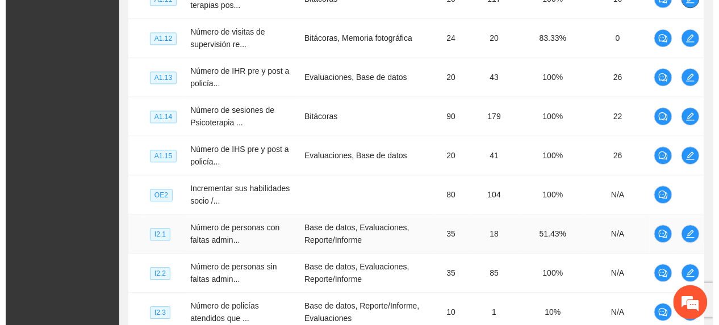
scroll to position [564, 0]
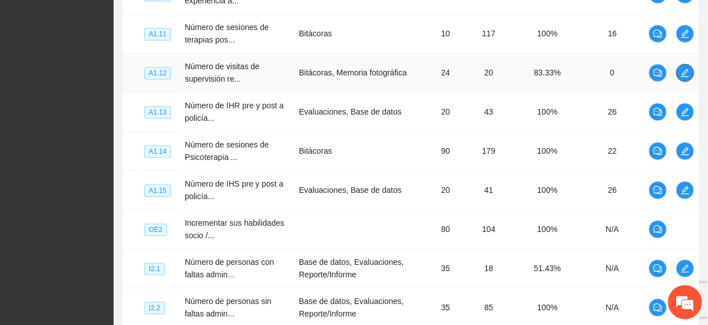
click at [688, 76] on icon "edit" at bounding box center [684, 72] width 9 height 9
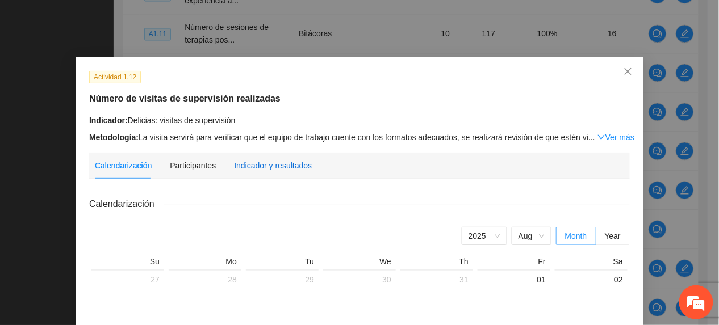
click at [283, 160] on div "Indicador y resultados" at bounding box center [273, 166] width 78 height 12
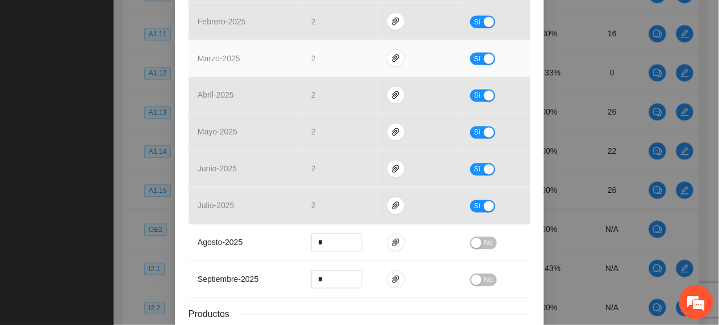
scroll to position [454, 0]
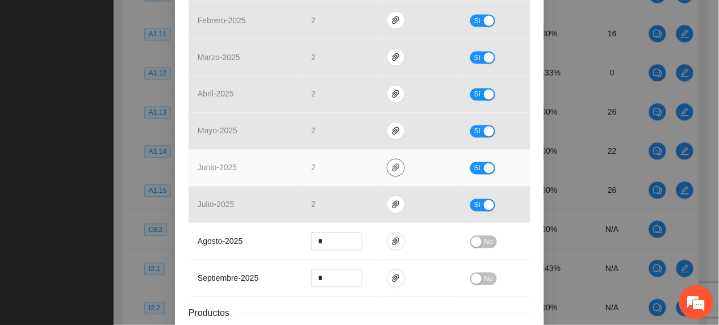
click at [391, 169] on icon "paper-clip" at bounding box center [395, 168] width 9 height 9
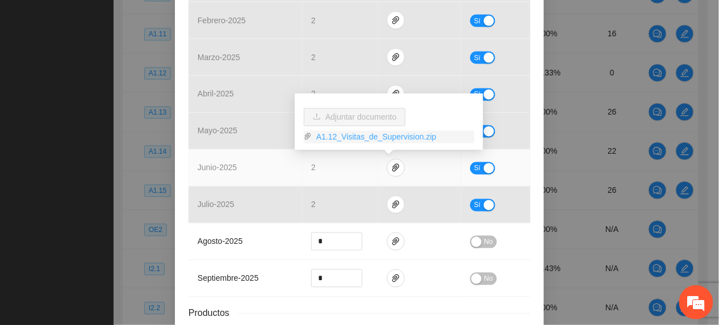
click at [341, 135] on link "A1.12_Visitas_de_Supervision.zip" at bounding box center [393, 137] width 162 height 12
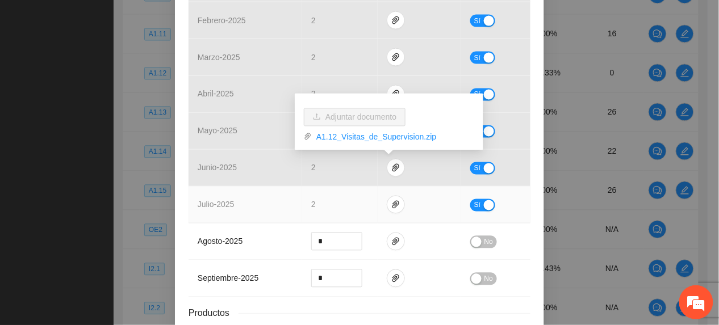
click at [315, 197] on td "2" at bounding box center [340, 205] width 76 height 37
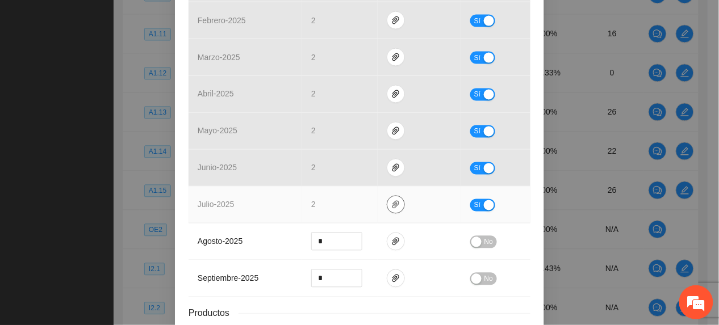
click at [392, 208] on icon "paper-clip" at bounding box center [395, 205] width 7 height 8
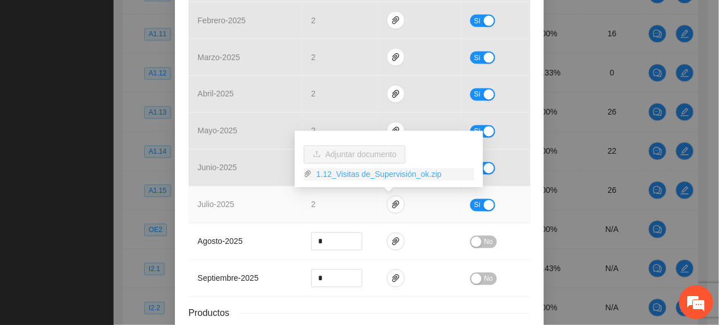
click at [357, 170] on link "1.12_Visitas de_Supervisión_ok.zip" at bounding box center [393, 174] width 162 height 12
drag, startPoint x: 255, startPoint y: 221, endPoint x: 319, endPoint y: 200, distance: 66.8
click at [256, 222] on td "julio - 2025" at bounding box center [246, 205] width 114 height 37
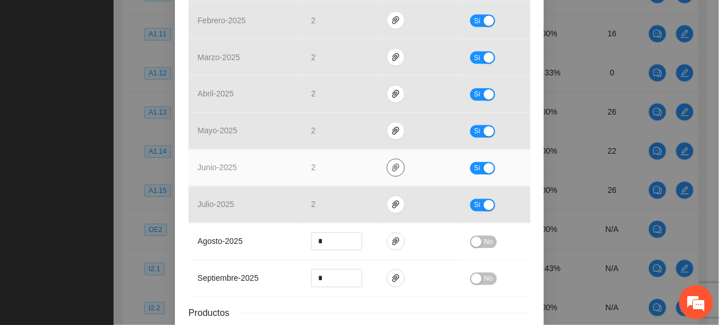
click at [382, 165] on td at bounding box center [419, 168] width 83 height 37
click at [387, 165] on span "paper-clip" at bounding box center [395, 168] width 17 height 9
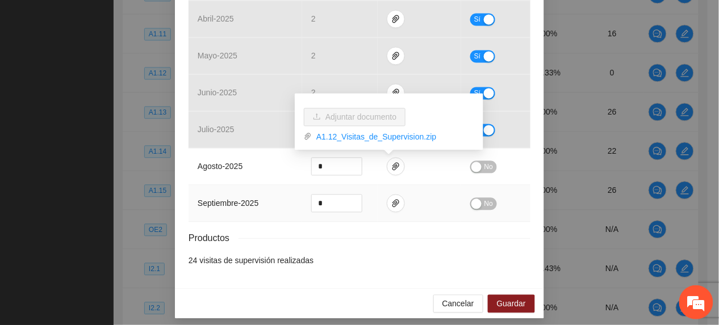
scroll to position [530, 0]
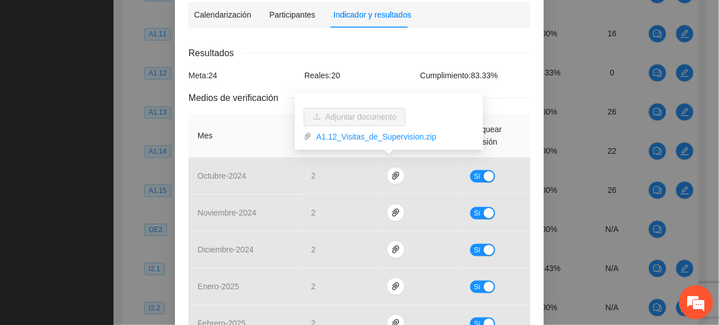
click at [487, 47] on div "Resultados" at bounding box center [360, 53] width 342 height 14
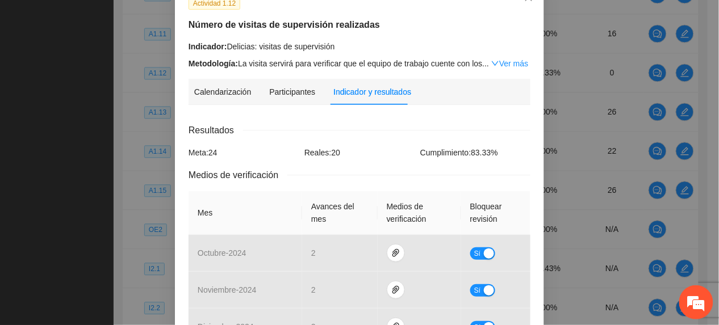
scroll to position [0, 0]
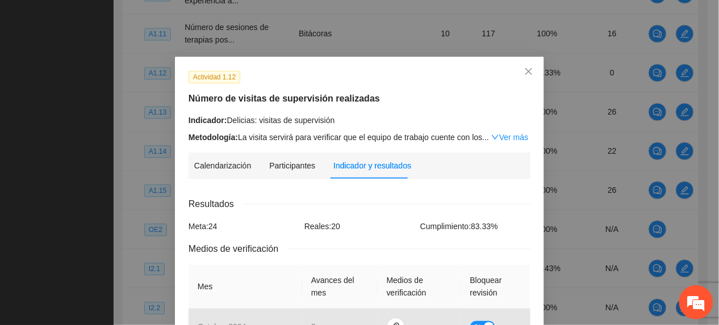
click at [511, 130] on div "Indicador: Delicias: visitas de supervisión Metodología: La visita servirá para…" at bounding box center [360, 129] width 342 height 30
click at [512, 135] on link "Ver más" at bounding box center [509, 137] width 37 height 9
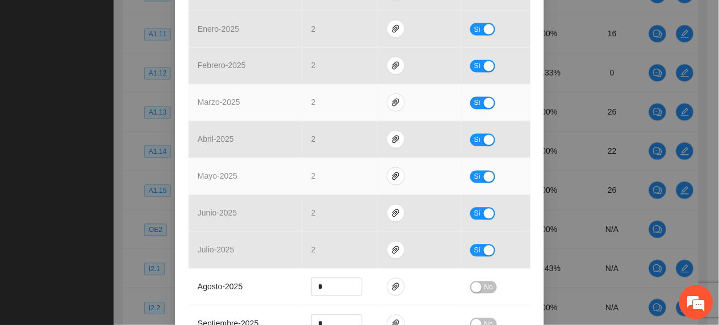
scroll to position [590, 0]
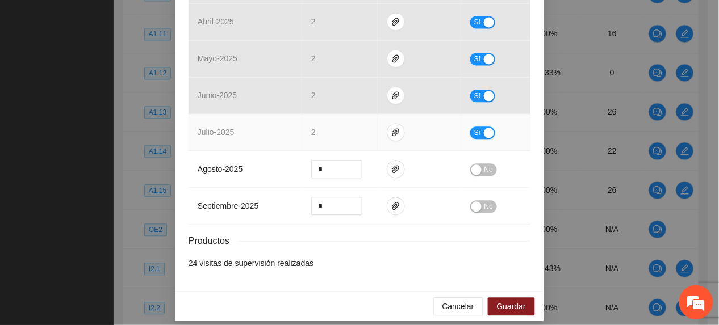
click at [474, 127] on span "Sí" at bounding box center [477, 133] width 7 height 12
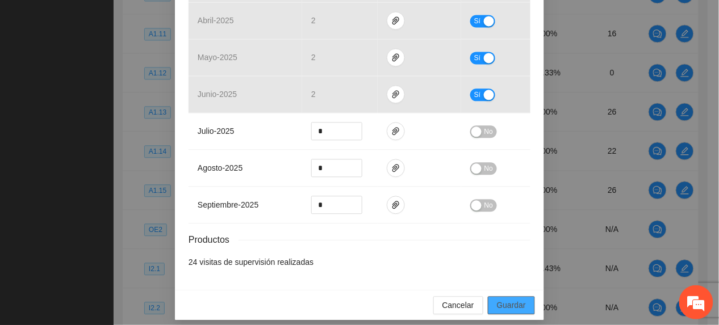
click at [507, 299] on span "Guardar" at bounding box center [511, 305] width 29 height 12
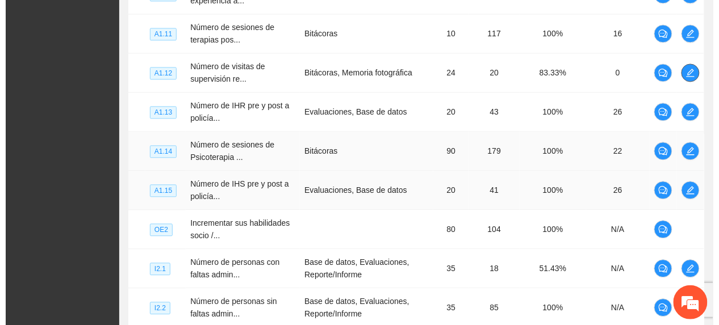
scroll to position [640, 0]
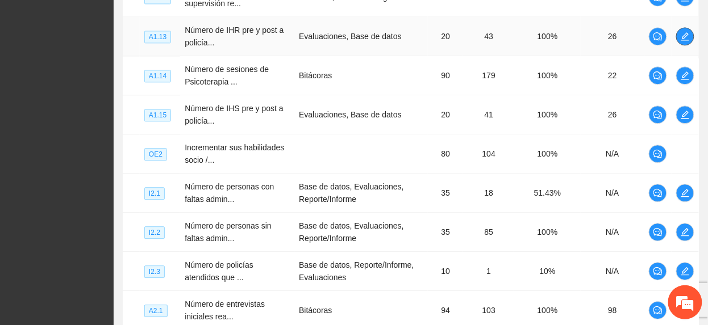
click at [689, 41] on span "edit" at bounding box center [684, 36] width 17 height 9
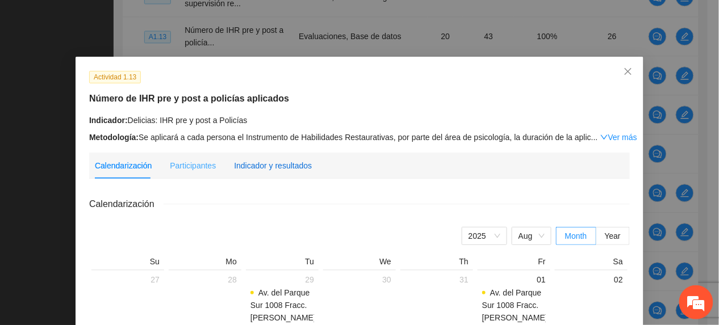
click at [282, 166] on div "Indicador y resultados" at bounding box center [273, 166] width 78 height 12
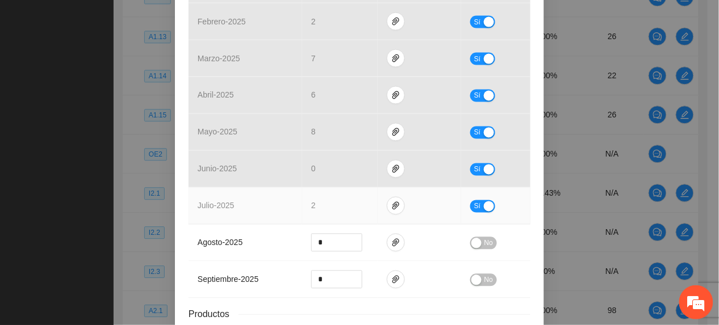
scroll to position [454, 0]
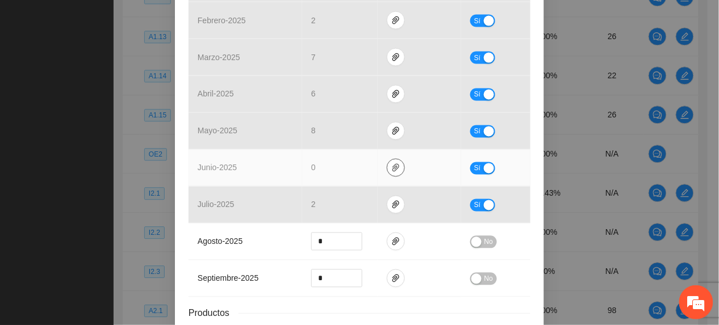
drag, startPoint x: 387, startPoint y: 170, endPoint x: 394, endPoint y: 192, distance: 22.5
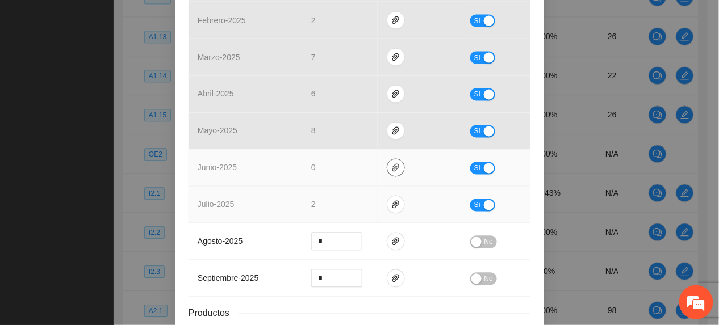
click at [391, 170] on icon "paper-clip" at bounding box center [395, 168] width 9 height 9
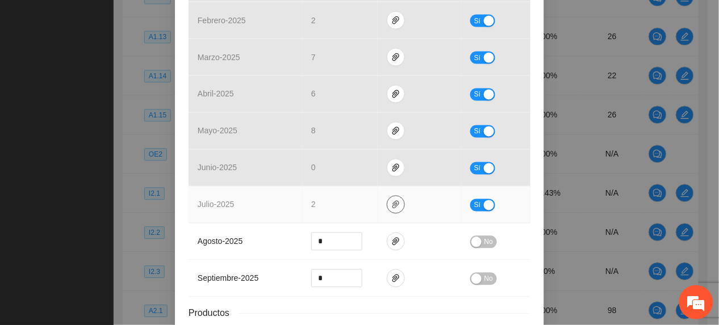
click at [391, 207] on icon "paper-clip" at bounding box center [395, 204] width 9 height 9
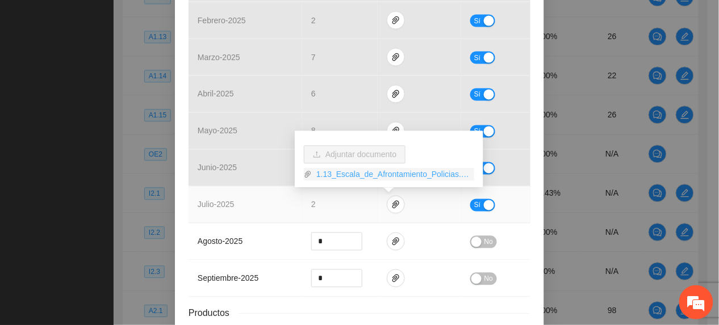
click at [370, 178] on link "1.13_Escala_de_Afrontamiento_Policias.zip" at bounding box center [393, 174] width 162 height 12
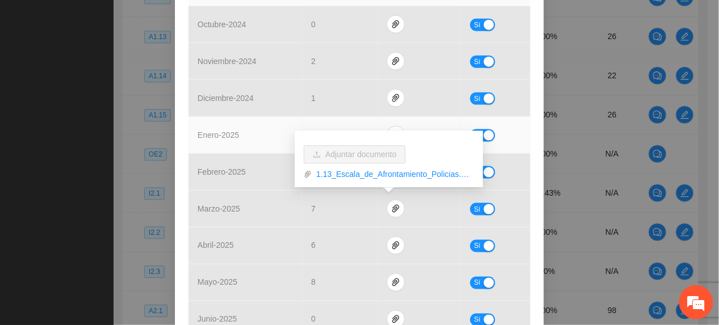
scroll to position [378, 0]
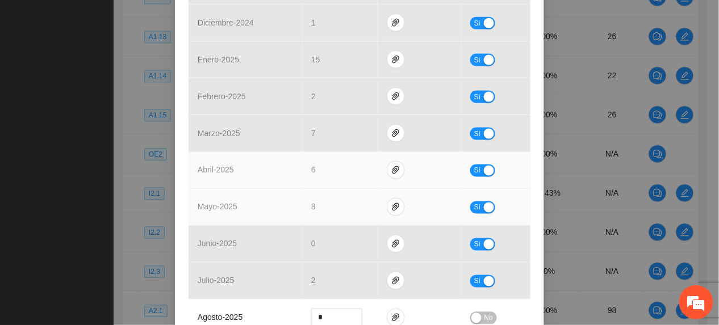
click at [273, 190] on tbody "octubre - 2024 0 Sí noviembre - 2024 2 Sí diciembre - 2024 1 Sí enero - 2025 15…" at bounding box center [360, 152] width 342 height 443
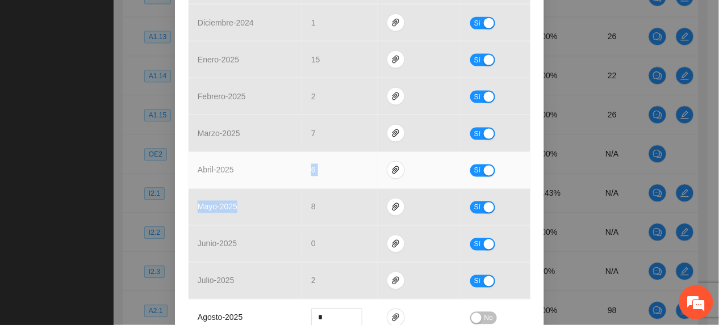
drag, startPoint x: 312, startPoint y: 169, endPoint x: 319, endPoint y: 176, distance: 9.7
click at [312, 170] on td "6" at bounding box center [340, 170] width 76 height 37
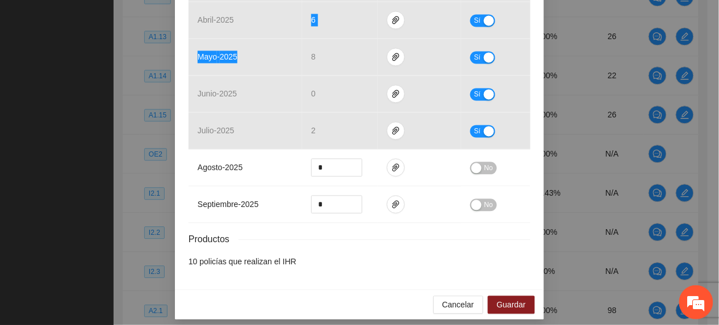
scroll to position [530, 0]
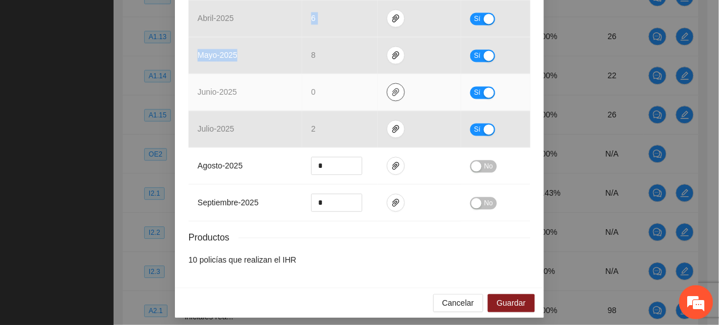
click at [394, 89] on button "button" at bounding box center [396, 92] width 18 height 18
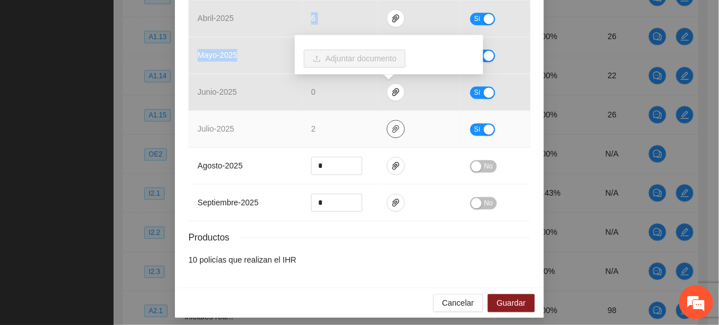
click at [391, 132] on icon "paper-clip" at bounding box center [395, 129] width 9 height 9
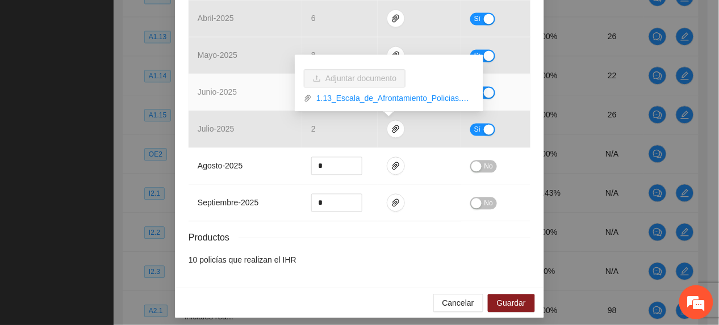
drag, startPoint x: 258, startPoint y: 98, endPoint x: 396, endPoint y: 94, distance: 138.1
click at [260, 98] on td "junio - 2025" at bounding box center [246, 92] width 114 height 37
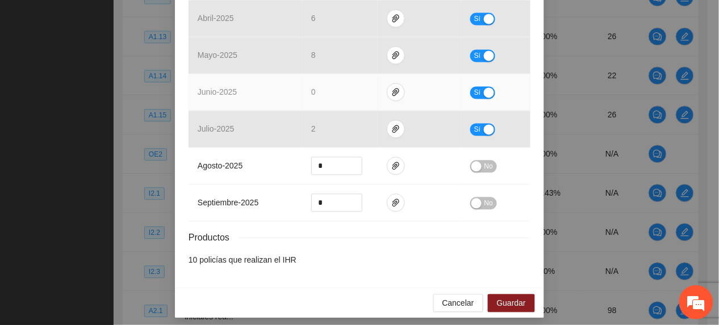
click at [474, 98] on span "Sí" at bounding box center [477, 93] width 7 height 12
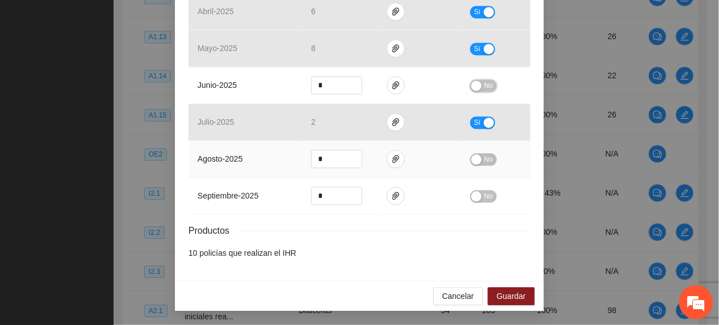
scroll to position [541, 0]
click at [497, 301] on span "Guardar" at bounding box center [511, 297] width 29 height 12
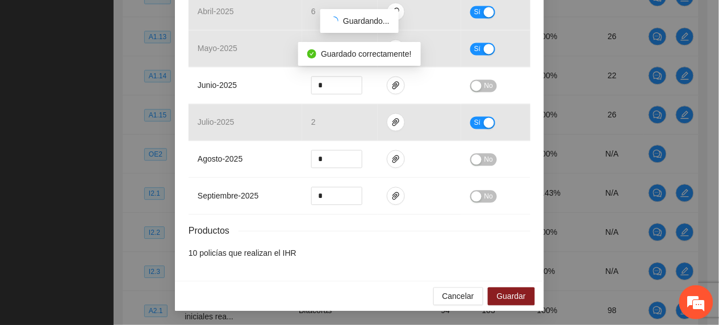
scroll to position [484, 0]
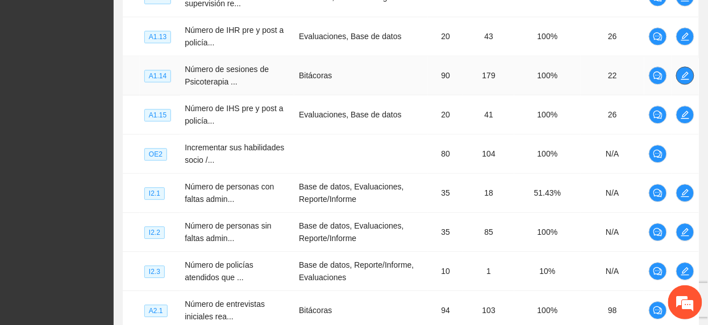
click at [682, 80] on icon "edit" at bounding box center [685, 76] width 8 height 8
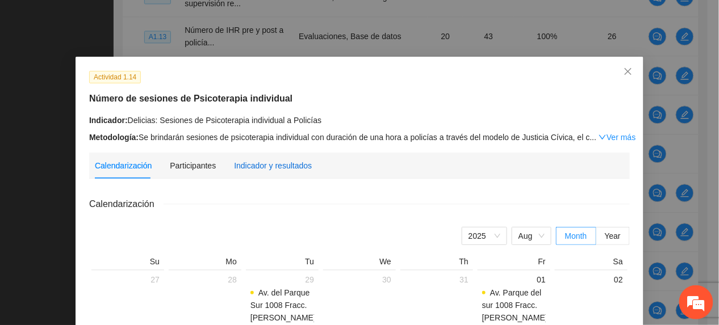
click at [279, 162] on div "Indicador y resultados" at bounding box center [273, 166] width 78 height 12
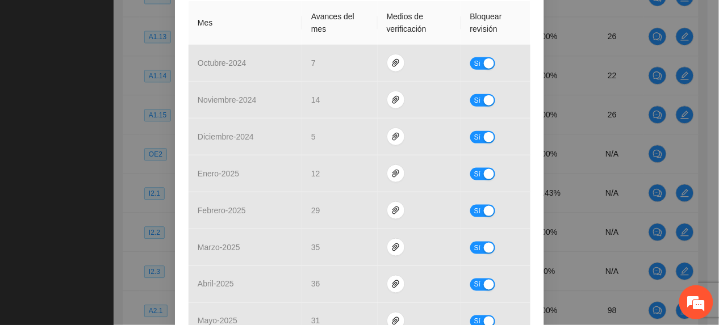
scroll to position [454, 0]
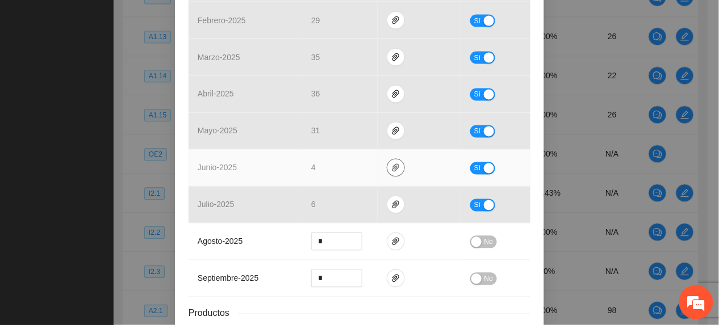
click at [391, 171] on icon "paper-clip" at bounding box center [395, 168] width 9 height 9
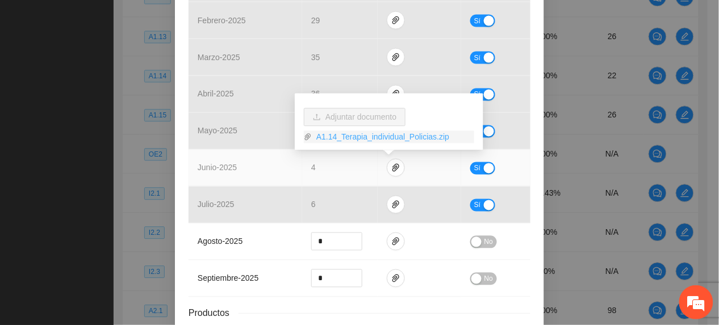
click at [353, 133] on link "A1.14_Terapia_individual_Policias.zip" at bounding box center [393, 137] width 162 height 12
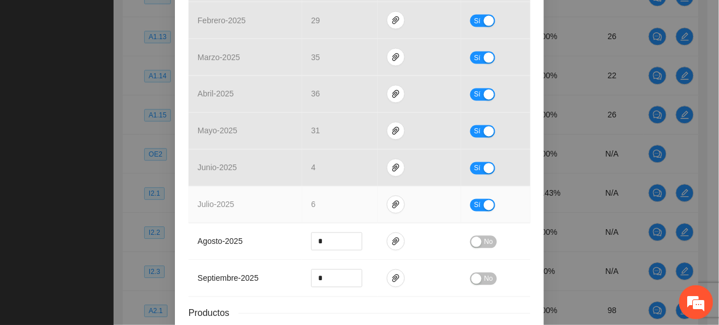
click at [359, 209] on td "6" at bounding box center [340, 205] width 76 height 37
click at [391, 210] on icon "paper-clip" at bounding box center [395, 204] width 9 height 9
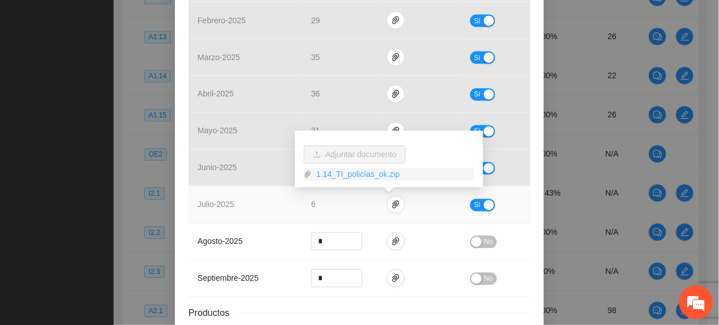
click at [364, 169] on link "1.14_TI_policías_ok.zip" at bounding box center [393, 174] width 162 height 12
click at [237, 197] on td "julio - 2025" at bounding box center [246, 205] width 114 height 37
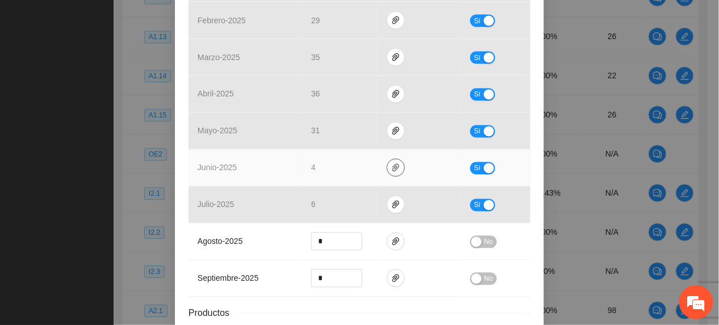
click at [392, 166] on icon "paper-clip" at bounding box center [395, 168] width 9 height 9
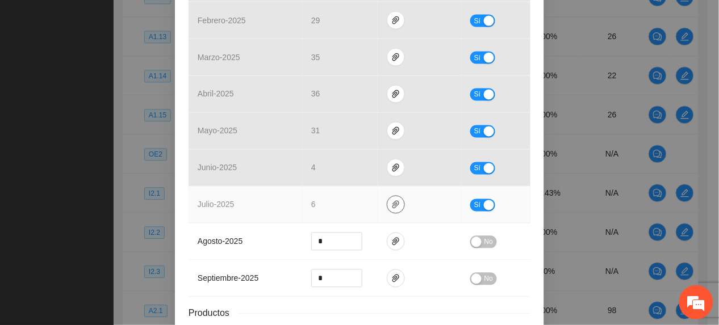
click at [391, 204] on icon "paper-clip" at bounding box center [395, 204] width 9 height 9
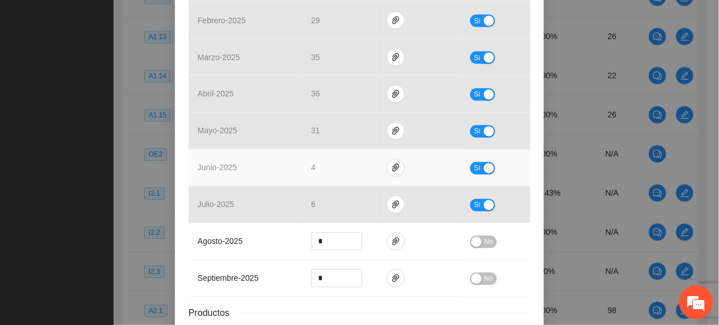
drag, startPoint x: 279, startPoint y: 165, endPoint x: 282, endPoint y: 172, distance: 7.2
click at [279, 166] on td "junio - 2025" at bounding box center [246, 168] width 114 height 37
click at [394, 164] on button "button" at bounding box center [396, 168] width 18 height 18
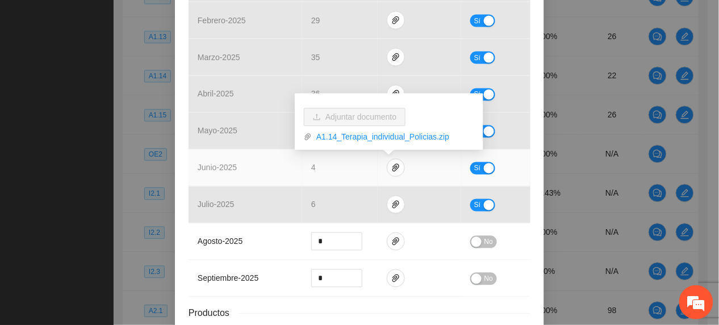
click at [355, 180] on td "4" at bounding box center [340, 168] width 76 height 37
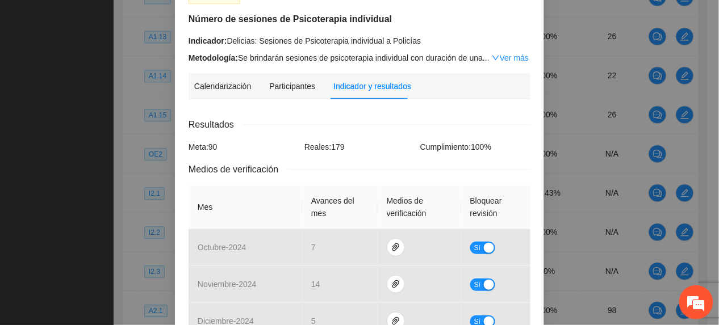
scroll to position [378, 0]
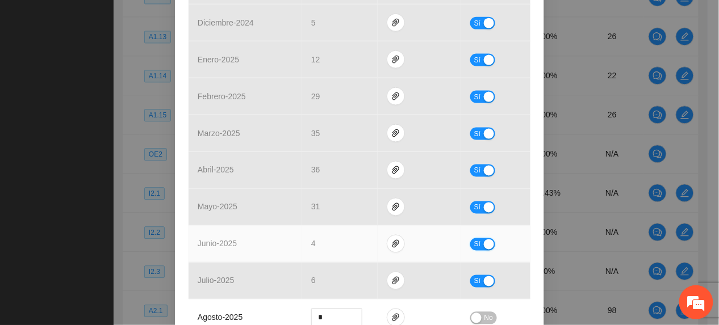
drag, startPoint x: 474, startPoint y: 248, endPoint x: 375, endPoint y: 257, distance: 99.3
click at [474, 249] on span "Sí" at bounding box center [477, 245] width 7 height 12
drag, startPoint x: 303, startPoint y: 244, endPoint x: 209, endPoint y: 232, distance: 94.5
click at [209, 232] on tr "junio - 2025 * No" at bounding box center [360, 244] width 342 height 37
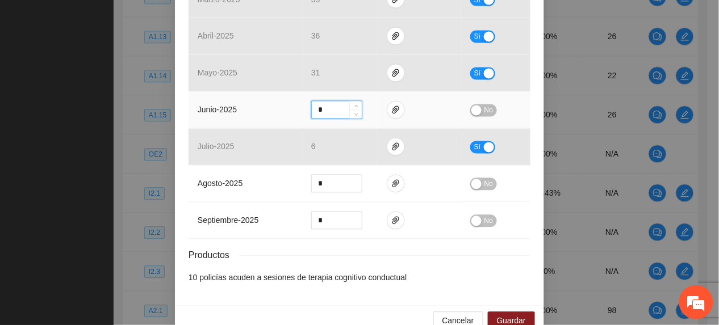
scroll to position [530, 0]
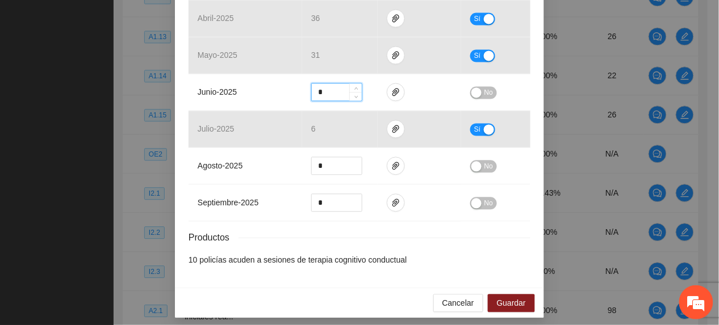
type input "*"
click at [503, 310] on span "Guardar" at bounding box center [511, 304] width 29 height 12
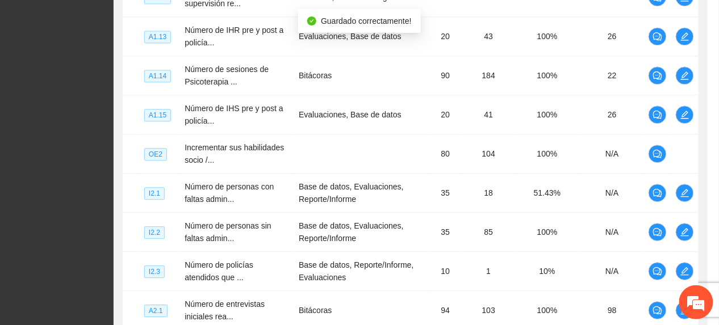
scroll to position [484, 0]
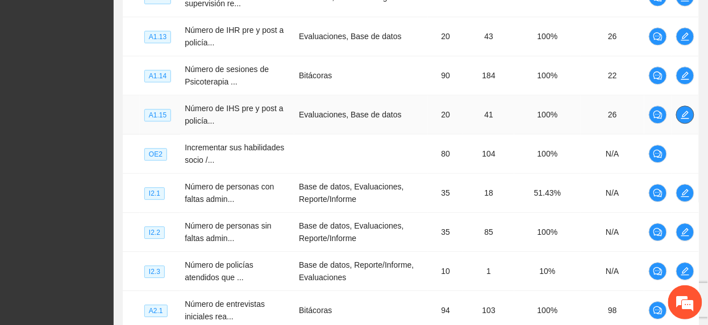
click at [687, 118] on icon "edit" at bounding box center [684, 114] width 9 height 9
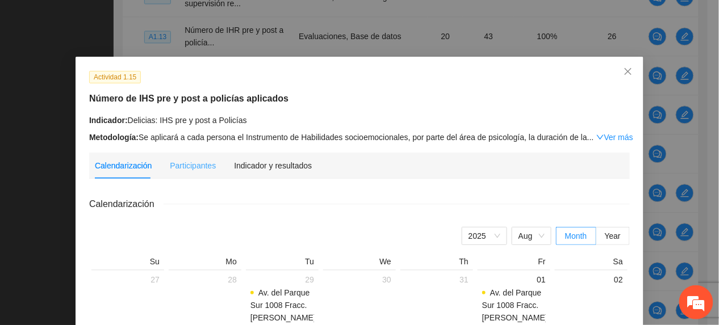
click at [270, 172] on div "Indicador y resultados" at bounding box center [273, 166] width 78 height 26
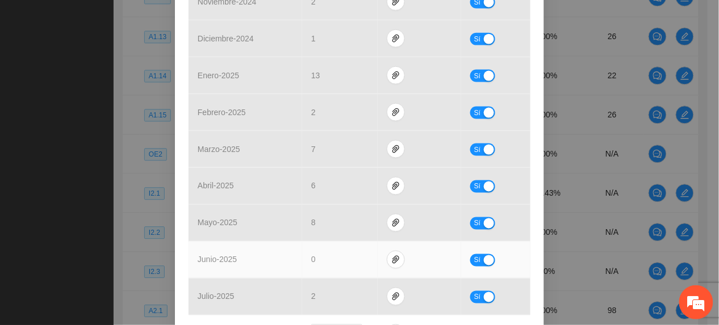
scroll to position [454, 0]
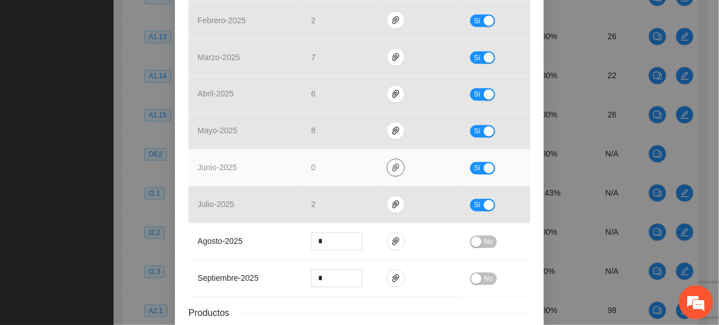
click at [392, 166] on icon "paper-clip" at bounding box center [395, 168] width 7 height 8
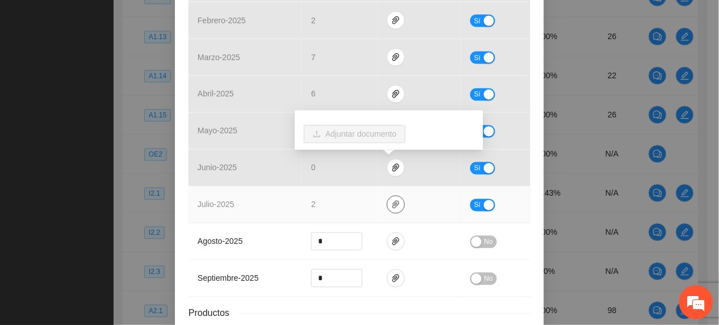
click at [391, 204] on icon "paper-clip" at bounding box center [395, 204] width 9 height 9
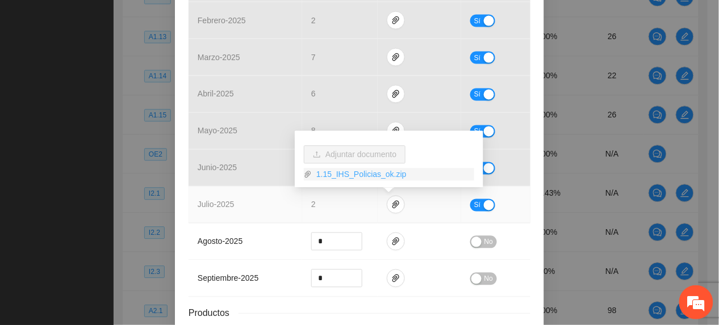
click at [350, 170] on link "1.15_IHS_Policias_ok.zip" at bounding box center [393, 174] width 162 height 12
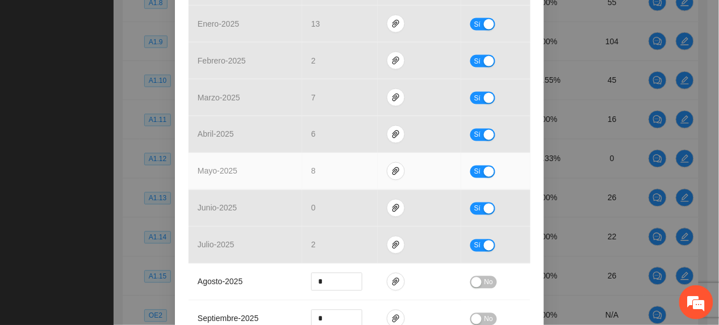
scroll to position [452, 0]
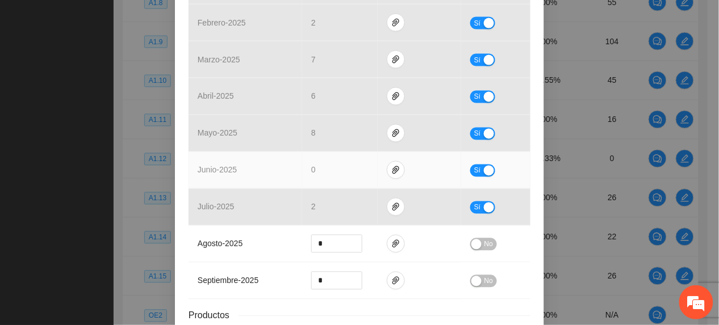
click at [476, 174] on button "Sí" at bounding box center [482, 171] width 25 height 12
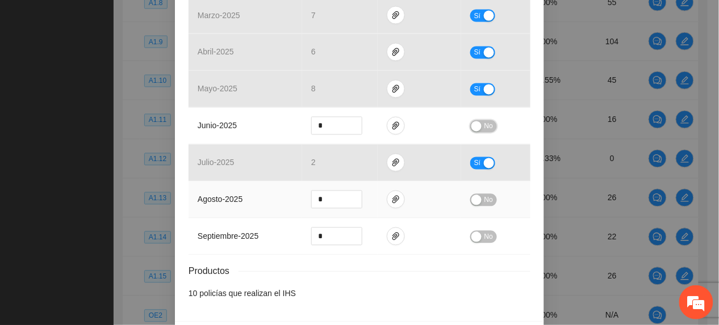
scroll to position [541, 0]
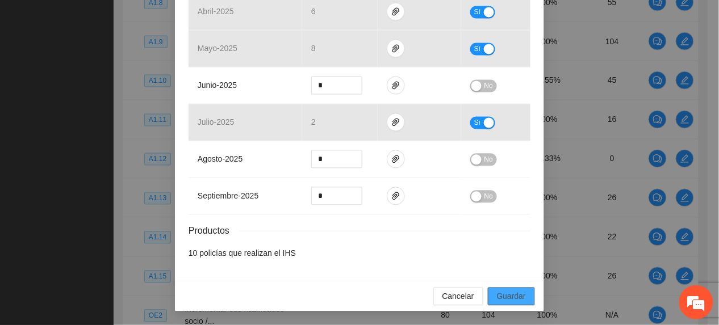
click at [494, 306] on button "Guardar" at bounding box center [511, 297] width 47 height 18
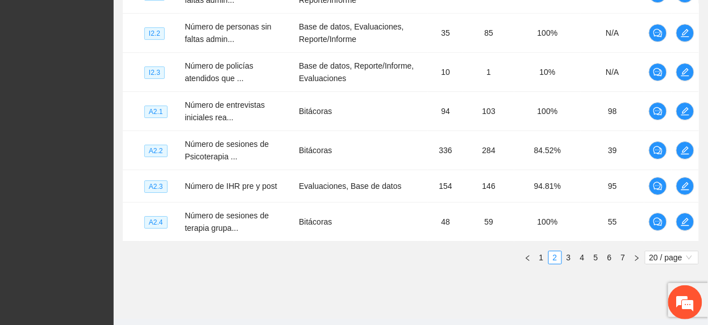
scroll to position [856, 0]
